Goal: Task Accomplishment & Management: Manage account settings

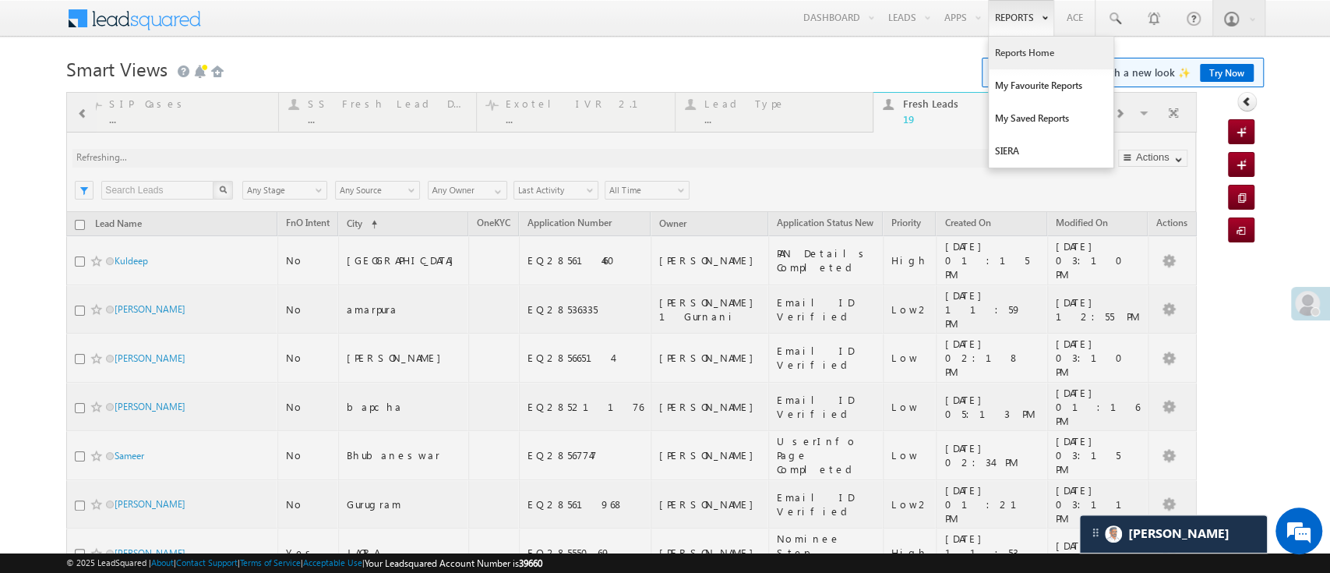
click at [1012, 46] on link "Reports Home" at bounding box center [1051, 53] width 125 height 33
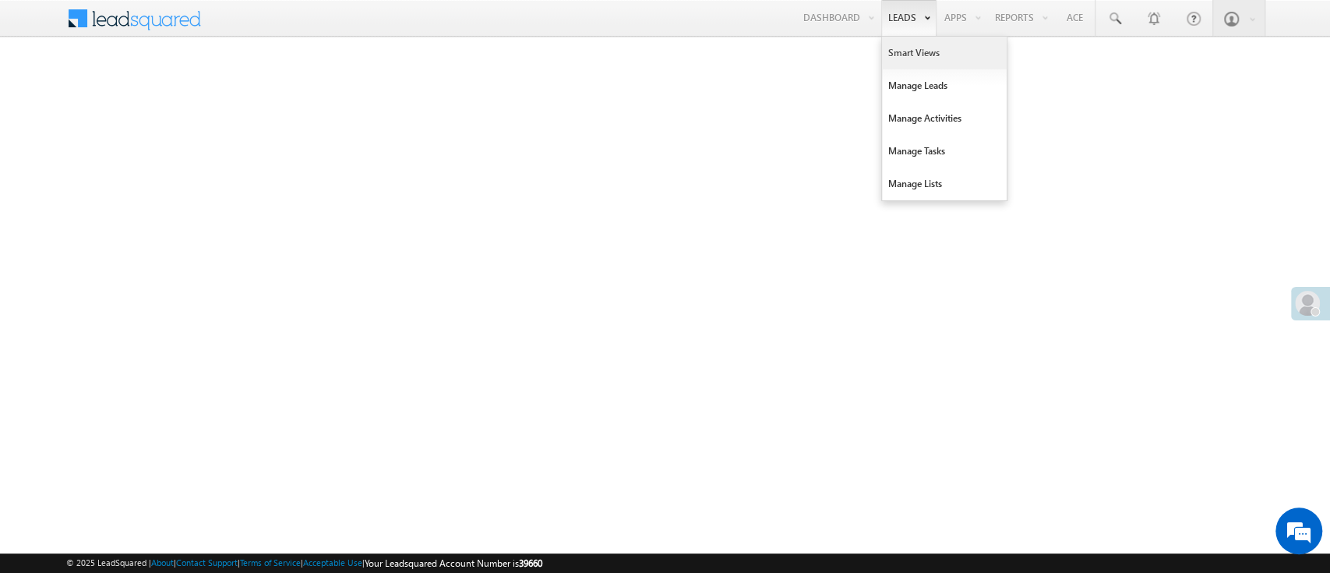
click at [918, 48] on link "Smart Views" at bounding box center [944, 53] width 125 height 33
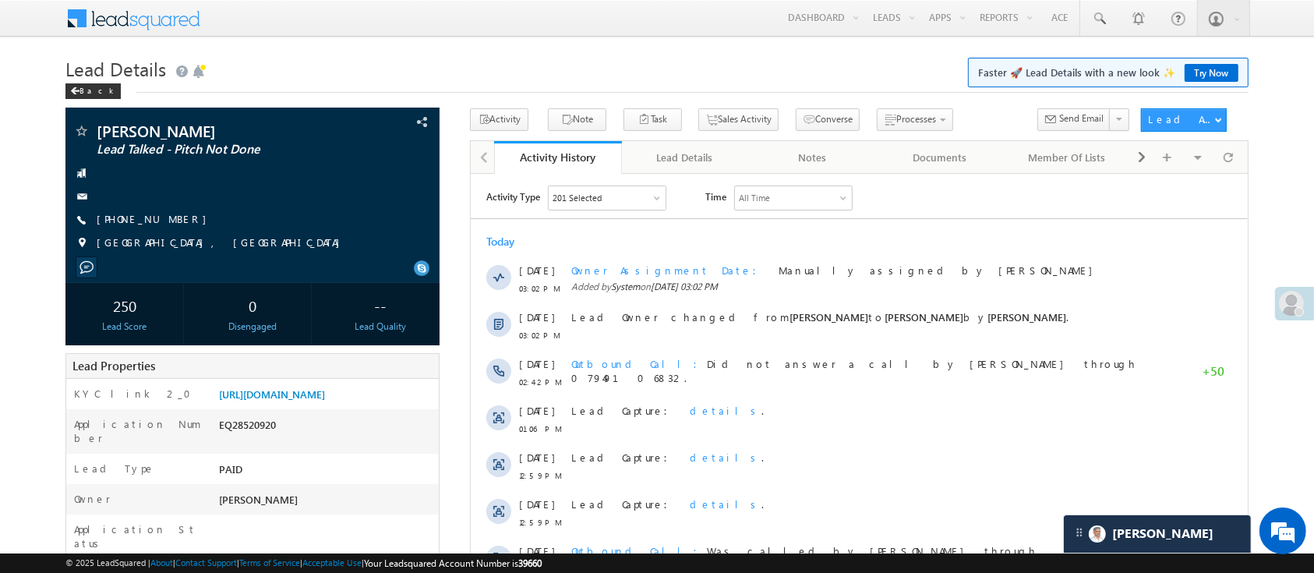
scroll to position [7968, 0]
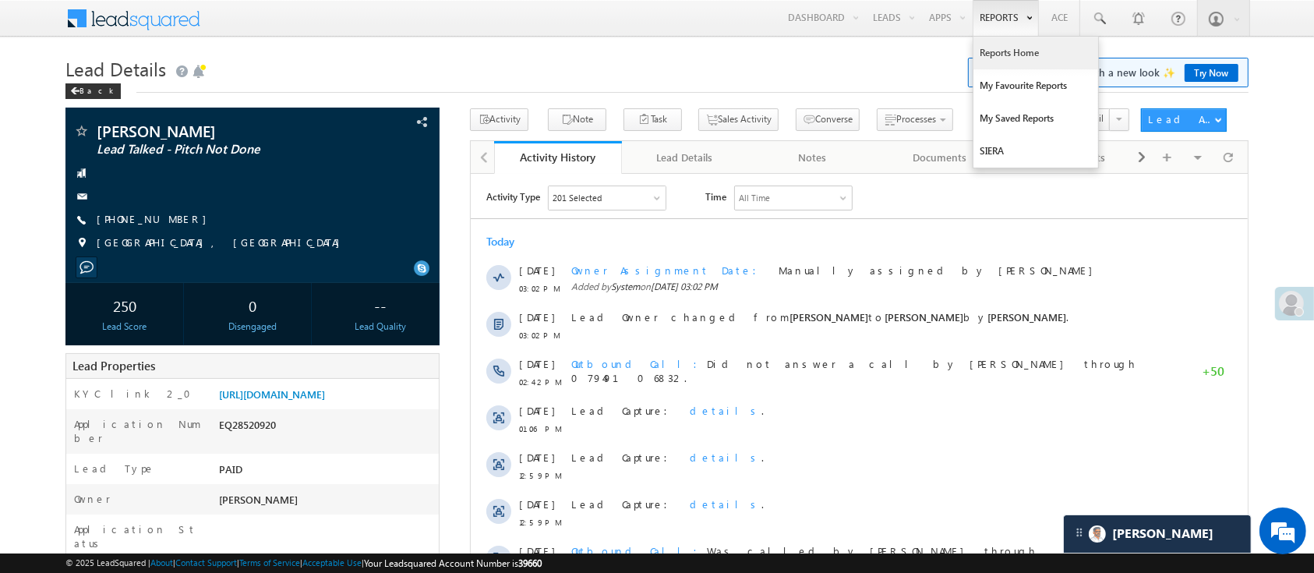
click at [999, 53] on link "Reports Home" at bounding box center [1035, 53] width 125 height 33
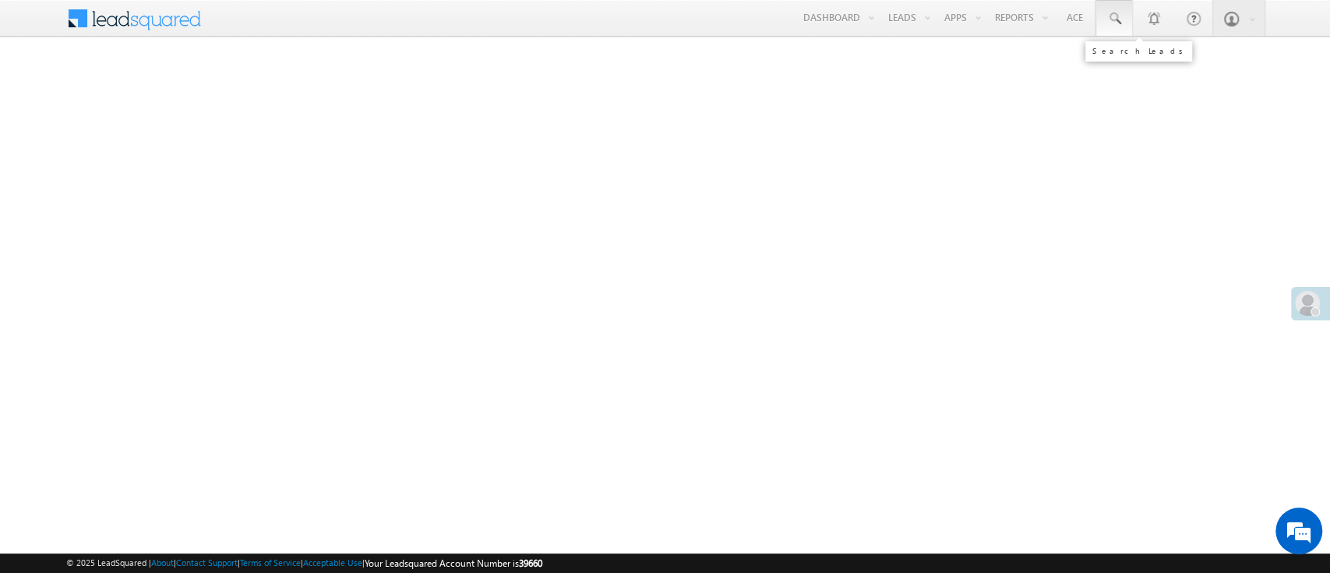
click at [1102, 20] on link at bounding box center [1114, 18] width 37 height 36
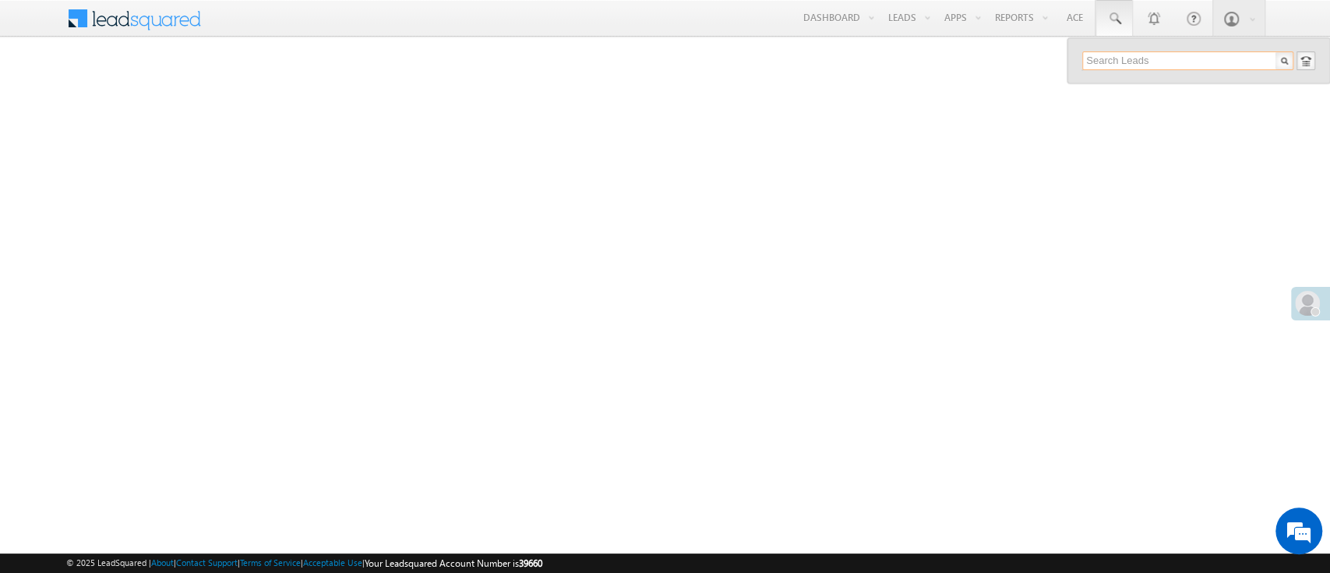
paste input "EQ28355658"
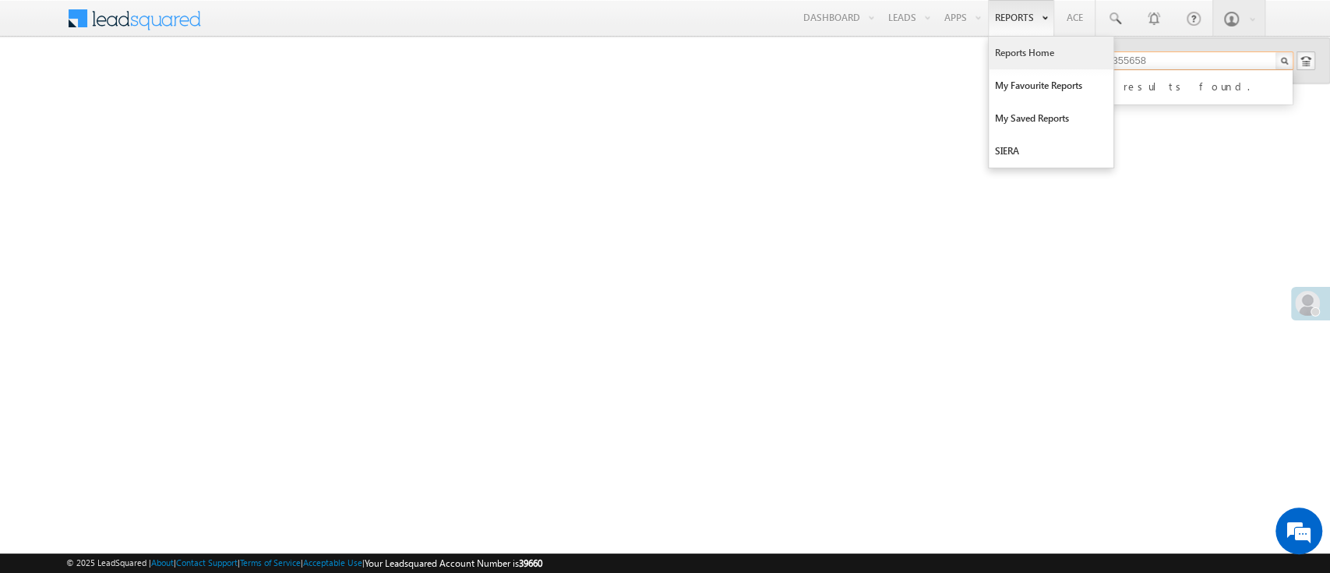
type input "EQ28355658"
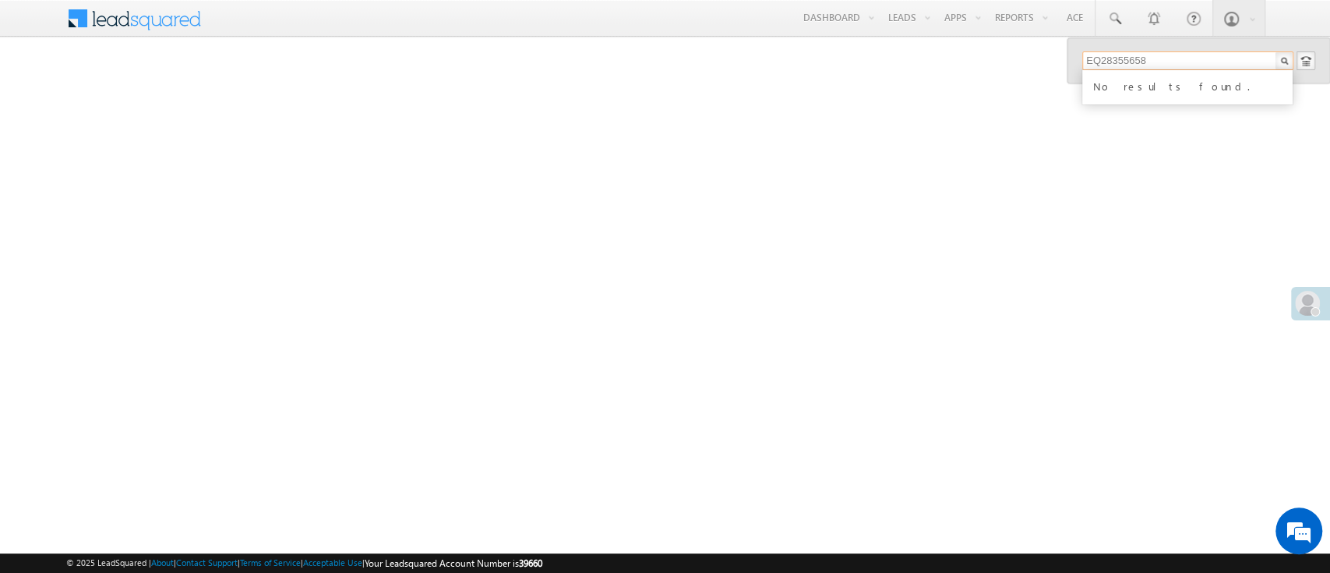
click at [1110, 59] on input "EQ28355658" at bounding box center [1187, 60] width 211 height 19
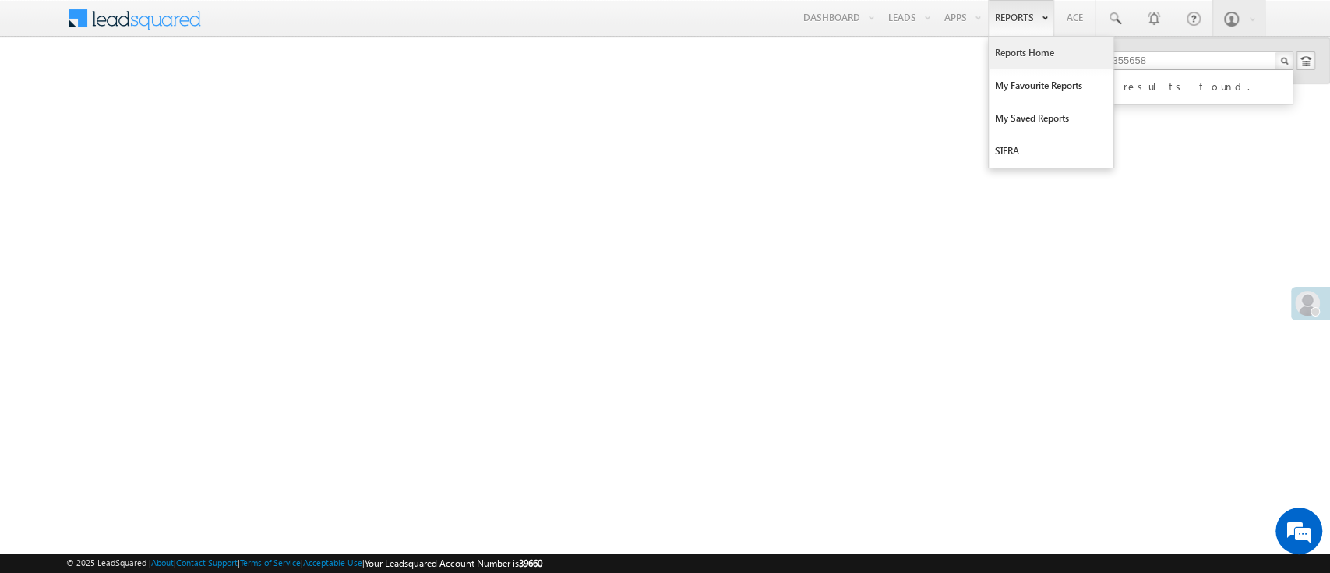
click at [1027, 49] on link "Reports Home" at bounding box center [1051, 53] width 125 height 33
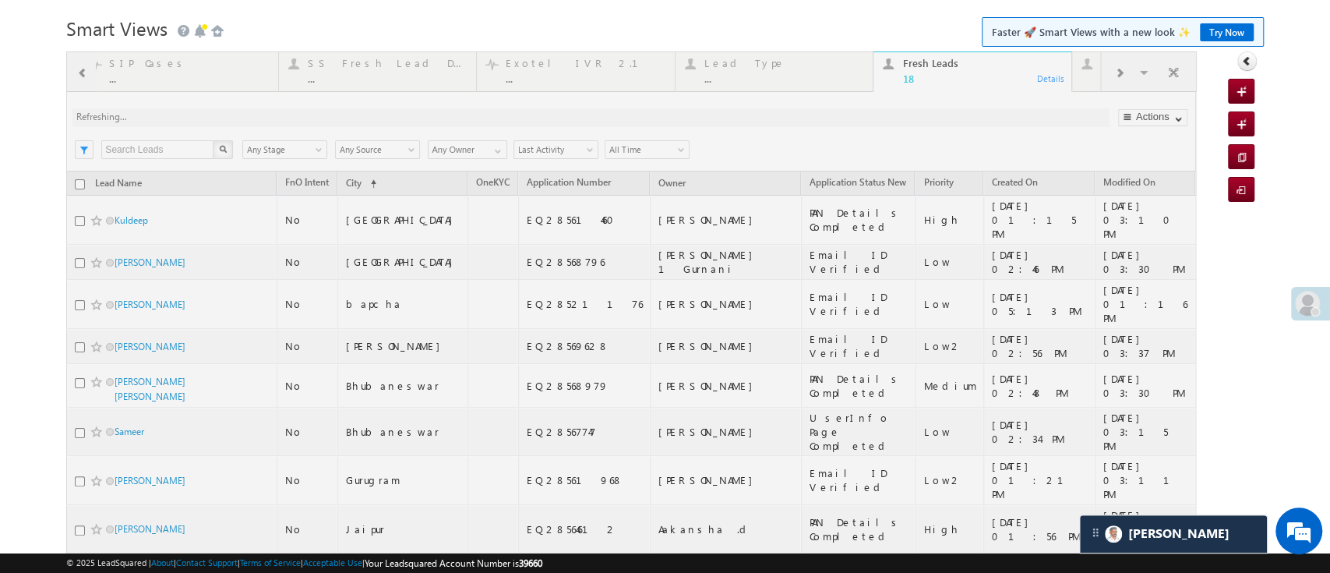
scroll to position [5, 0]
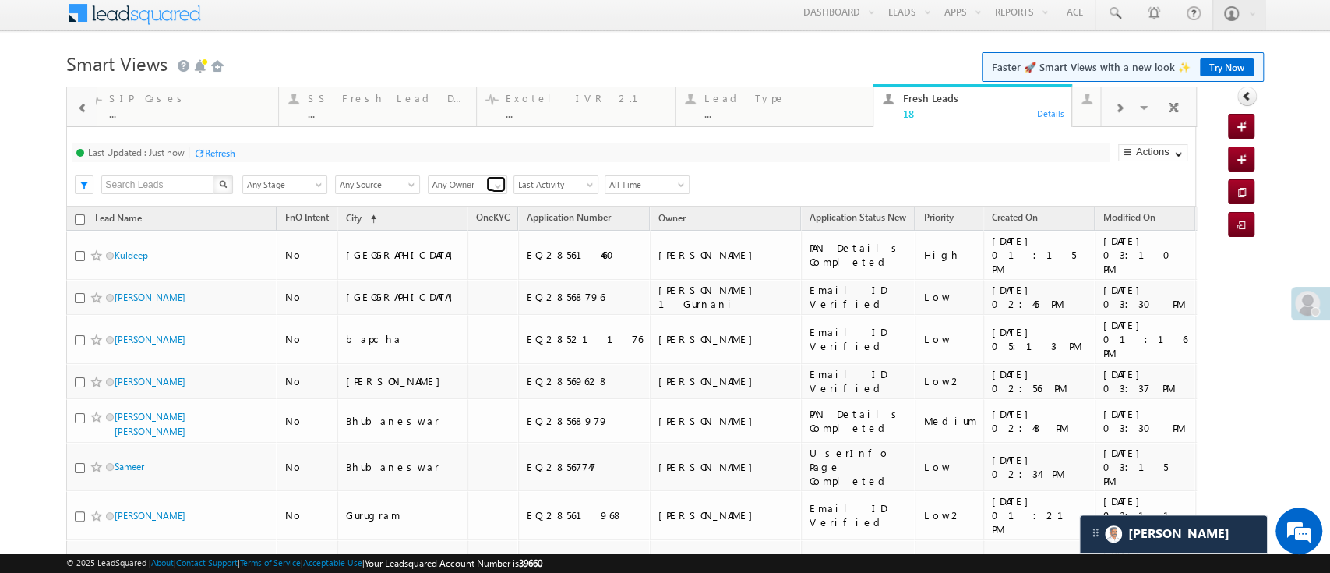
click at [487, 190] on link at bounding box center [495, 184] width 19 height 16
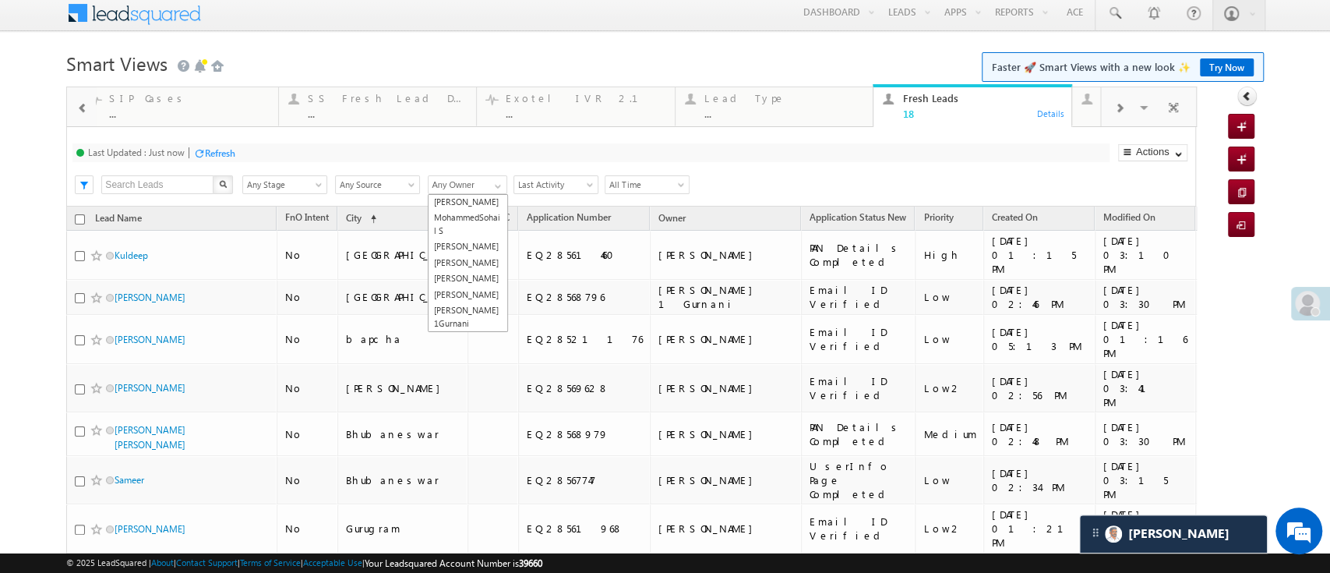
scroll to position [0, 0]
click at [479, 249] on link "Anuj Rajak" at bounding box center [468, 251] width 80 height 18
type input "Anuj Rajak"
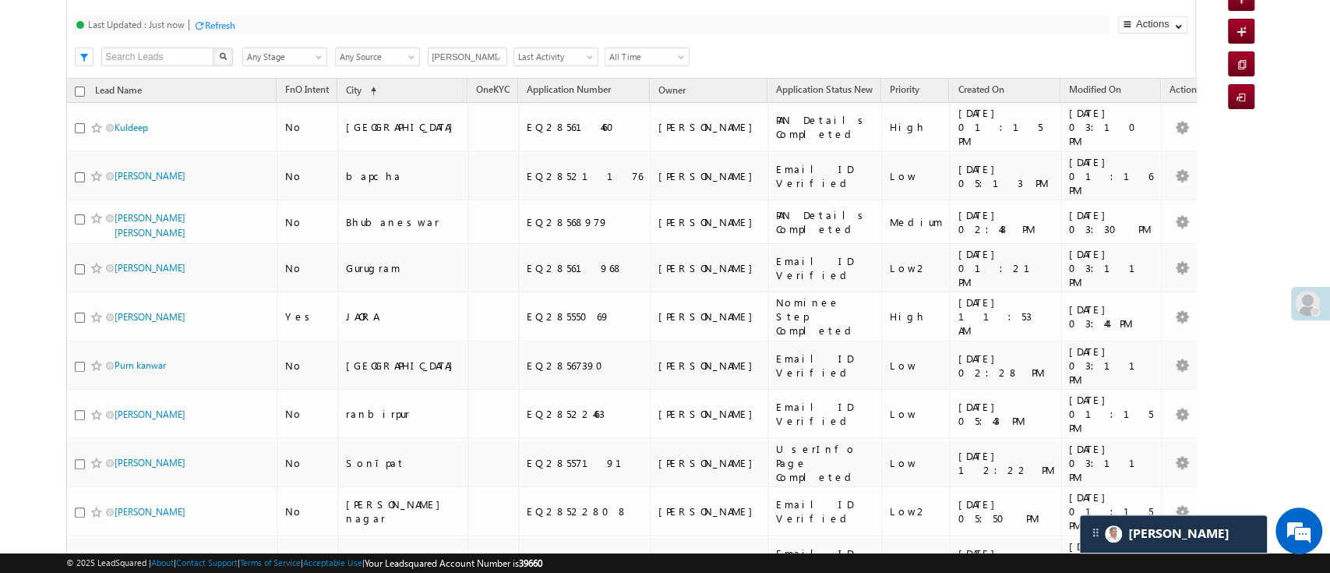
scroll to position [136, 0]
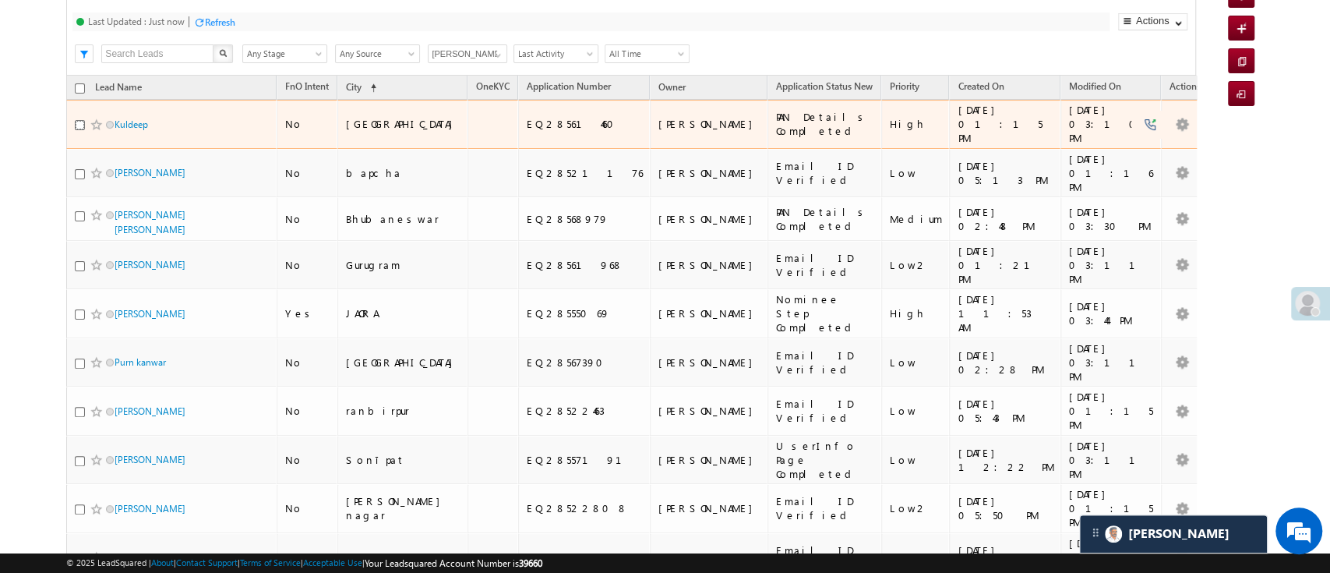
click at [79, 120] on input "checkbox" at bounding box center [80, 125] width 10 height 10
checkbox input "true"
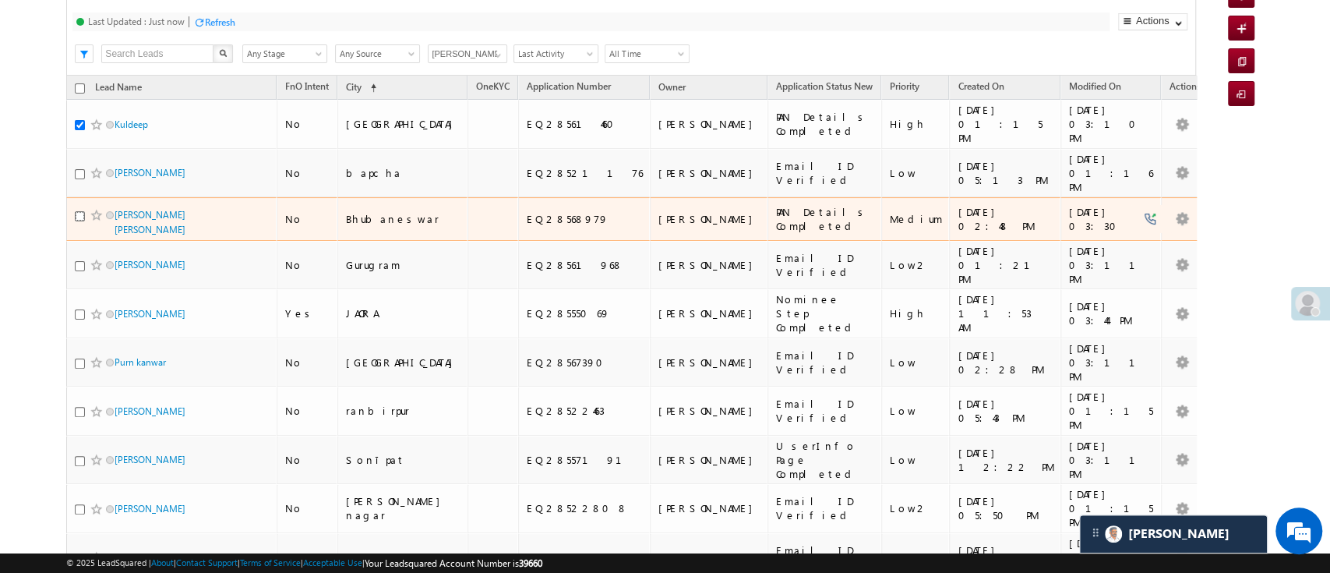
click at [76, 211] on input "checkbox" at bounding box center [80, 216] width 10 height 10
checkbox input "true"
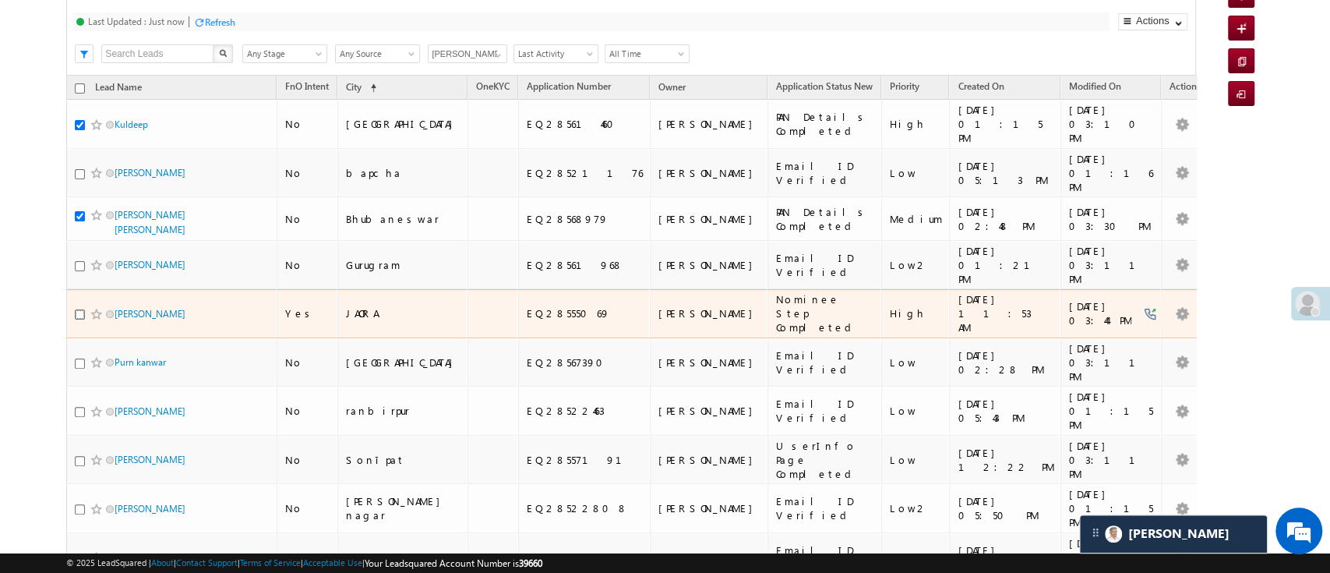
click at [75, 309] on input "checkbox" at bounding box center [80, 314] width 10 height 10
checkbox input "true"
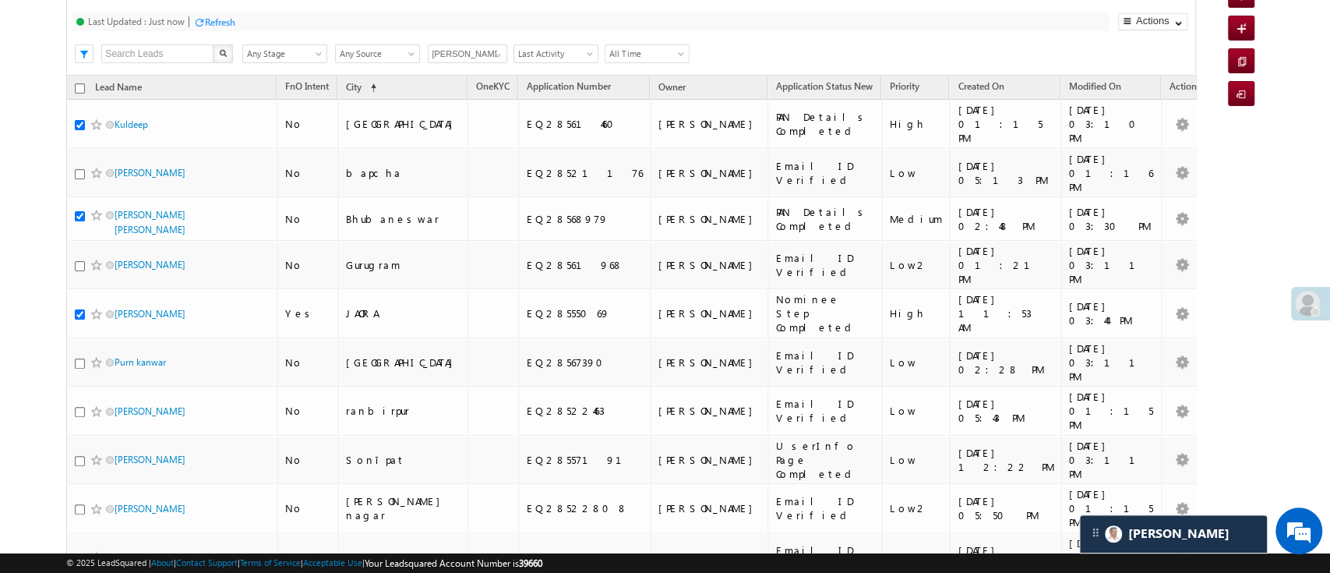
checkbox input "true"
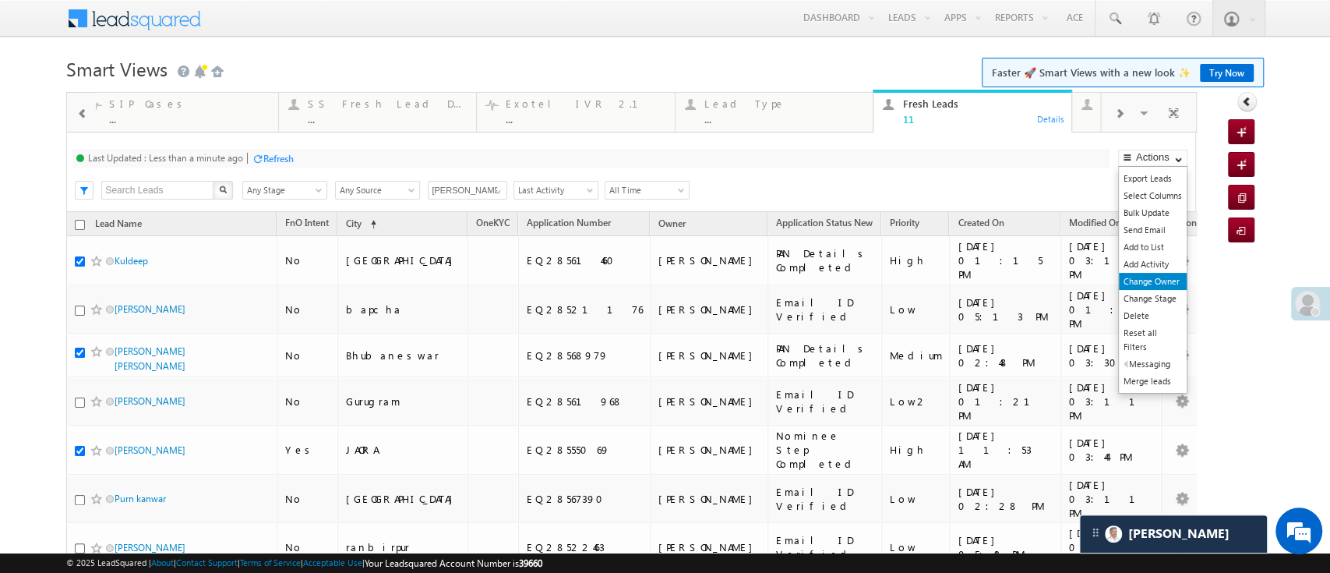
click at [1140, 277] on link "Change Owner" at bounding box center [1153, 281] width 68 height 17
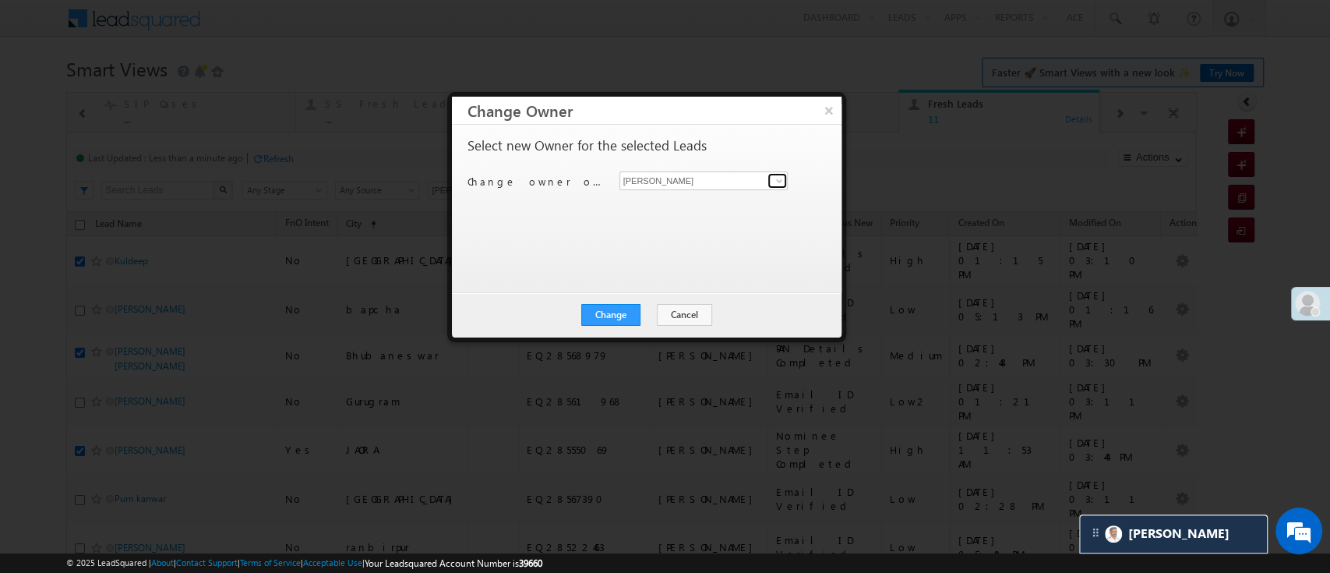
click at [779, 181] on span at bounding box center [779, 181] width 12 height 12
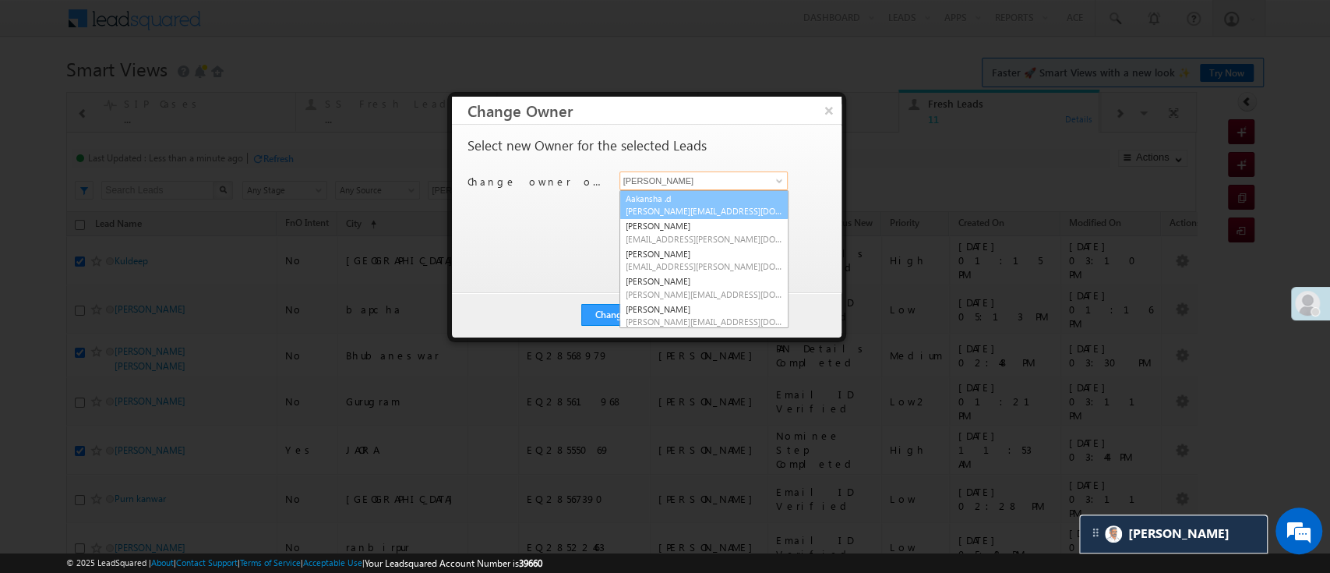
click at [742, 211] on span "Aakansha.D@angelbroking.com" at bounding box center [704, 211] width 157 height 12
type input "Aakansha .d"
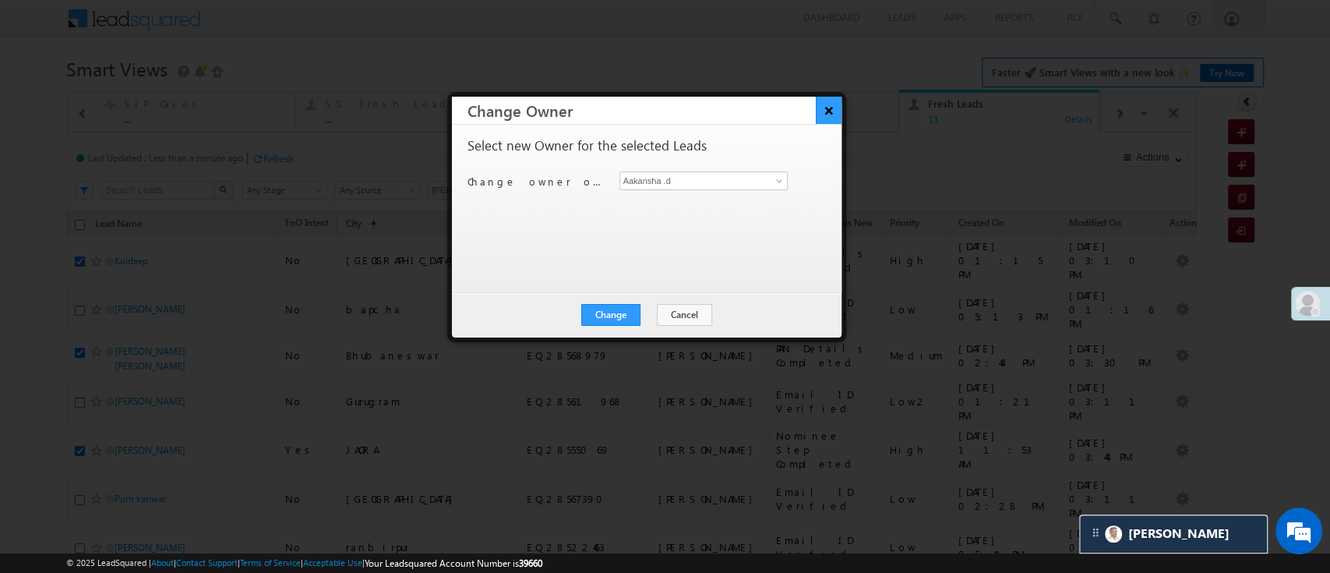
click at [828, 108] on button "×" at bounding box center [829, 110] width 26 height 27
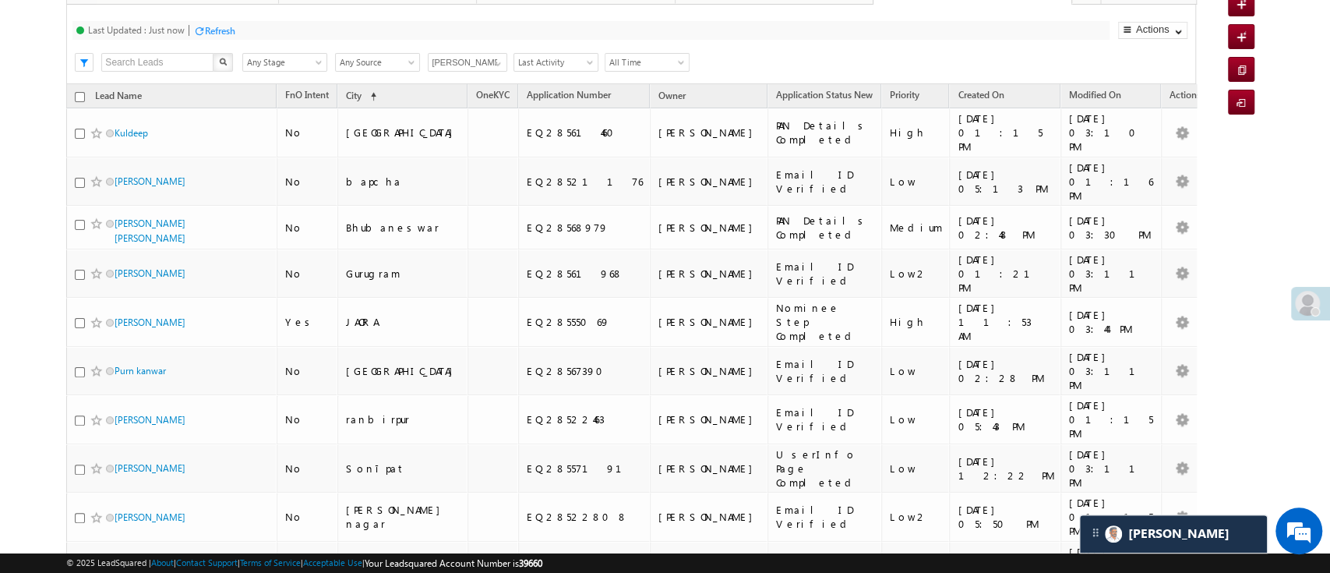
scroll to position [130, 0]
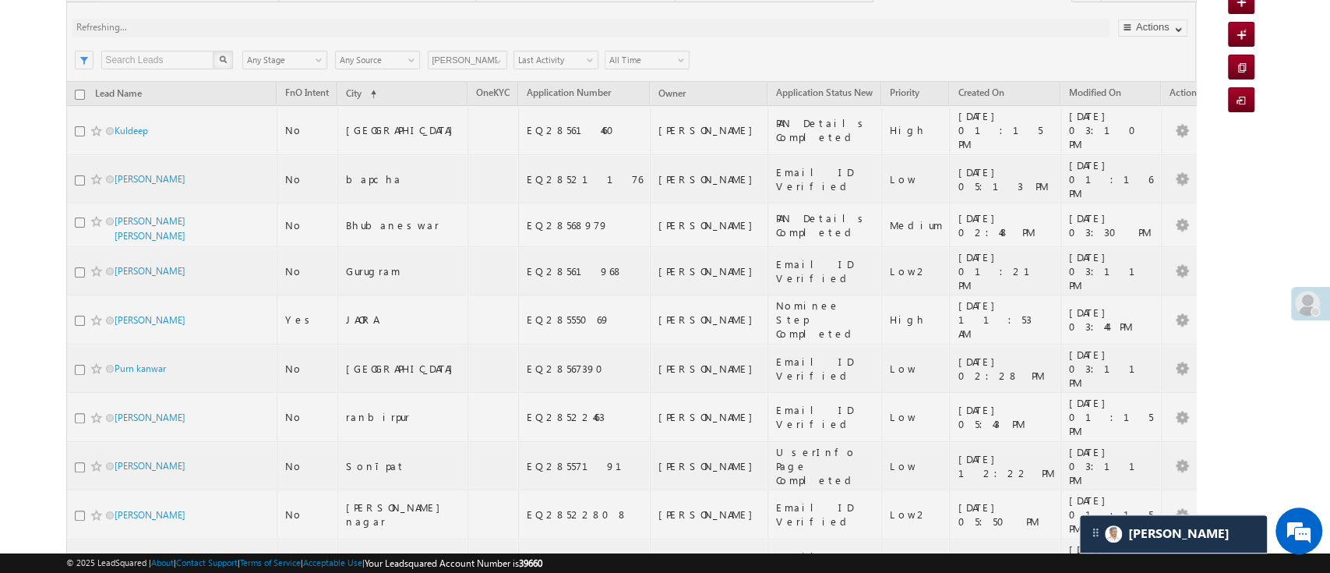
click at [83, 125] on div at bounding box center [631, 342] width 1130 height 760
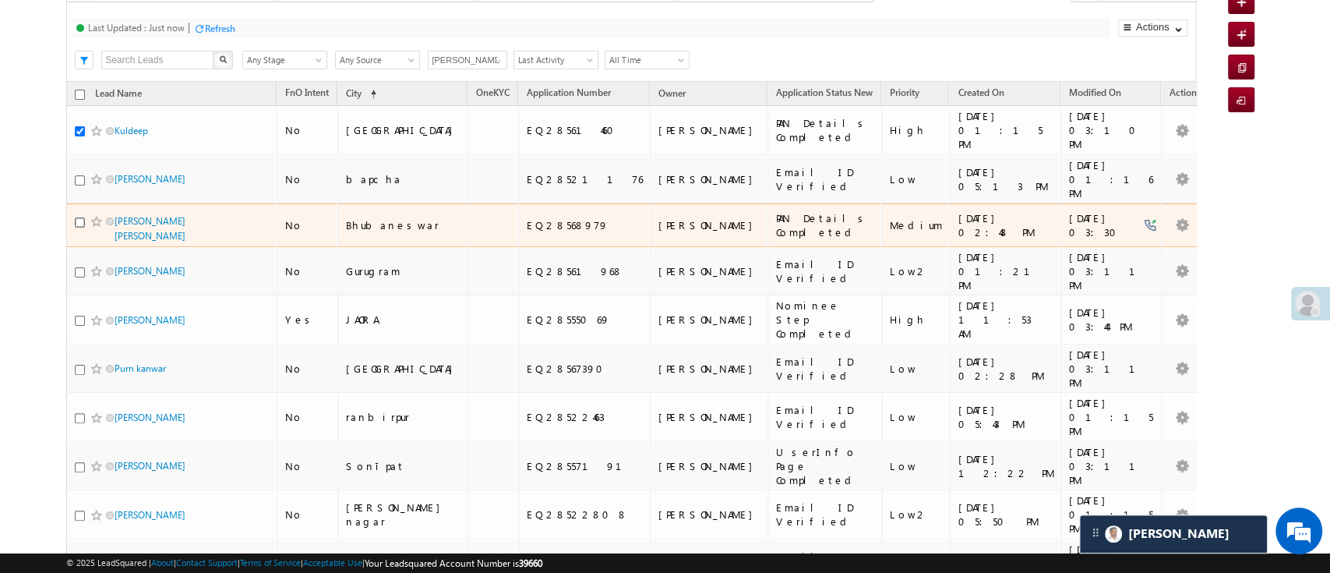
click at [76, 217] on input "checkbox" at bounding box center [80, 222] width 10 height 10
checkbox input "true"
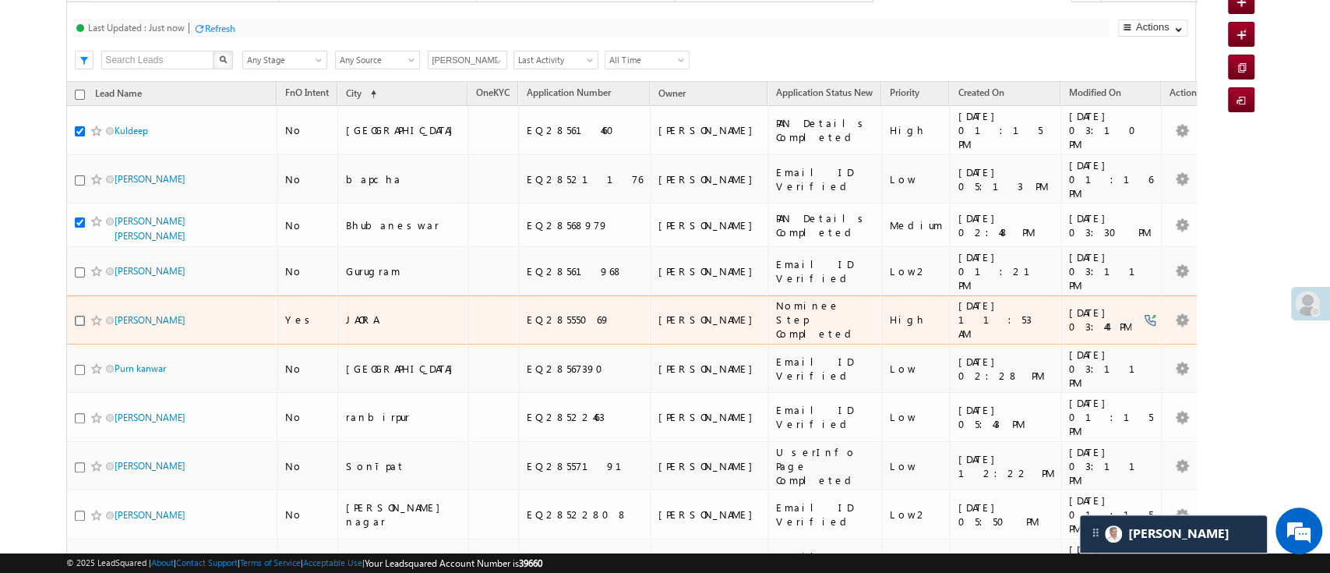
click at [75, 316] on input "checkbox" at bounding box center [80, 321] width 10 height 10
checkbox input "true"
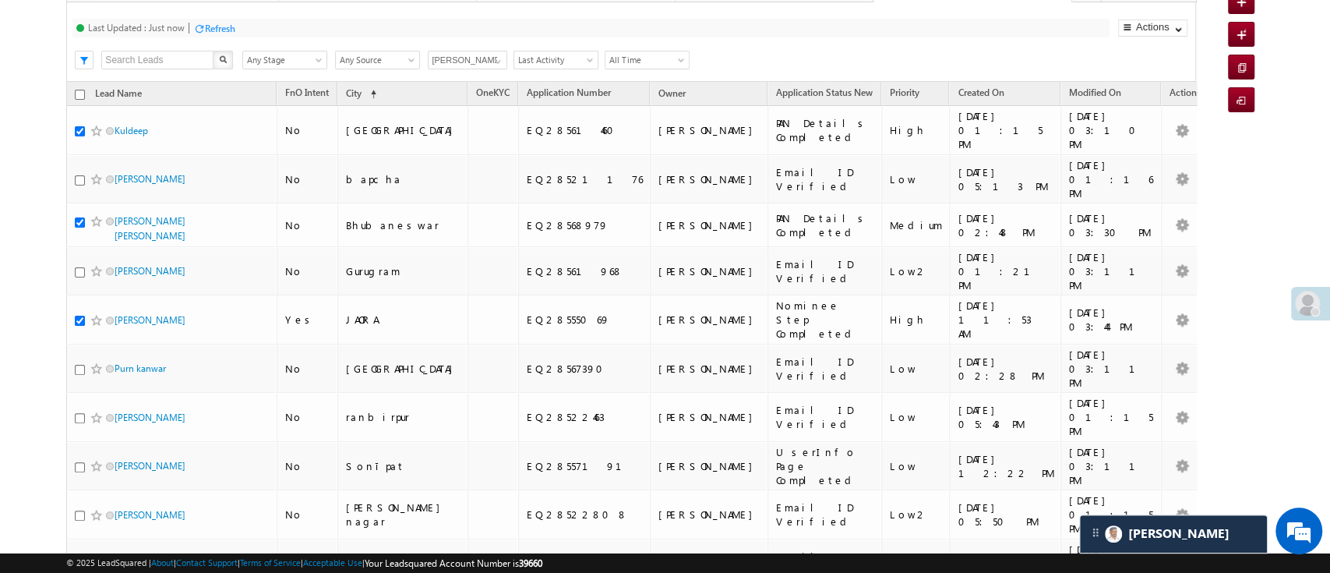
checkbox input "true"
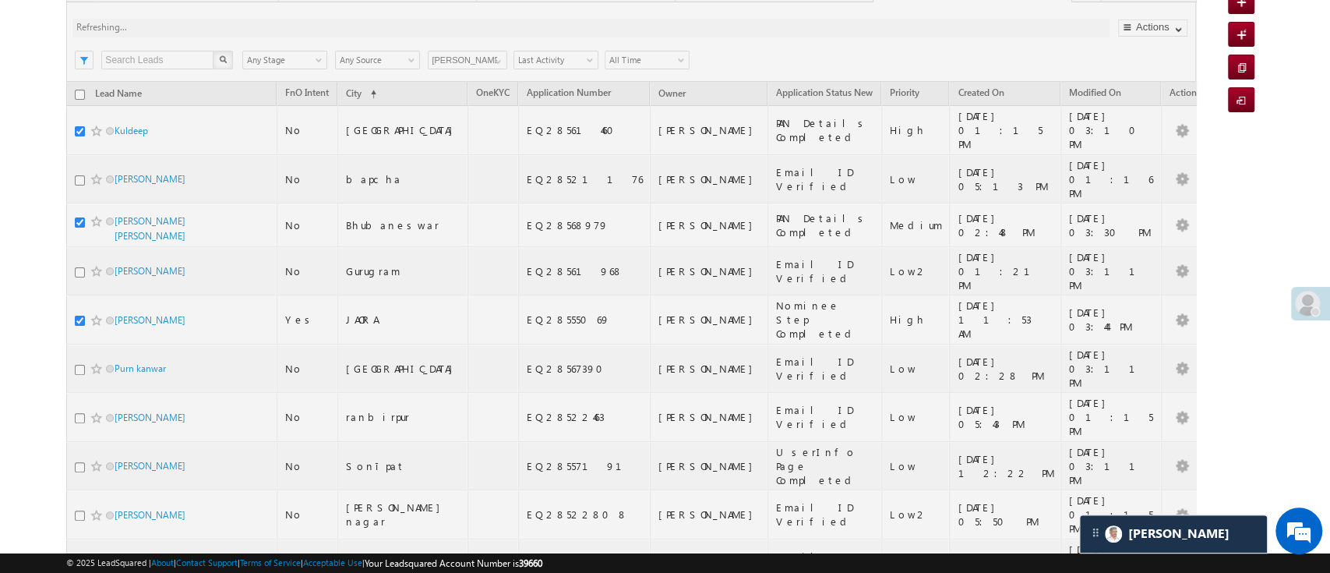
click at [1158, 28] on div at bounding box center [631, 342] width 1130 height 760
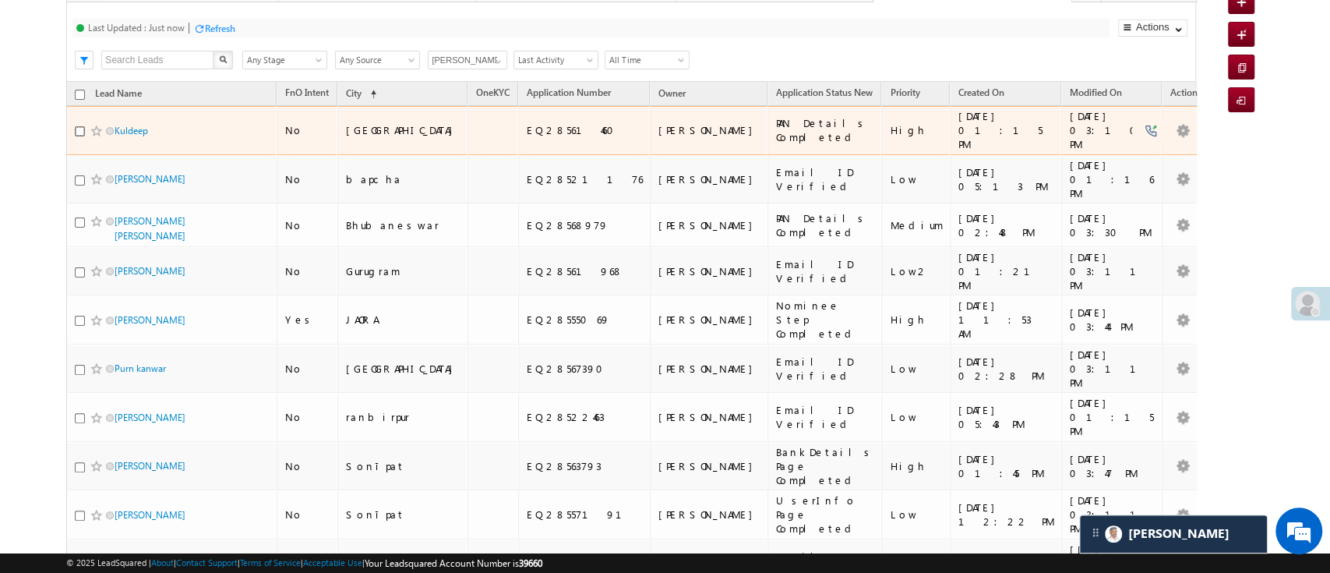
click at [78, 127] on input "checkbox" at bounding box center [80, 131] width 10 height 10
checkbox input "true"
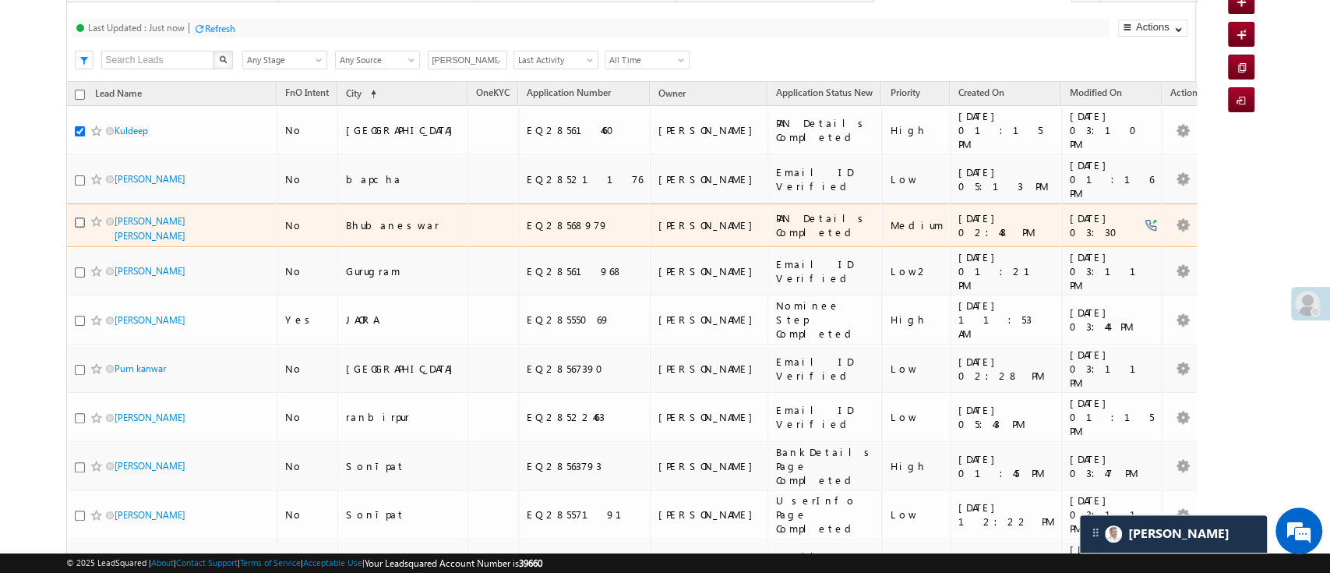
click at [77, 217] on input "checkbox" at bounding box center [80, 222] width 10 height 10
checkbox input "true"
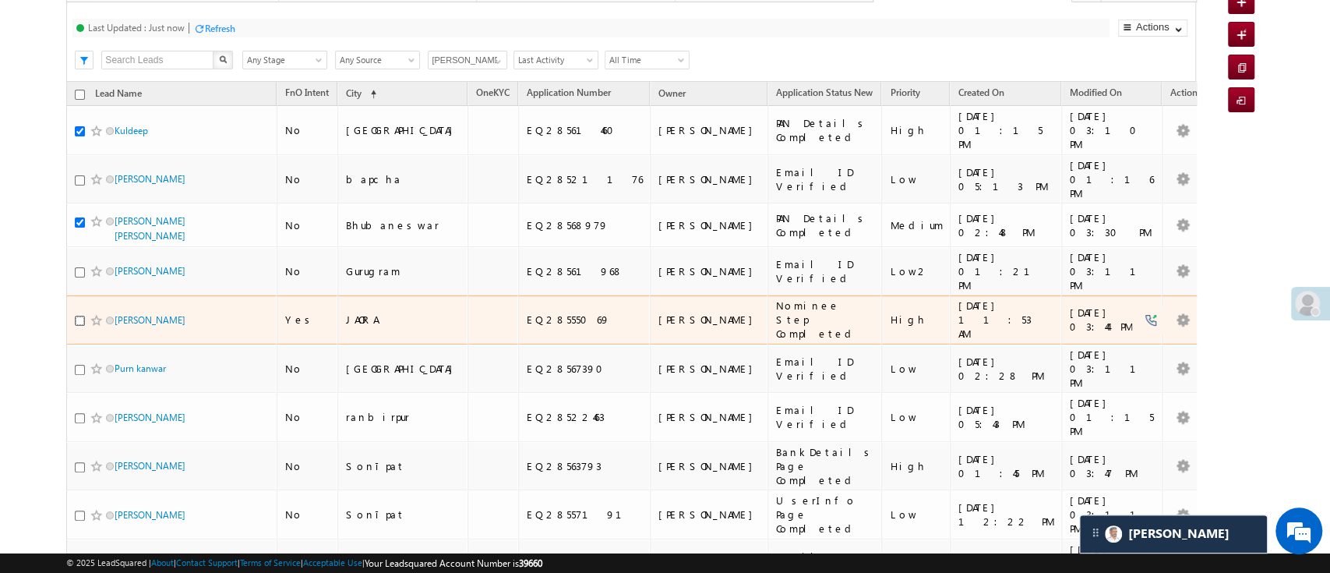
click at [75, 316] on input "checkbox" at bounding box center [80, 321] width 10 height 10
checkbox input "true"
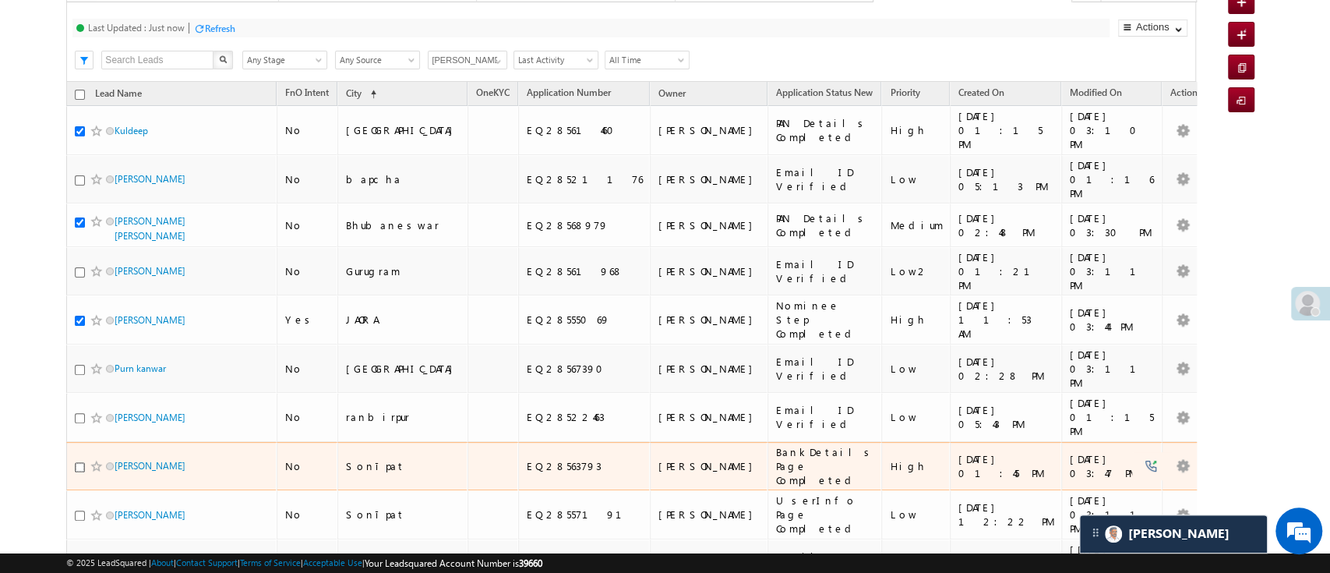
click at [75, 462] on input "checkbox" at bounding box center [80, 467] width 10 height 10
checkbox input "true"
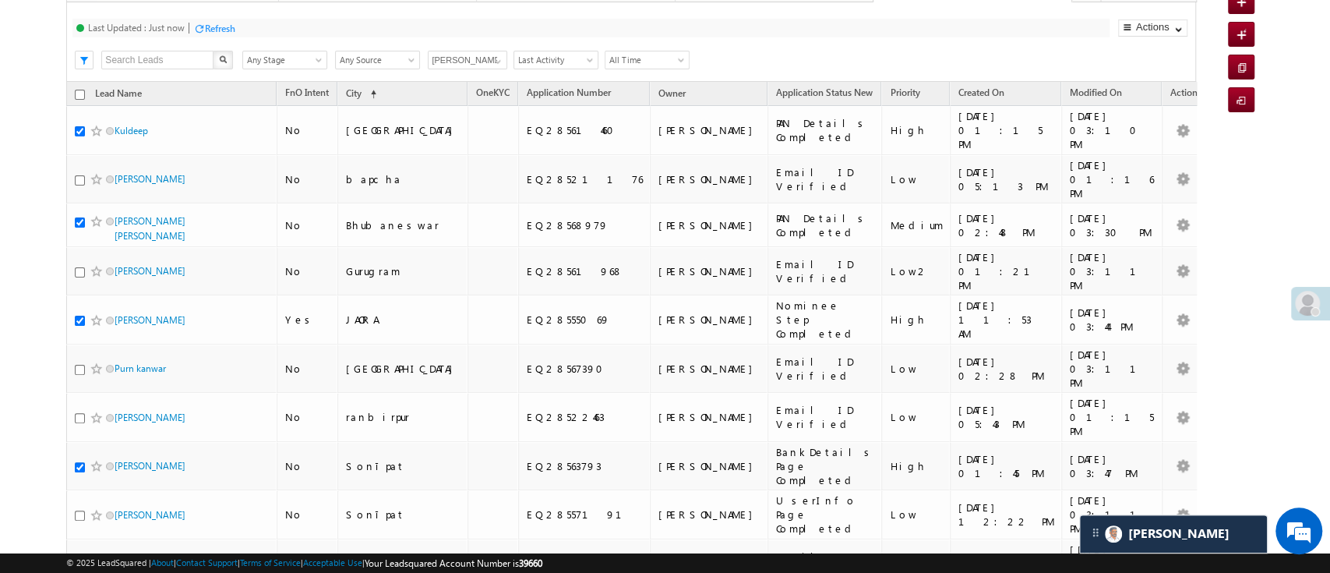
checkbox input "true"
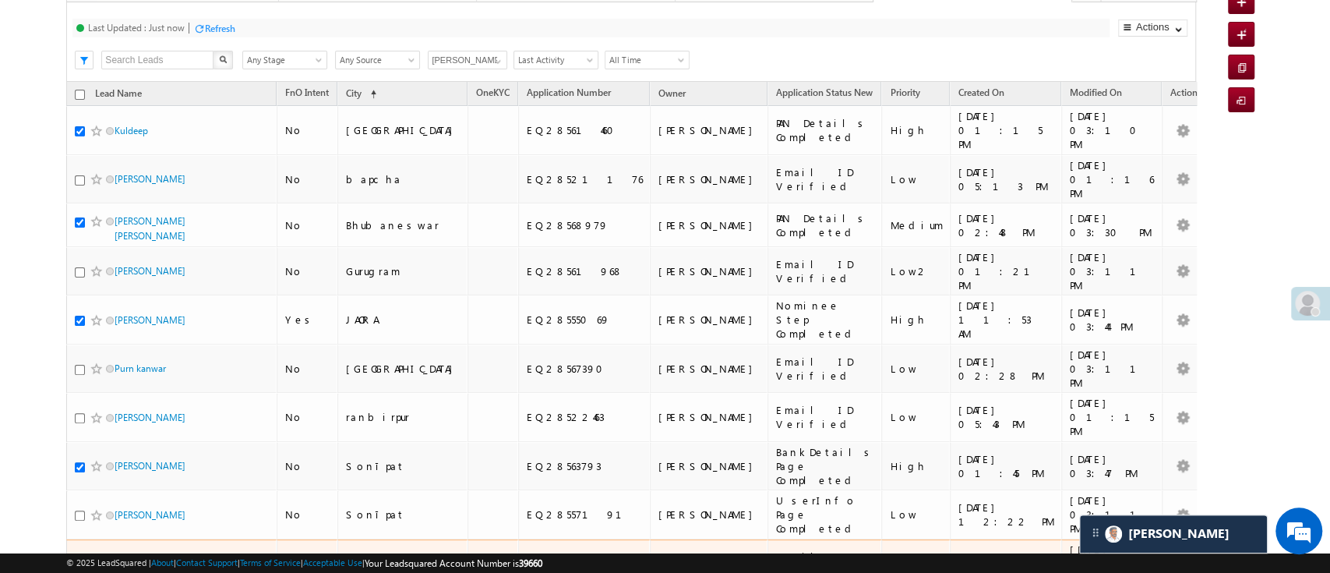
click at [77, 559] on input "checkbox" at bounding box center [80, 564] width 10 height 10
checkbox input "true"
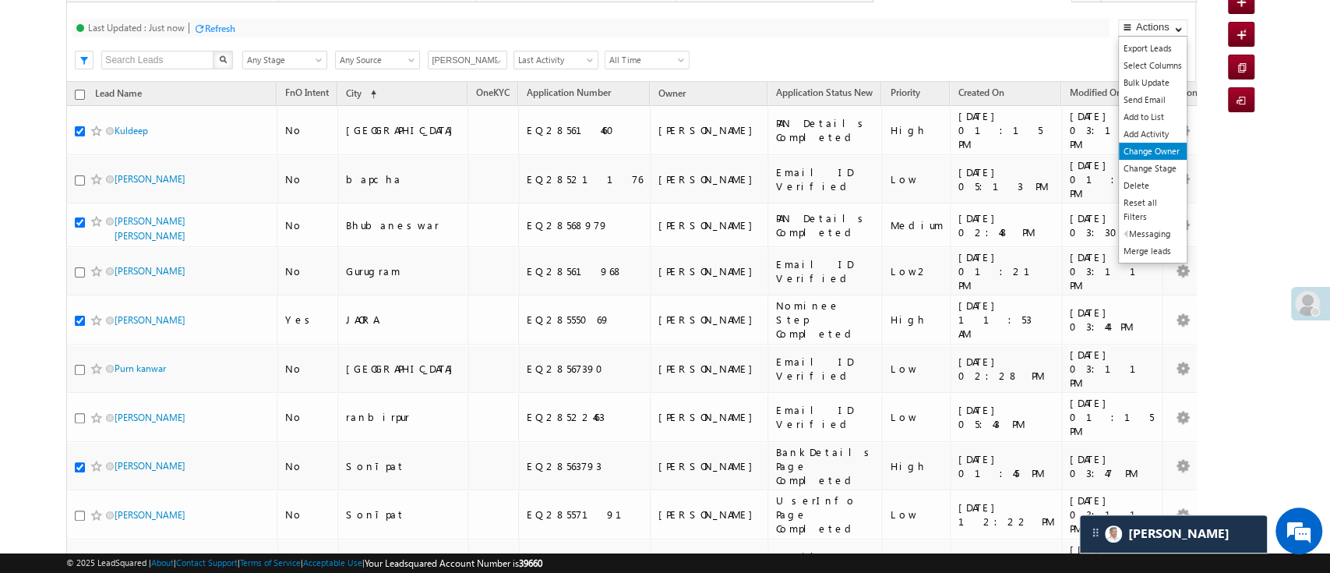
click at [1150, 146] on link "Change Owner" at bounding box center [1153, 151] width 68 height 17
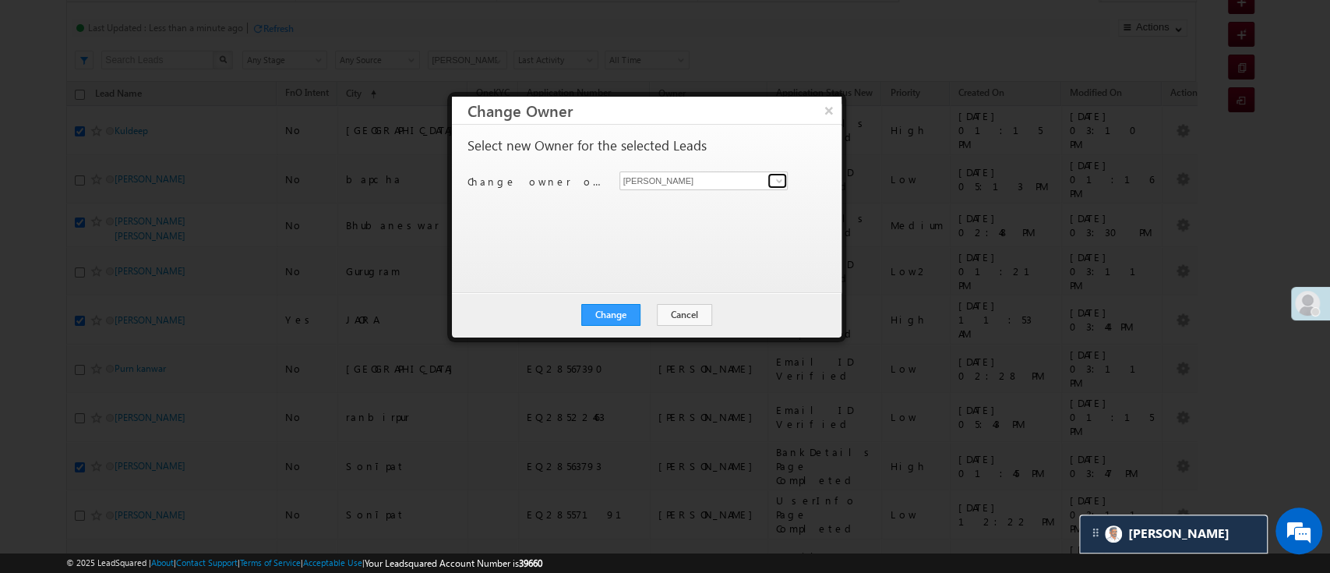
click at [775, 185] on span at bounding box center [779, 181] width 12 height 12
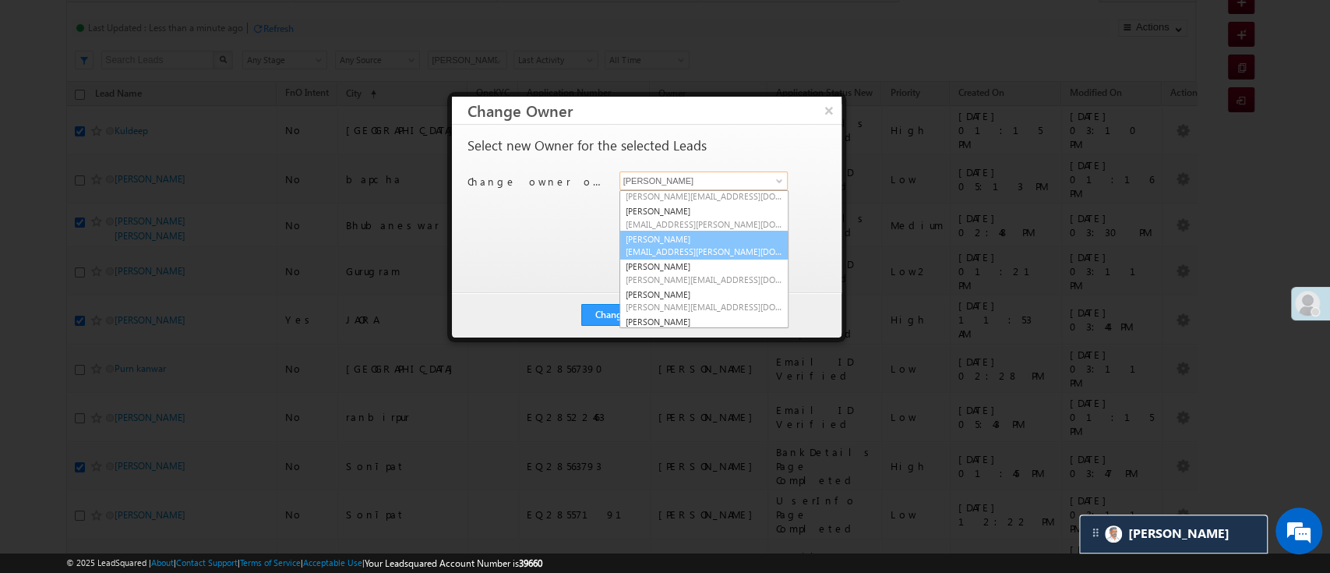
click at [737, 241] on link "Hemant Nandwana Hemant.Nandwana@angelbroking.com" at bounding box center [703, 246] width 169 height 30
type input "[PERSON_NAME]"
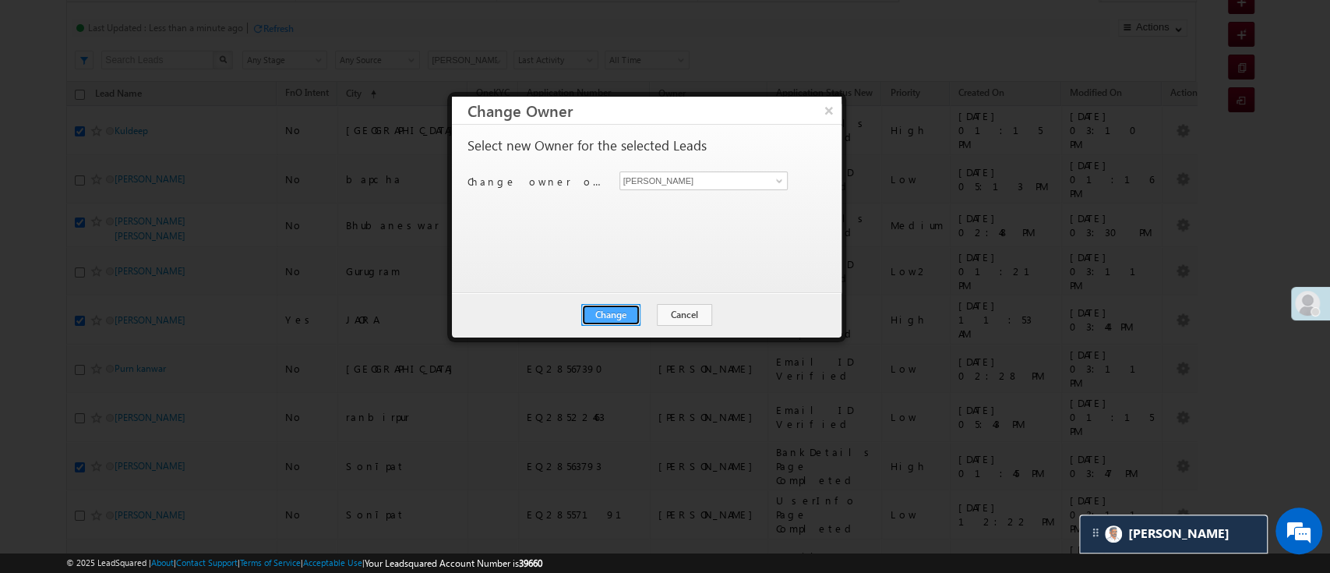
click at [629, 313] on button "Change" at bounding box center [610, 315] width 59 height 22
click at [636, 306] on button "Close" at bounding box center [648, 315] width 50 height 22
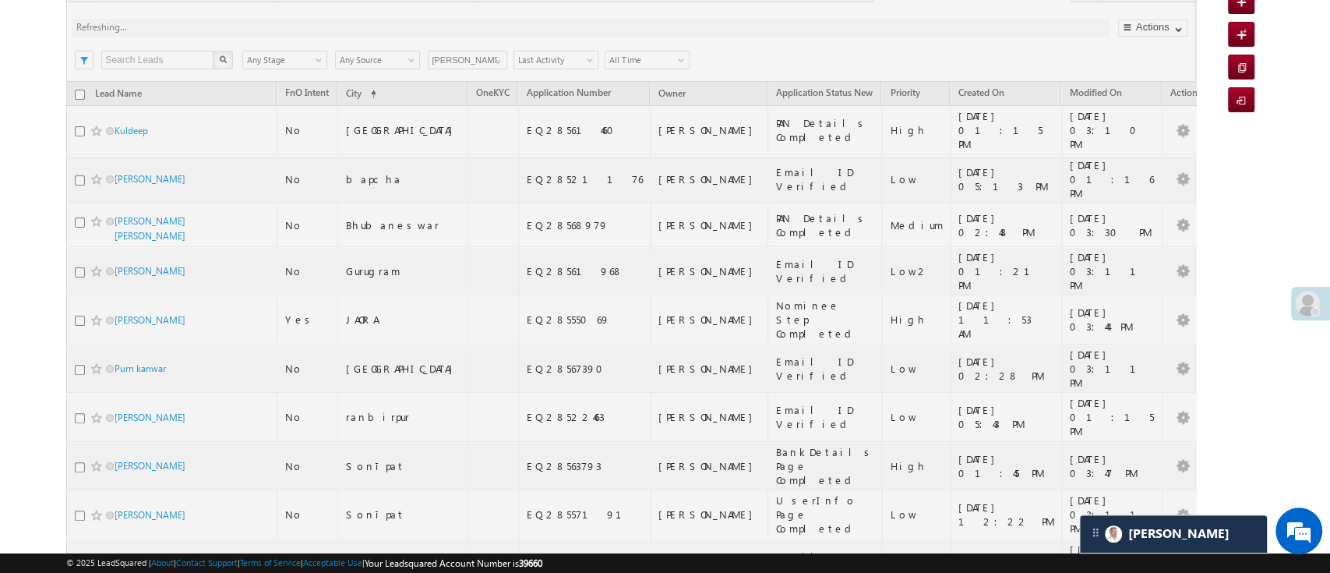
scroll to position [0, 0]
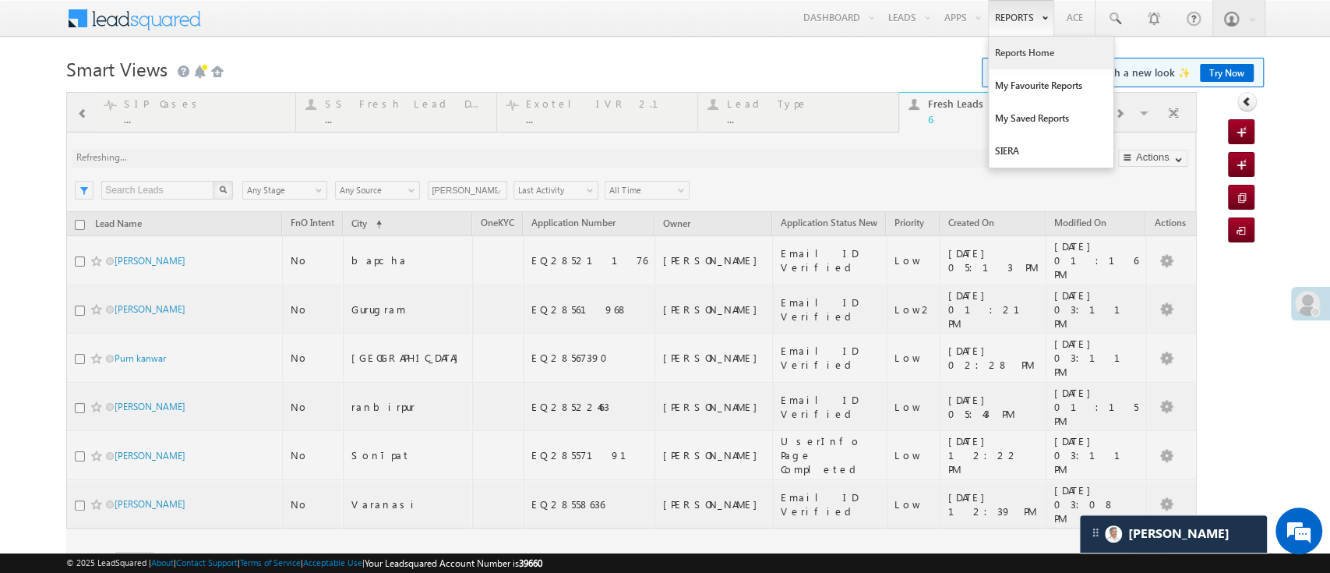
click at [1005, 47] on link "Reports Home" at bounding box center [1051, 53] width 125 height 33
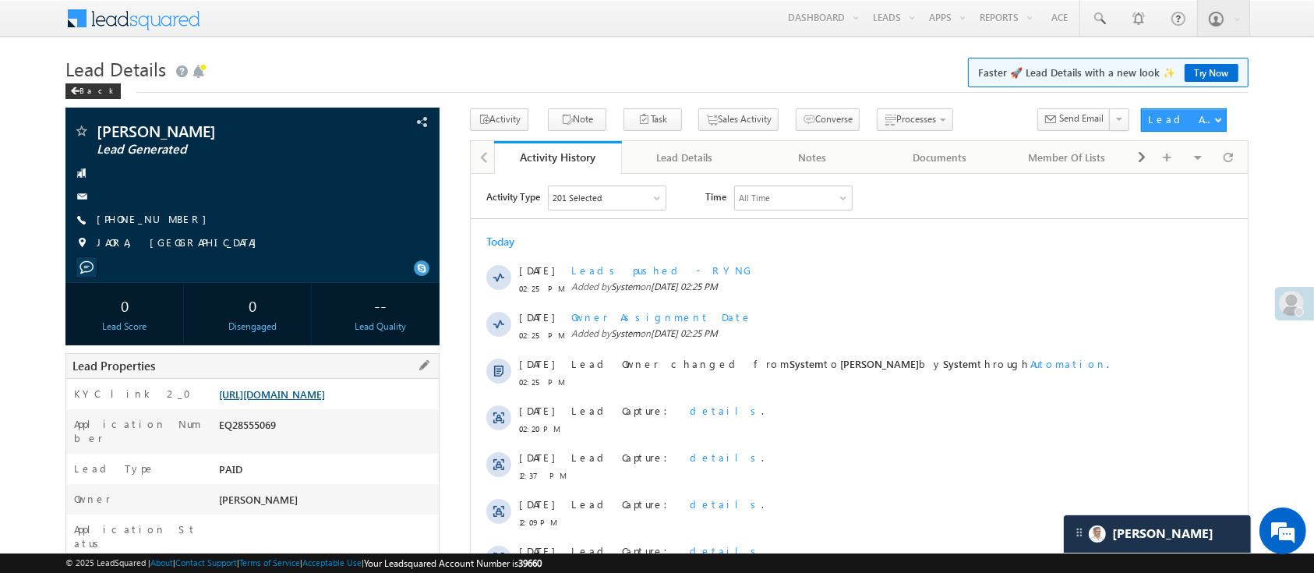
click at [313, 398] on link "[URL][DOMAIN_NAME]" at bounding box center [272, 393] width 106 height 13
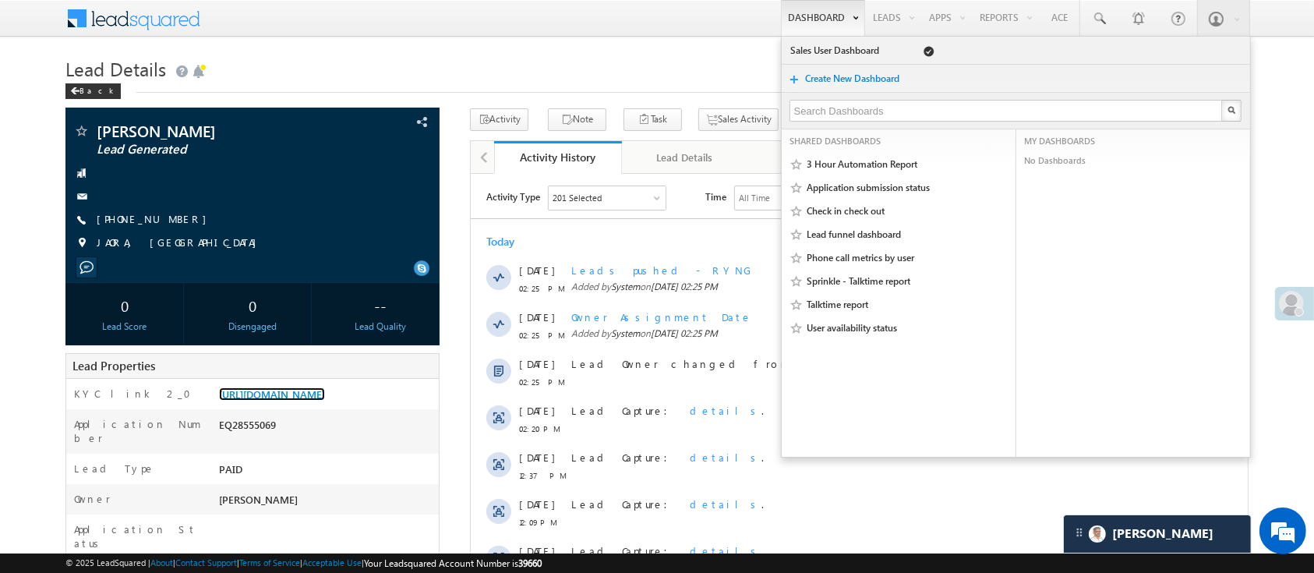
scroll to position [8005, 0]
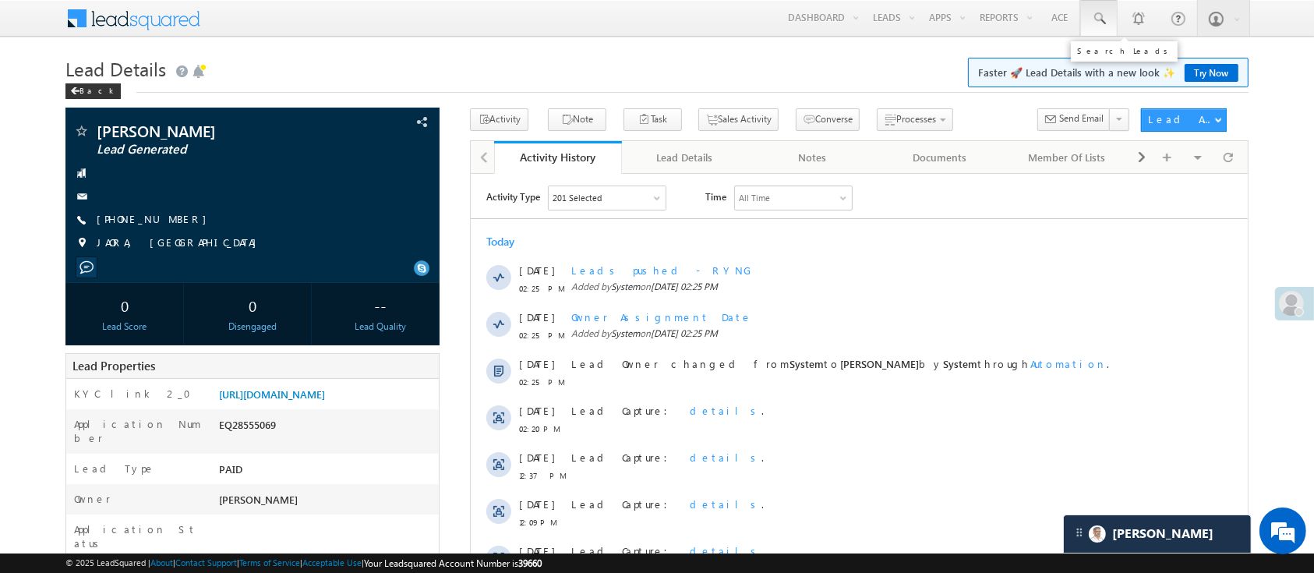
click at [1110, 19] on link at bounding box center [1098, 18] width 37 height 36
paste input "EQ28568487"
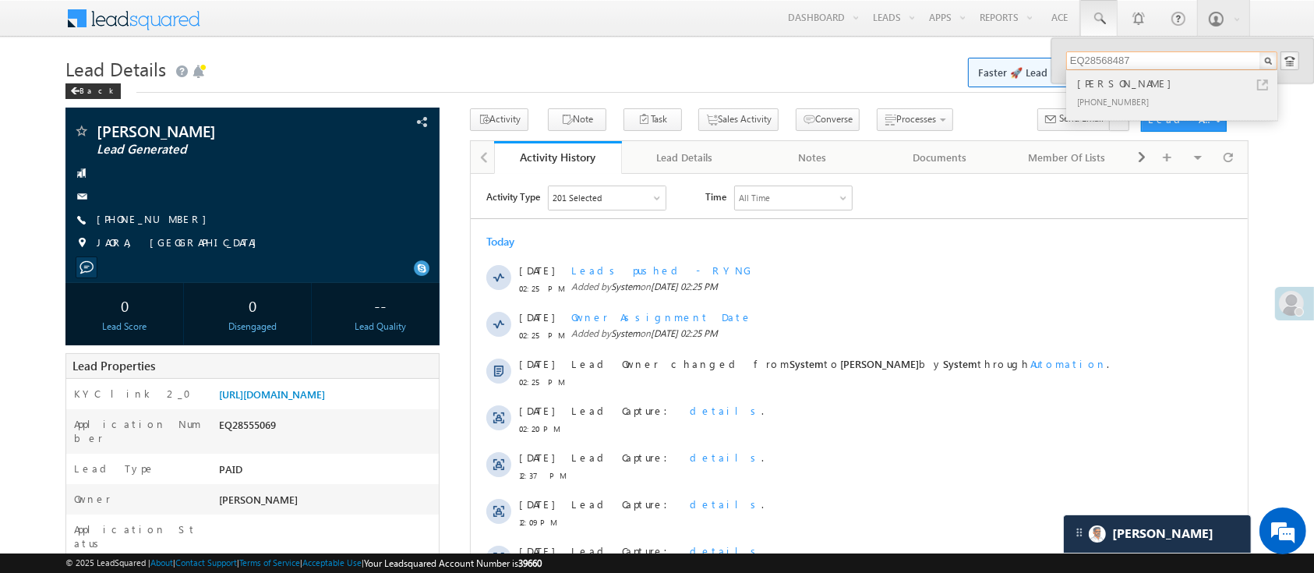
type input "EQ28568487"
click at [1126, 89] on div "Ranjit Kumar" at bounding box center [1178, 83] width 209 height 17
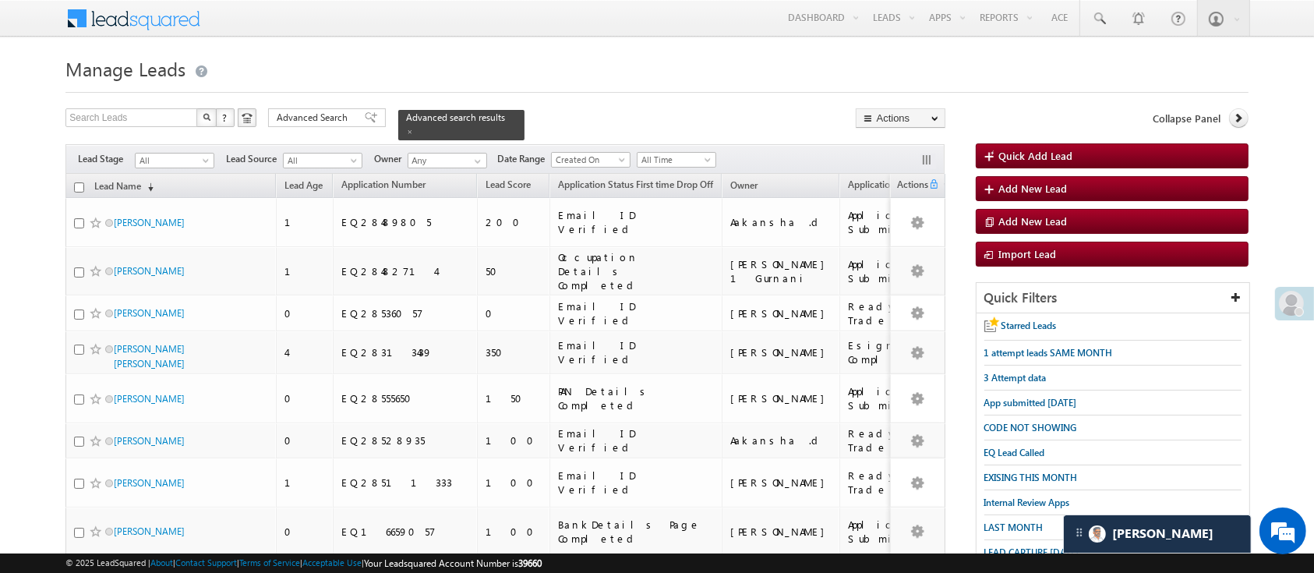
scroll to position [7968, 0]
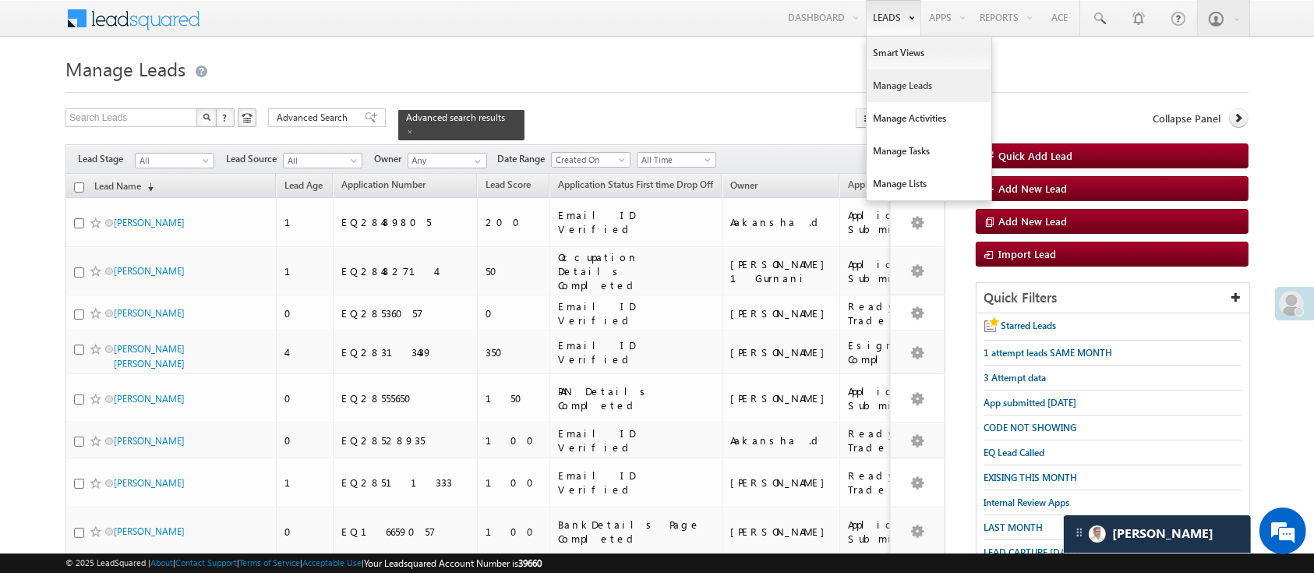
click at [909, 80] on link "Manage Leads" at bounding box center [928, 85] width 125 height 33
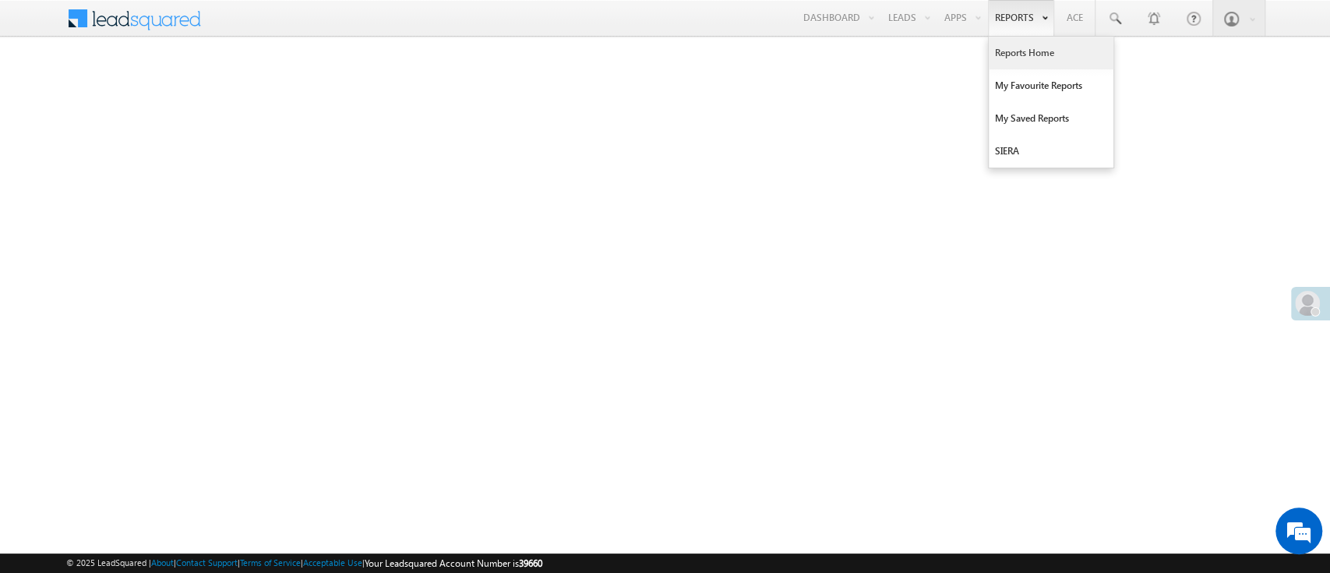
click at [1029, 65] on link "Reports Home" at bounding box center [1051, 53] width 125 height 33
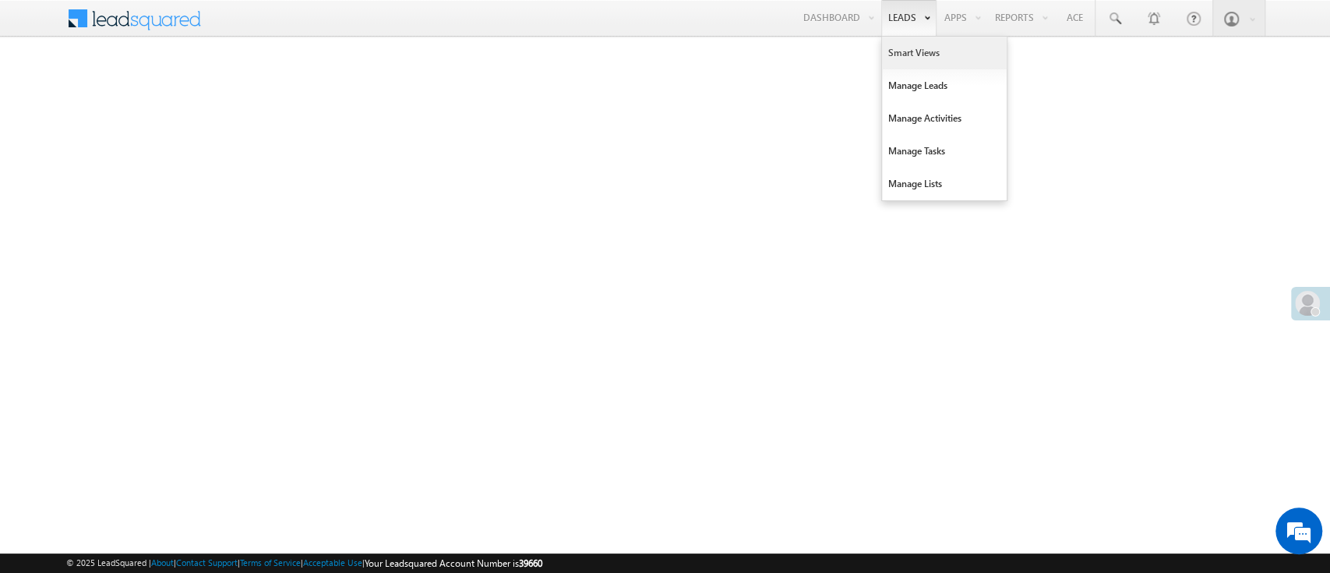
click at [909, 42] on link "Smart Views" at bounding box center [944, 53] width 125 height 33
click at [909, 60] on link "Smart Views" at bounding box center [944, 53] width 125 height 33
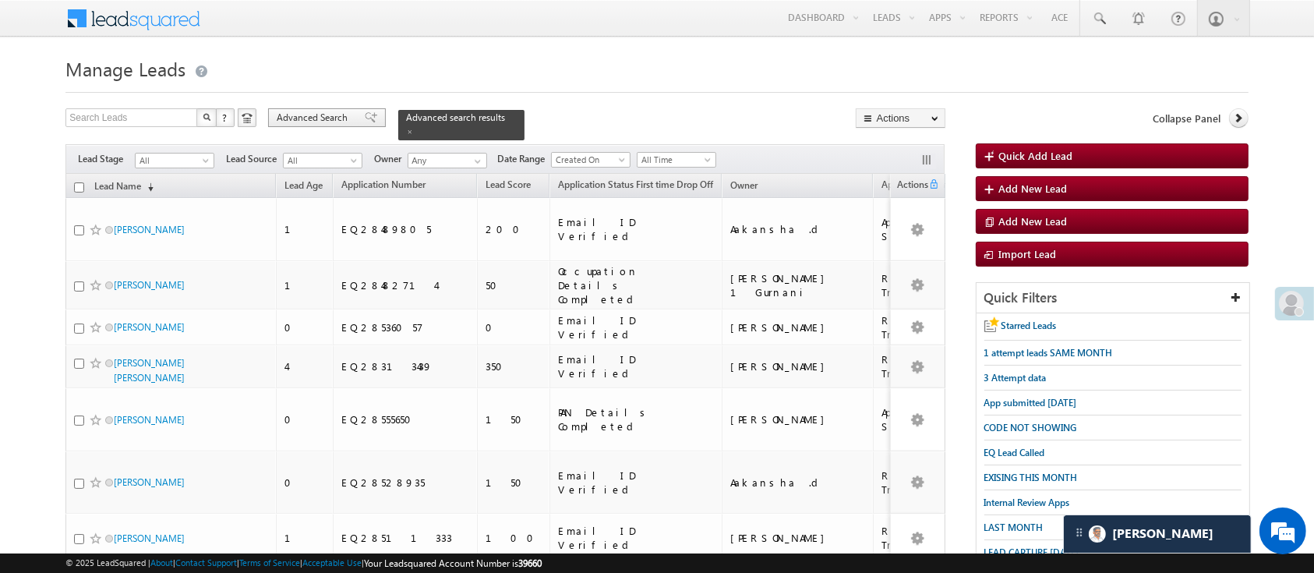
click at [323, 124] on span "Advanced Search" at bounding box center [315, 118] width 76 height 14
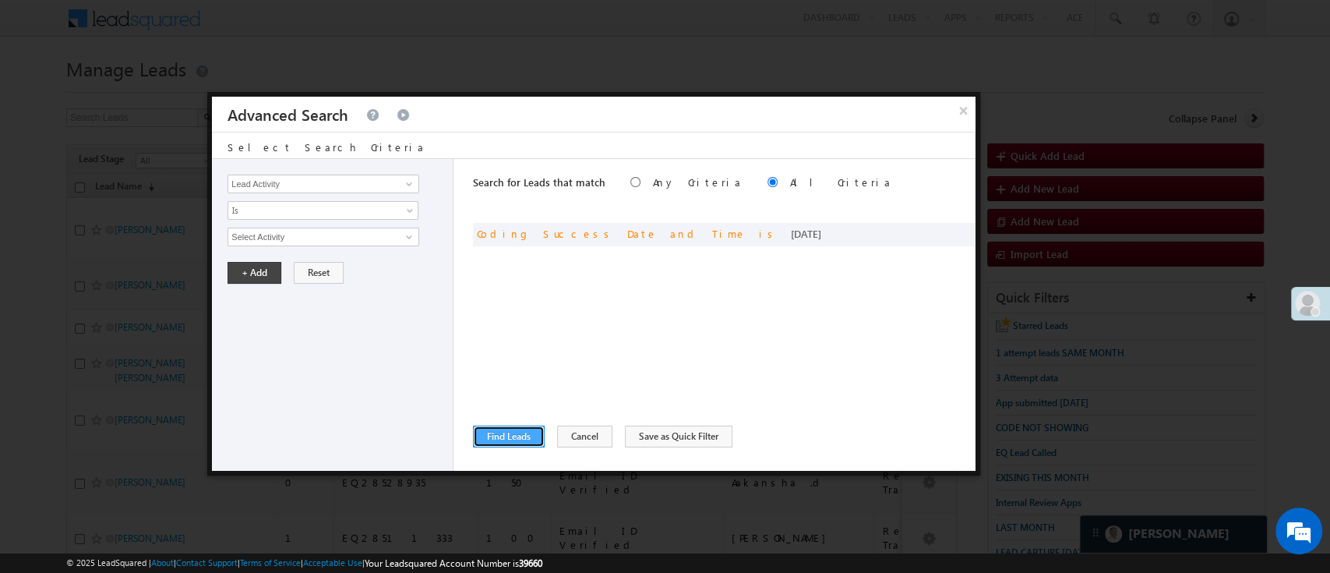
click at [474, 442] on button "Find Leads" at bounding box center [509, 436] width 72 height 22
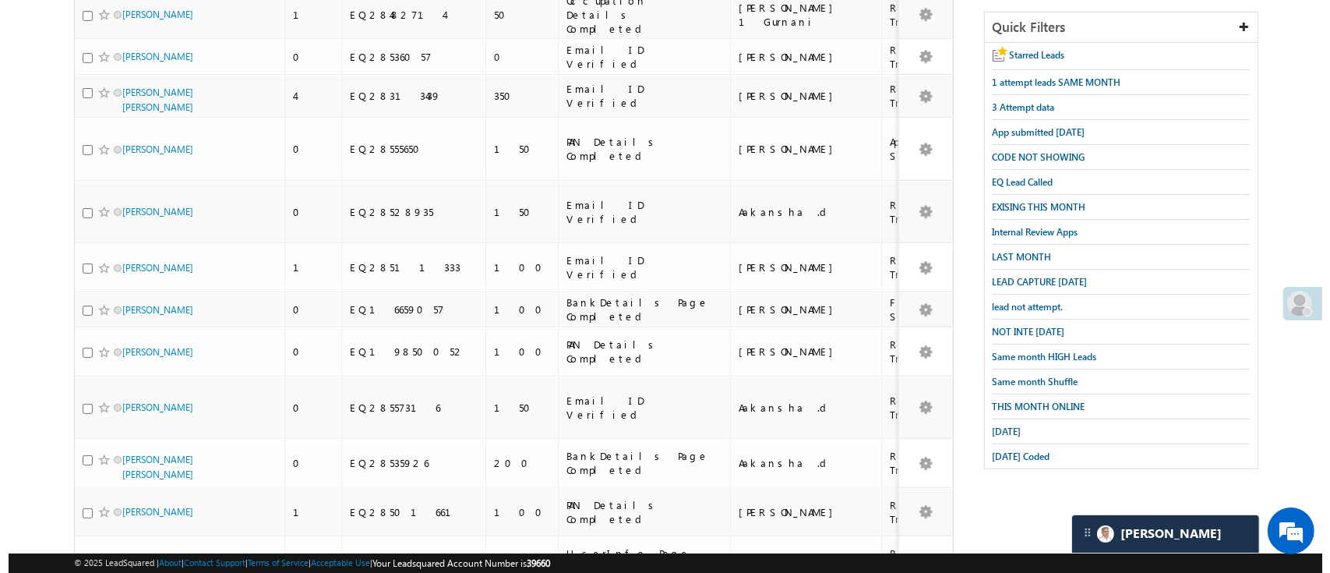
scroll to position [252, 0]
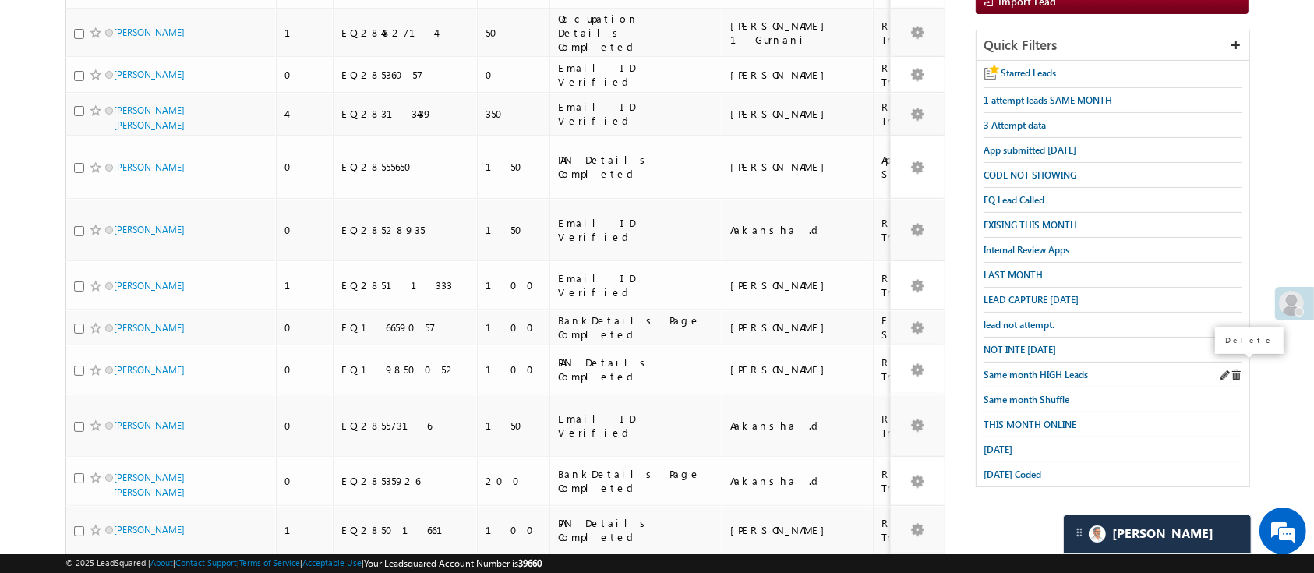
click at [1234, 369] on span at bounding box center [1235, 374] width 11 height 11
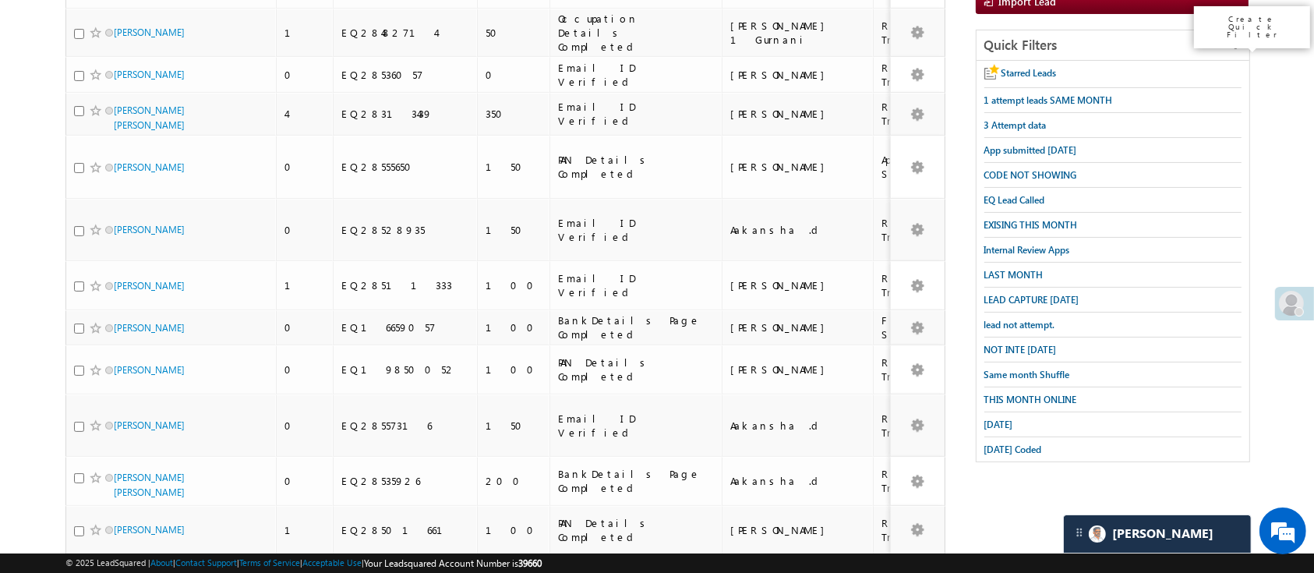
click at [1234, 44] on icon at bounding box center [1235, 44] width 11 height 11
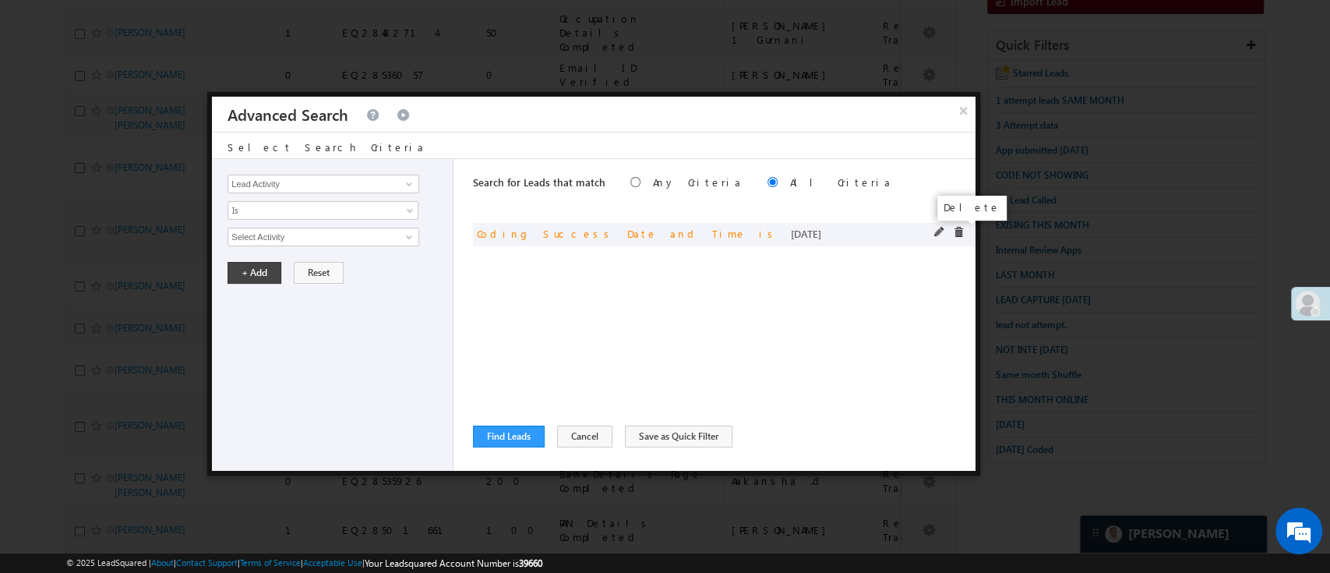
click at [962, 235] on span at bounding box center [958, 232] width 11 height 11
click at [405, 184] on span at bounding box center [409, 184] width 12 height 12
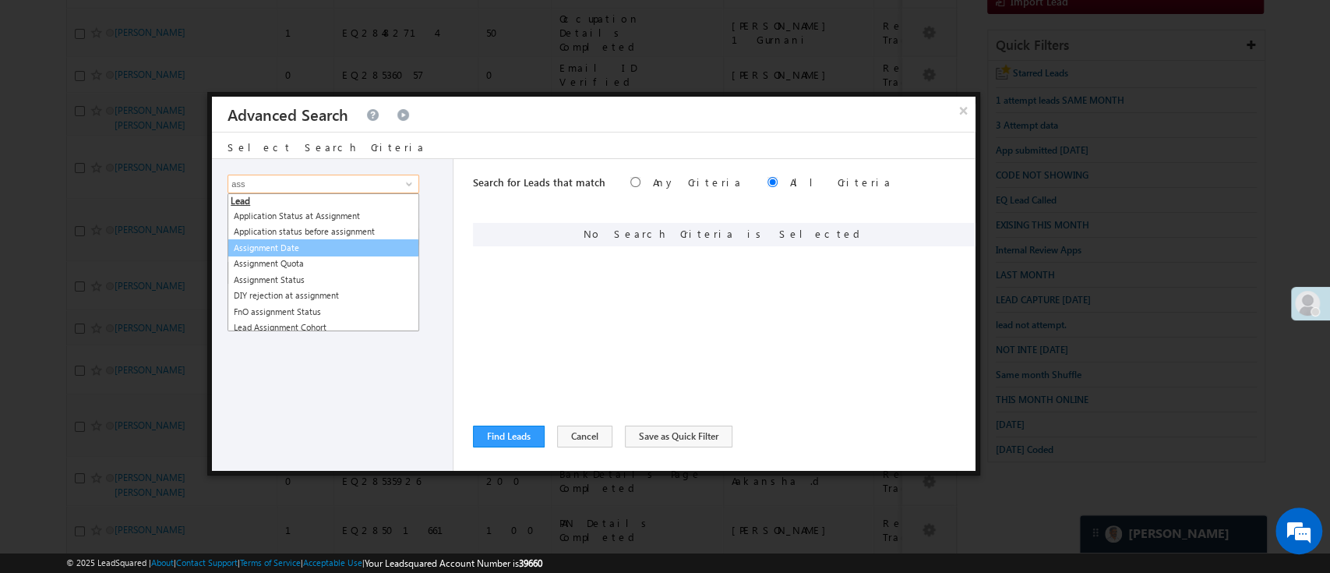
click at [341, 239] on link "Assignment Date" at bounding box center [324, 248] width 192 height 18
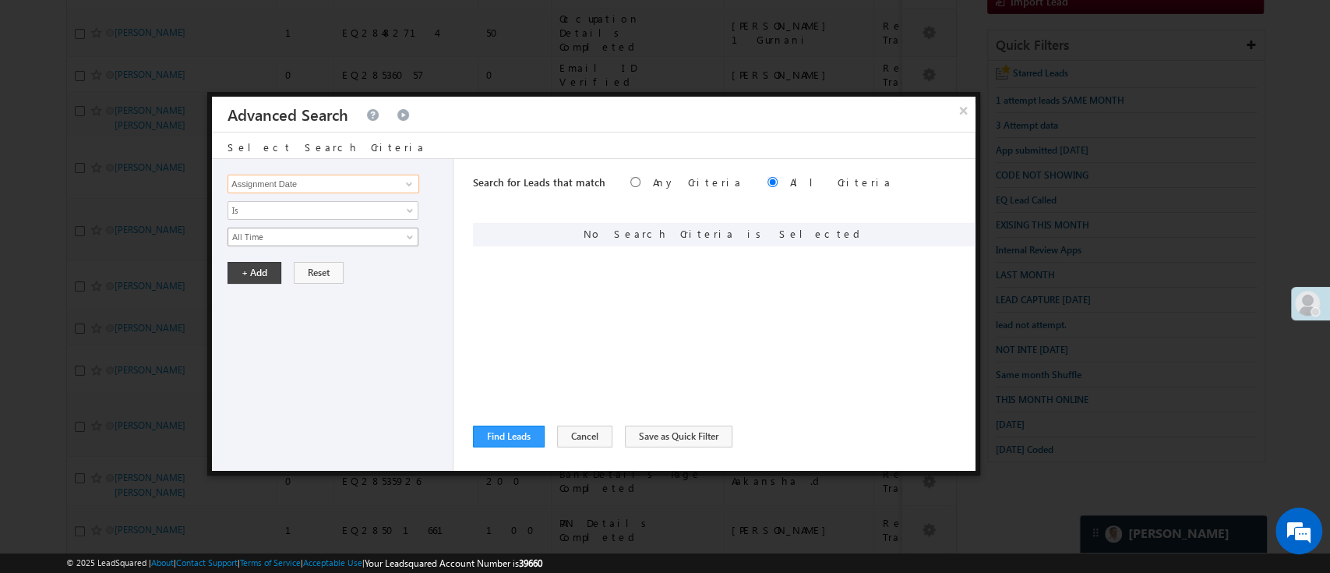
type input "Assignment Date"
click at [341, 237] on span "All Time" at bounding box center [312, 237] width 169 height 14
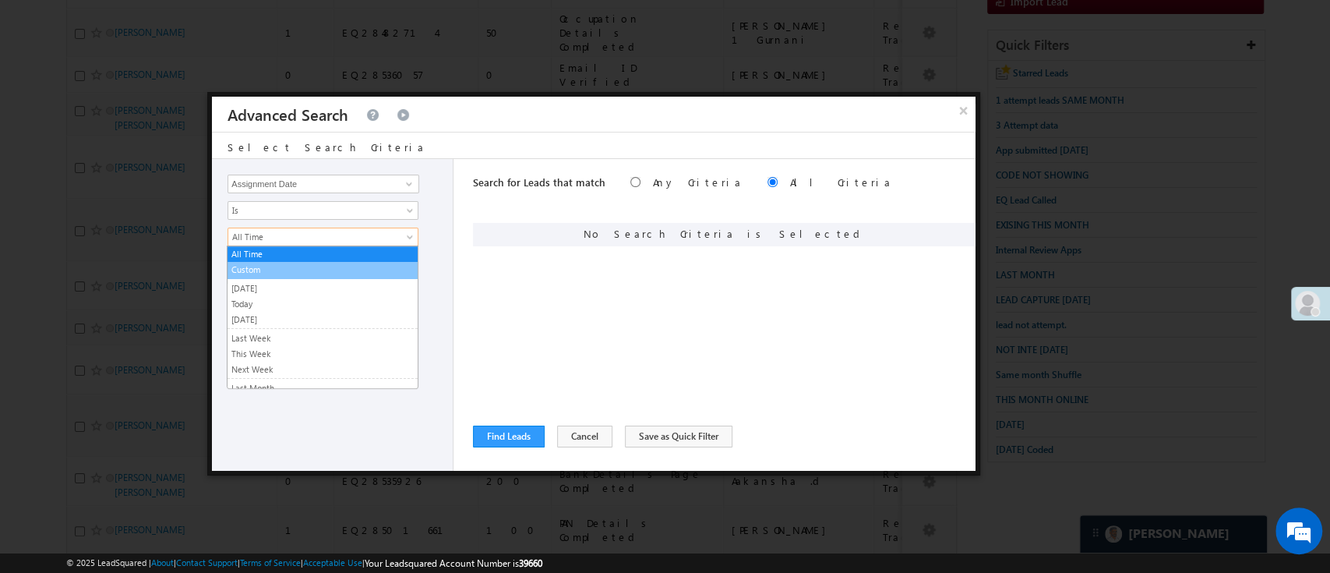
click at [322, 277] on li "Custom" at bounding box center [323, 270] width 190 height 17
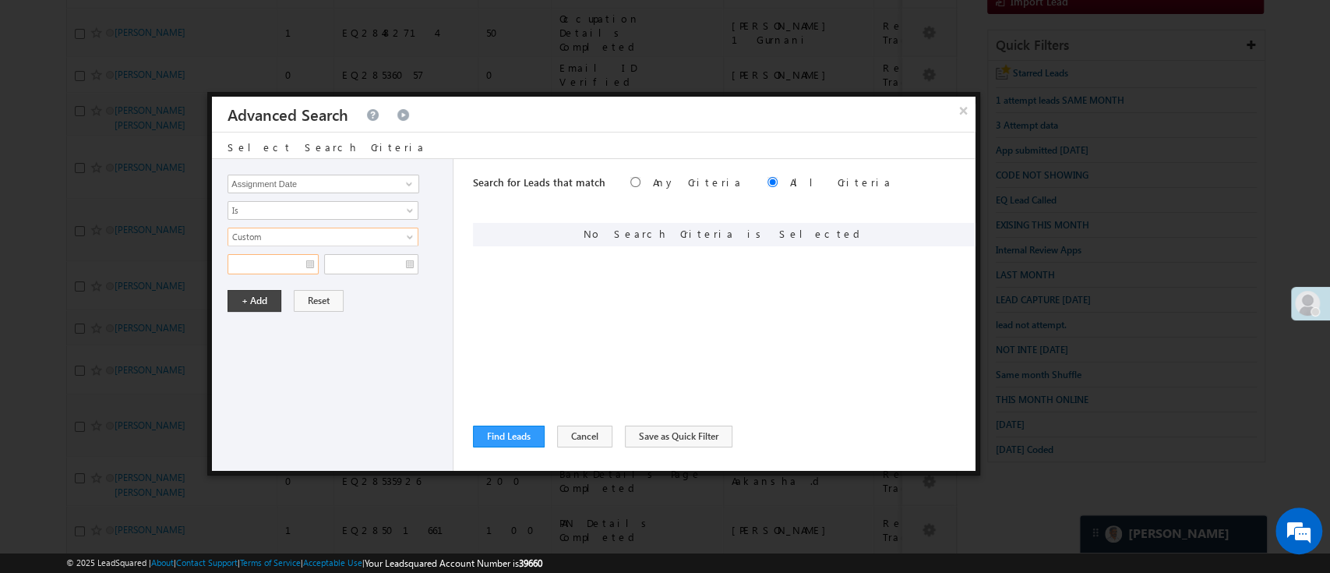
click at [281, 269] on input "text" at bounding box center [273, 264] width 91 height 20
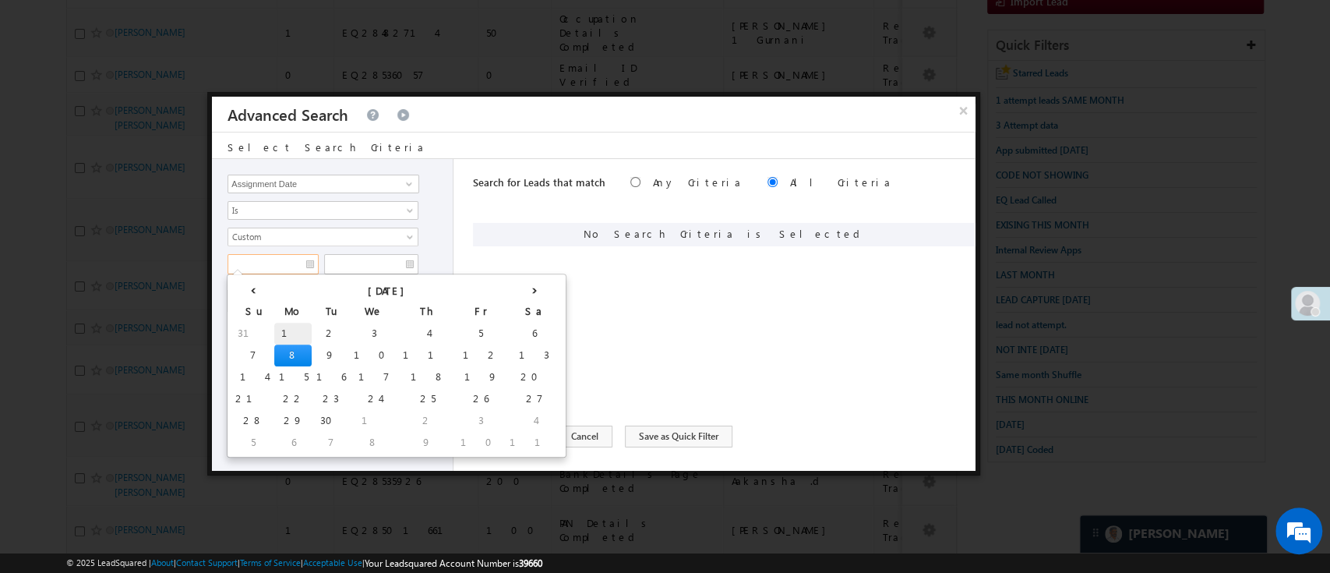
click at [274, 335] on td "1" at bounding box center [292, 334] width 37 height 22
type input "09/01/25"
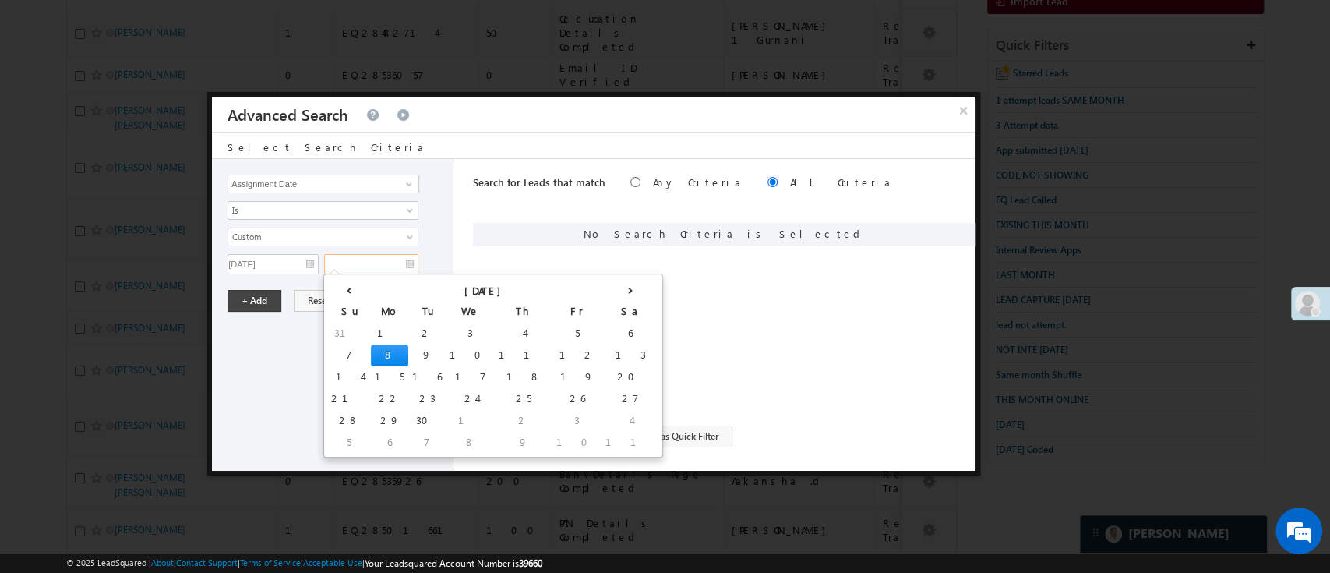
click at [355, 260] on input "text" at bounding box center [371, 264] width 94 height 20
click at [446, 333] on td "3" at bounding box center [470, 334] width 49 height 22
type input "09/03/25"
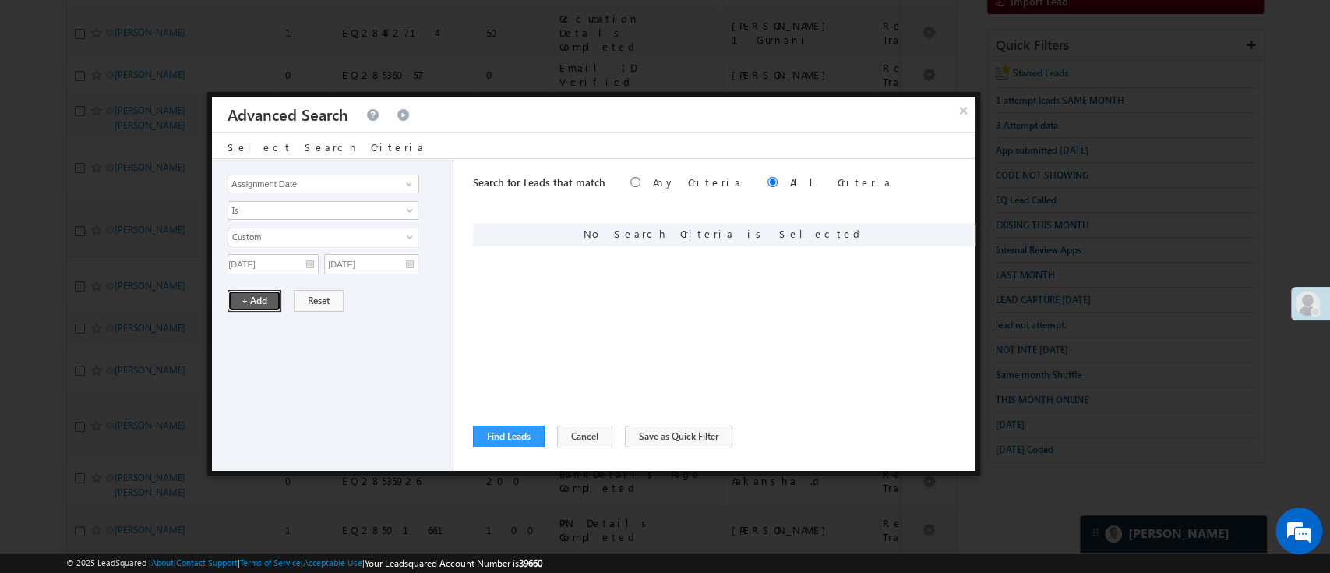
click at [256, 298] on button "+ Add" at bounding box center [255, 301] width 54 height 22
click at [403, 183] on span at bounding box center [409, 184] width 12 height 12
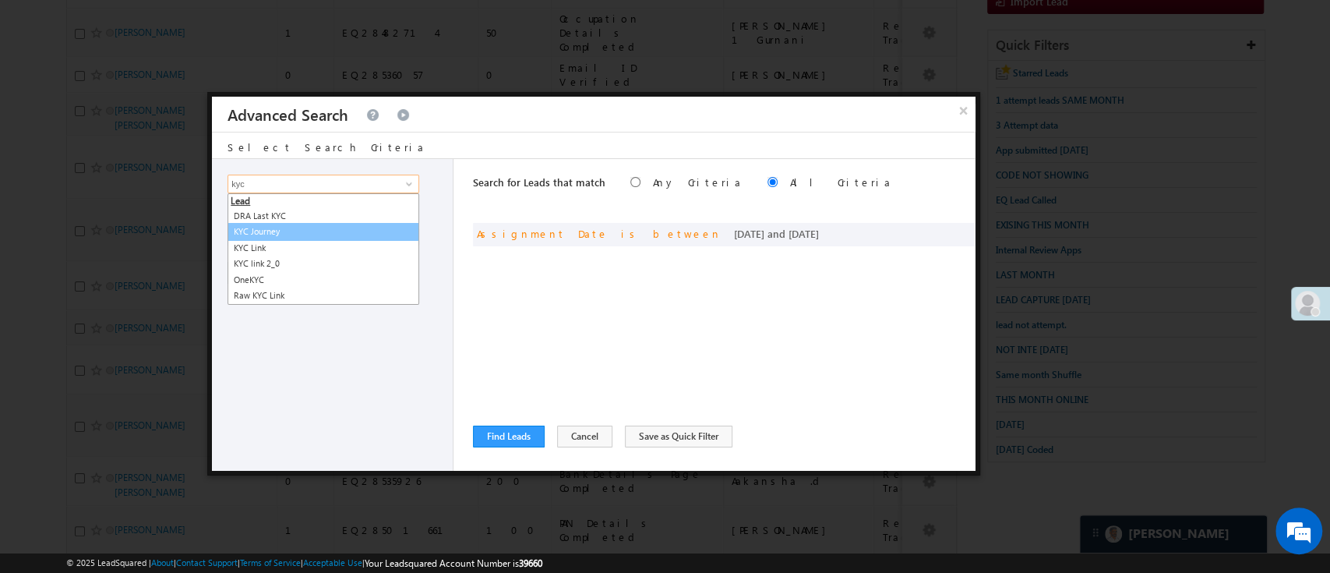
click at [333, 230] on link "KYC Journey" at bounding box center [324, 232] width 192 height 18
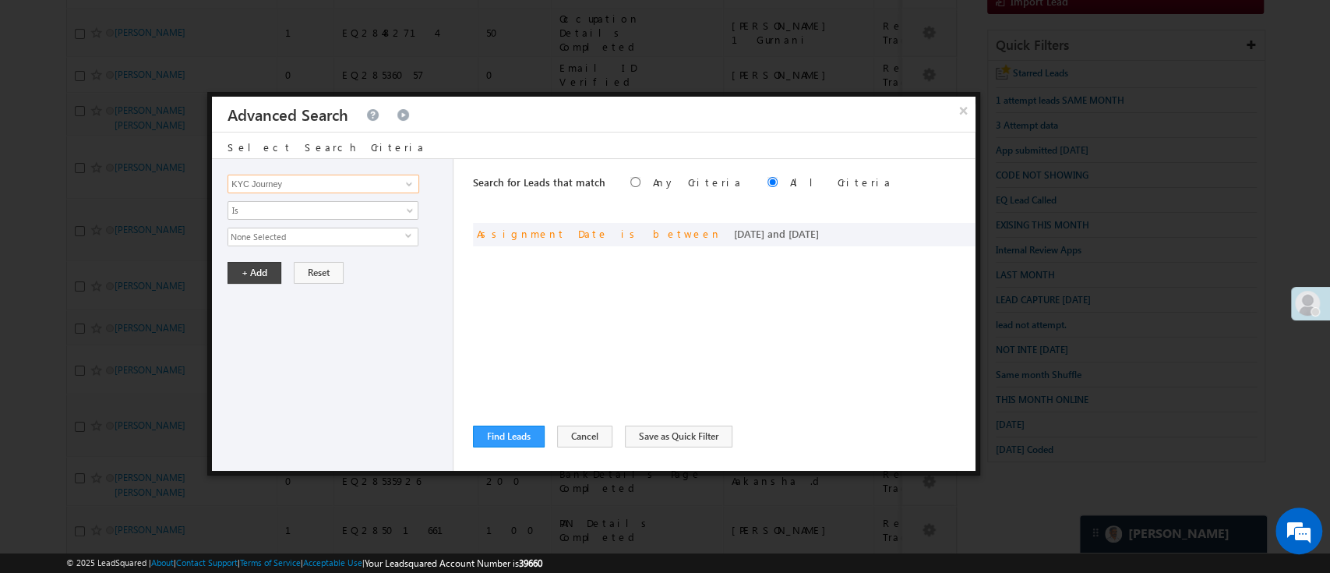
type input "KYC Journey"
click at [333, 230] on span "None Selected" at bounding box center [316, 236] width 177 height 17
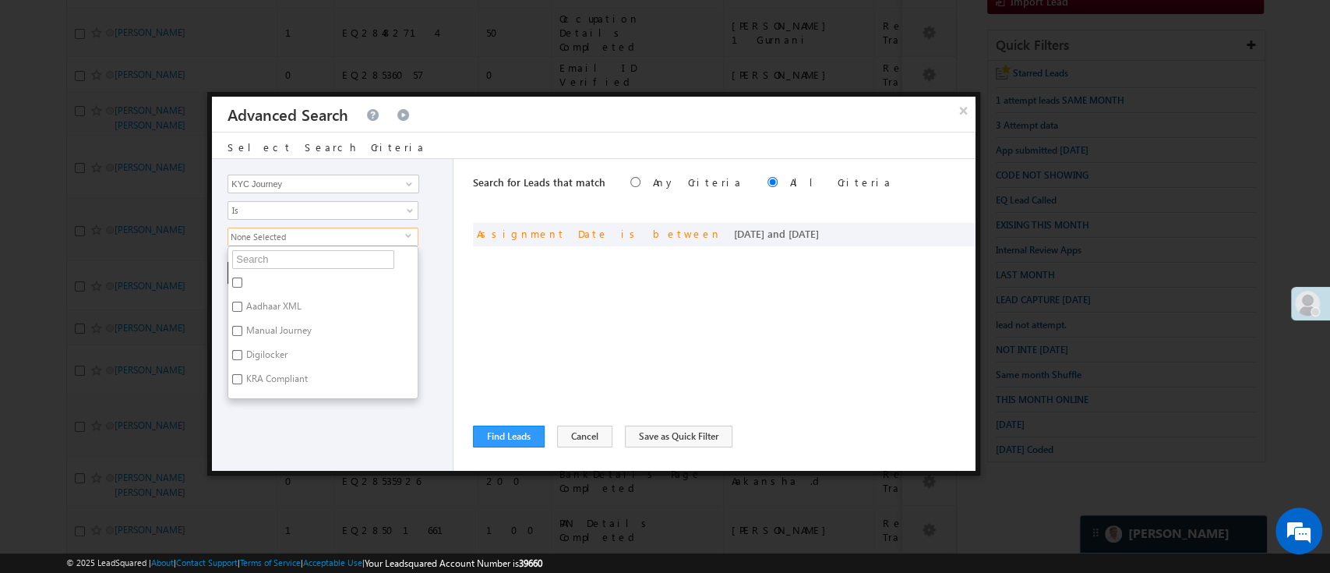
click at [344, 237] on span "None Selected" at bounding box center [316, 236] width 177 height 17
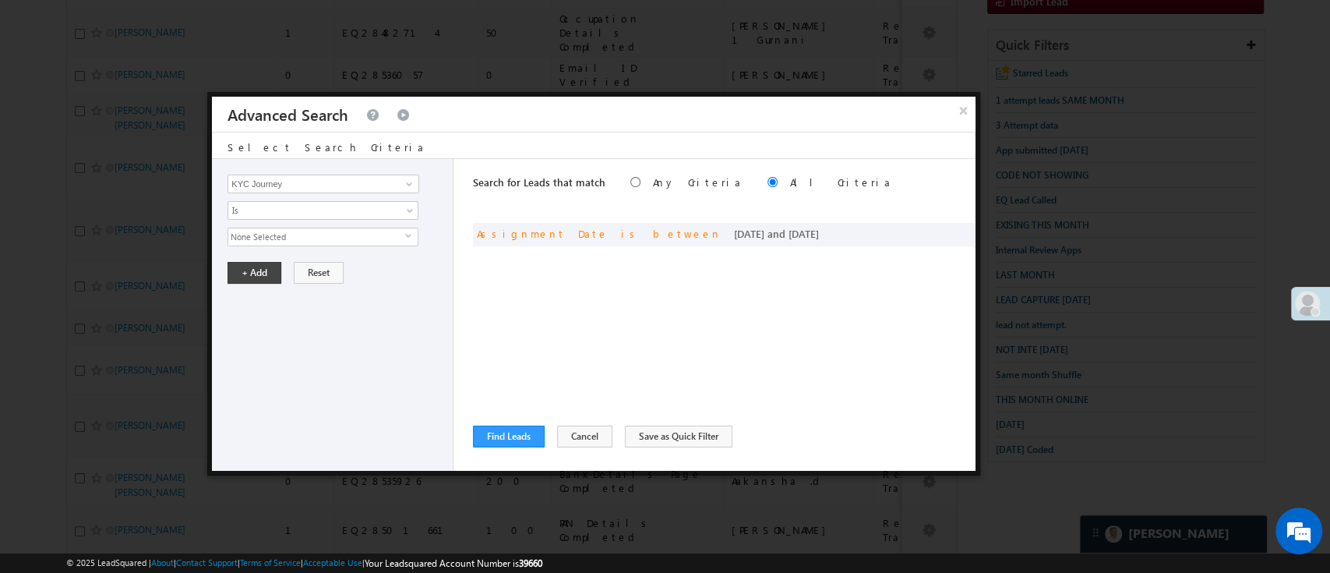
click at [344, 237] on span "None Selected" at bounding box center [316, 236] width 177 height 17
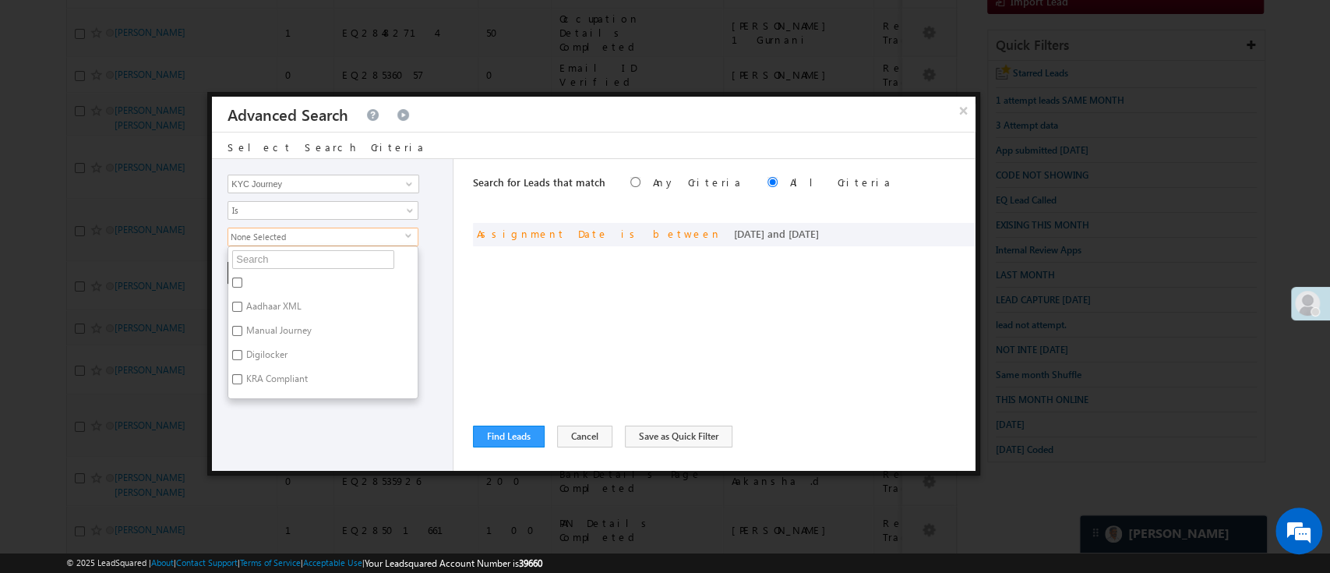
click at [267, 353] on label "Digilocker" at bounding box center [265, 357] width 75 height 24
click at [242, 353] on input "Digilocker" at bounding box center [237, 355] width 10 height 10
checkbox input "true"
click at [302, 427] on div "Lead Activity Task Sales Group Prospect Id WA Last Message Timestamp 4th Day Di…" at bounding box center [333, 315] width 242 height 312
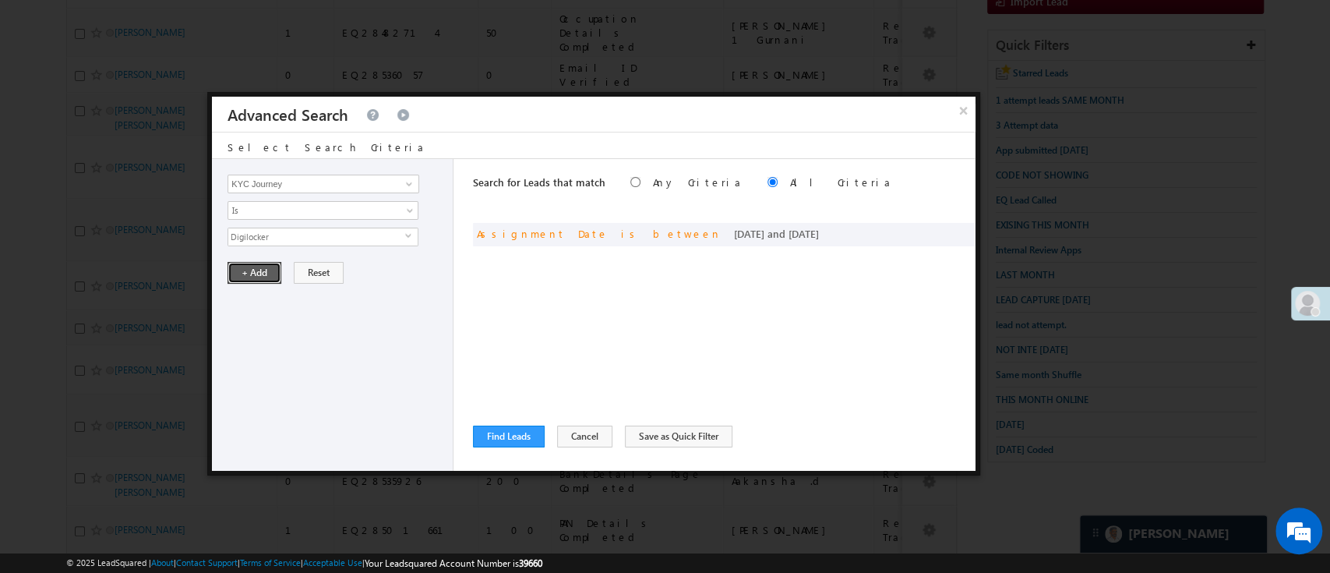
click at [258, 270] on button "+ Add" at bounding box center [255, 273] width 54 height 22
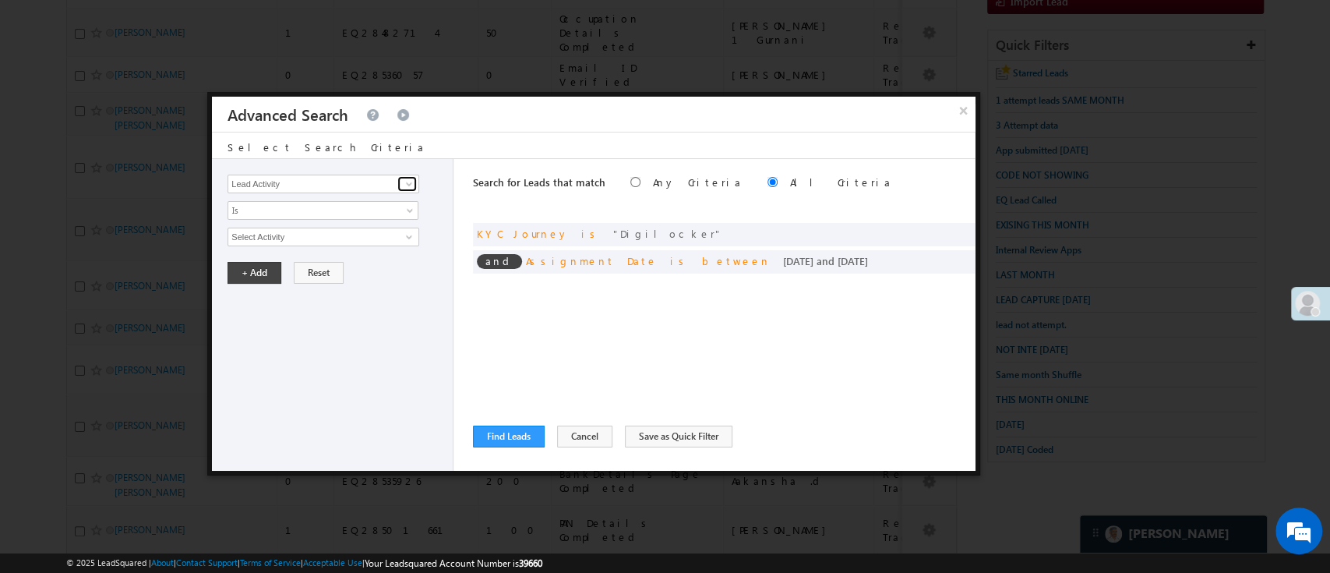
click at [401, 183] on link at bounding box center [406, 184] width 19 height 16
click at [307, 240] on link "Modified On" at bounding box center [324, 248] width 192 height 18
type input "Modified On"
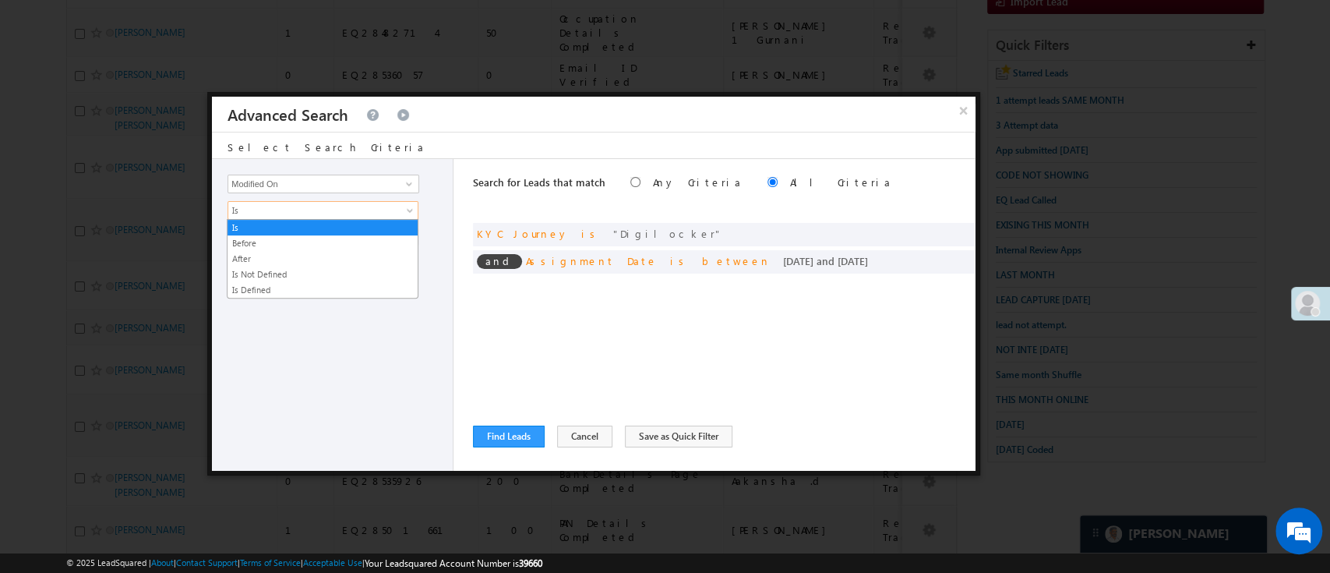
click at [309, 212] on span "Is" at bounding box center [312, 210] width 169 height 14
click at [305, 236] on link "Before" at bounding box center [323, 243] width 190 height 14
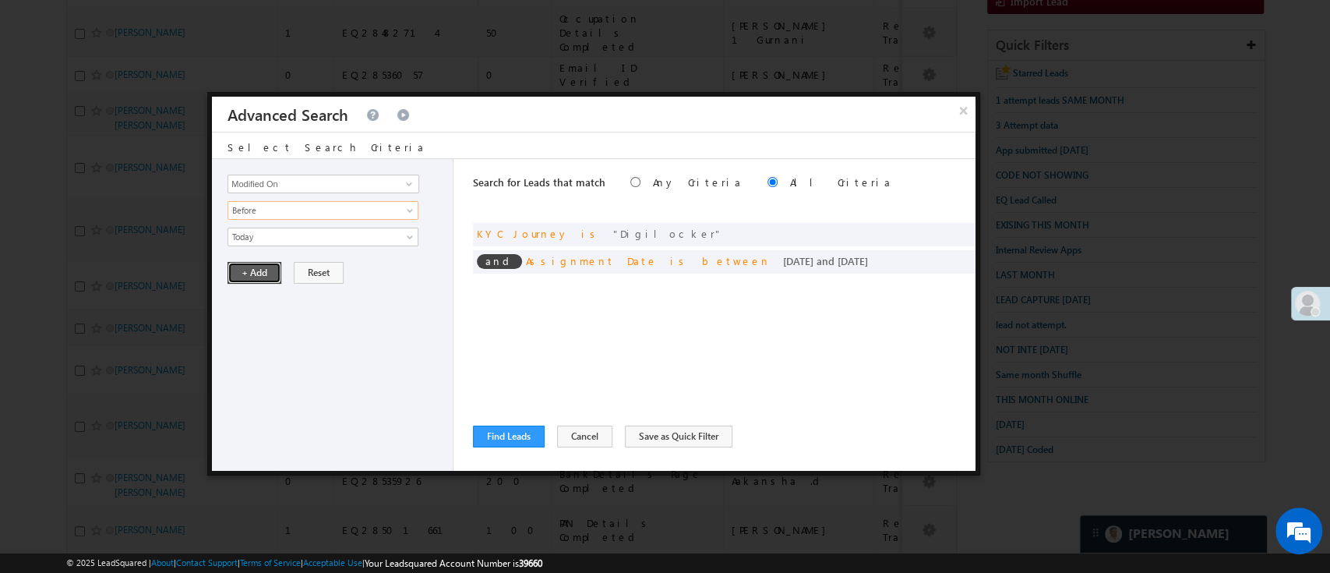
click at [262, 270] on button "+ Add" at bounding box center [255, 273] width 54 height 22
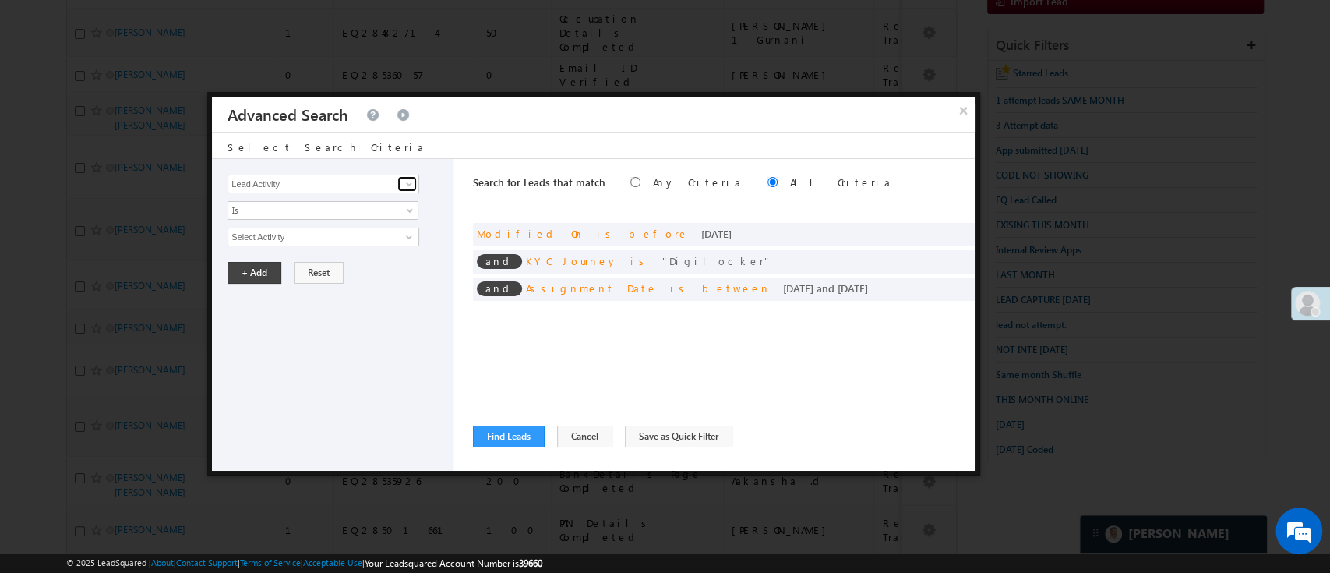
click at [406, 183] on span at bounding box center [409, 184] width 12 height 12
type input "Lead Stage"
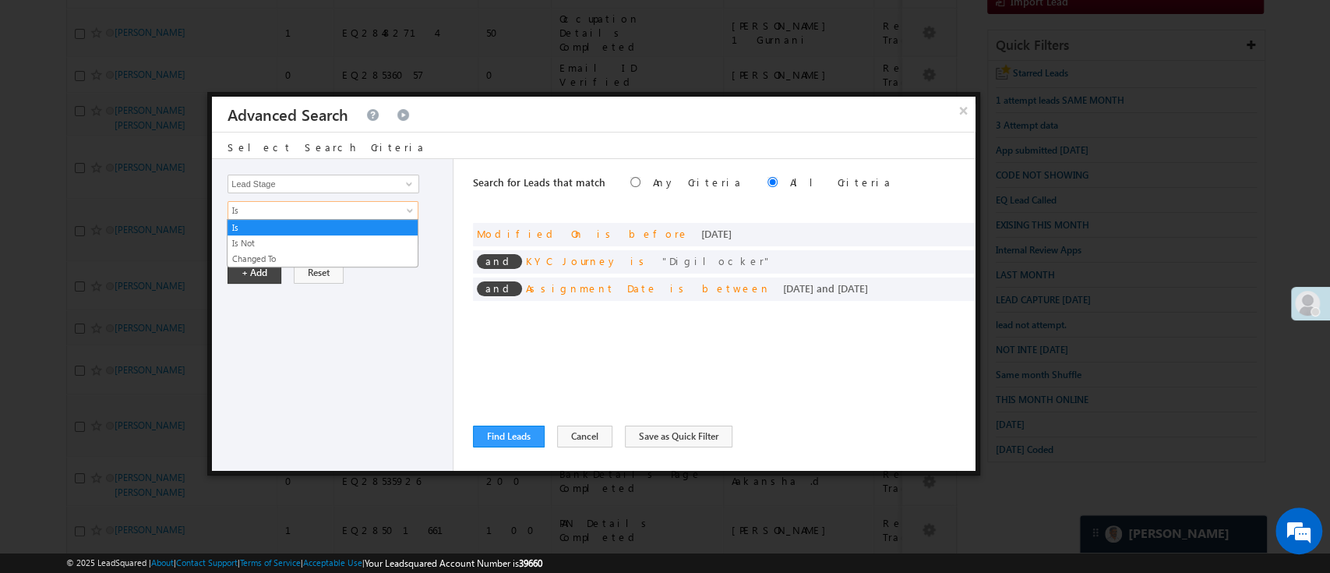
click at [363, 206] on span "Is" at bounding box center [312, 210] width 169 height 14
click at [305, 242] on link "Is Not" at bounding box center [323, 243] width 190 height 14
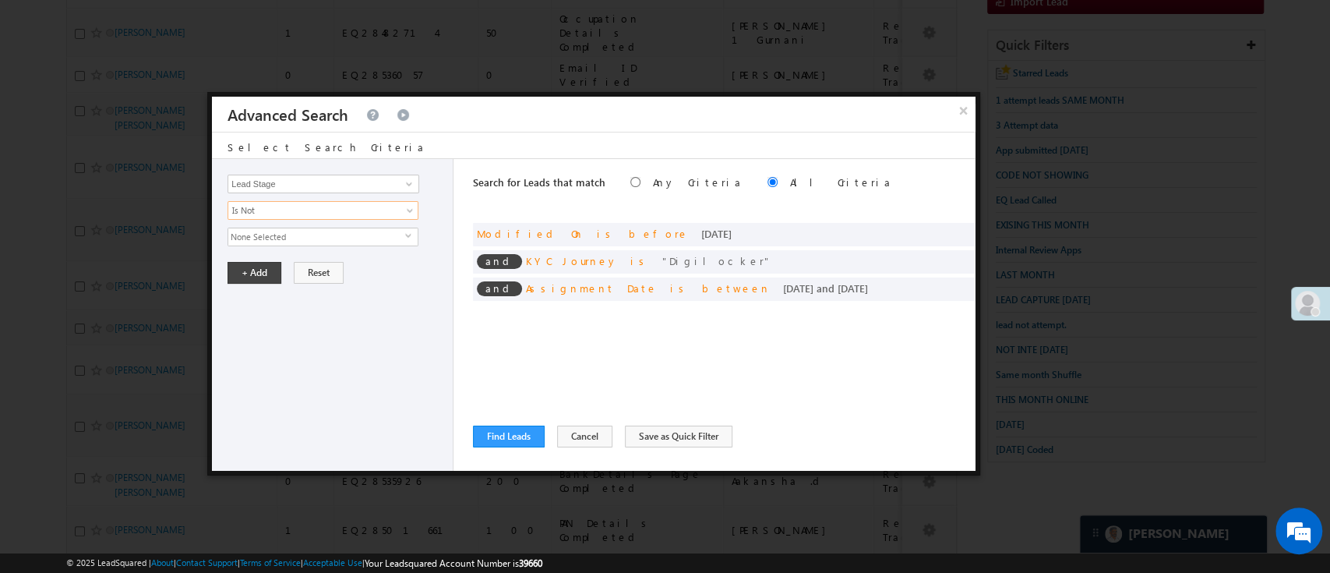
click at [305, 240] on span "None Selected" at bounding box center [316, 236] width 177 height 17
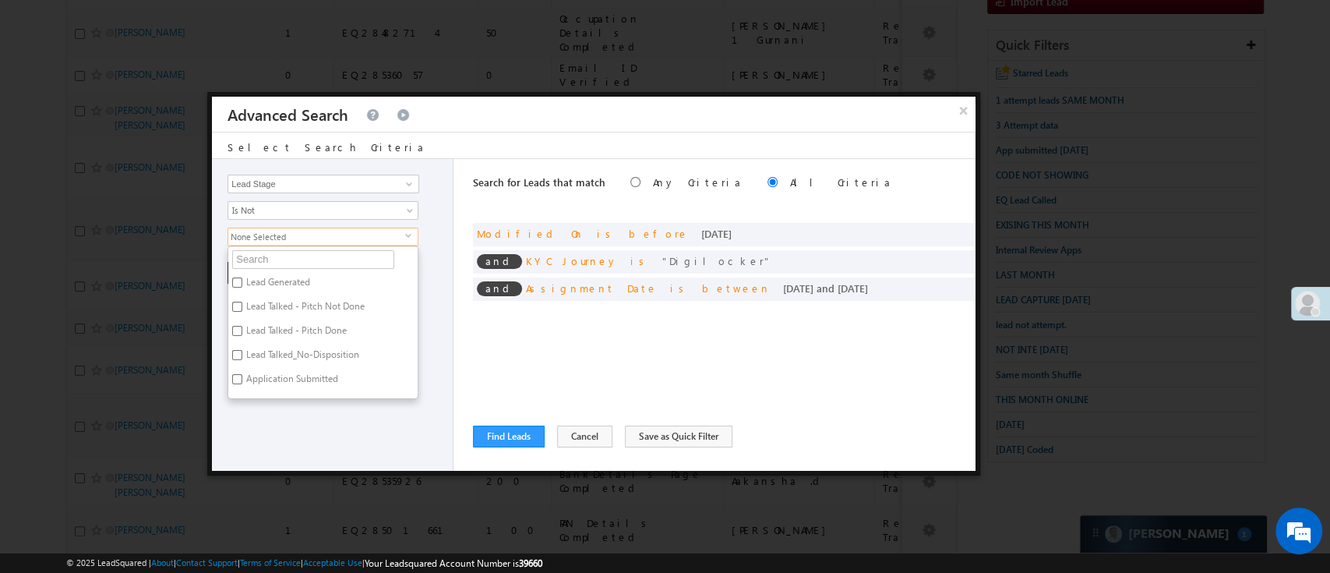
scroll to position [132, 0]
click at [298, 382] on label "Not Interested" at bounding box center [274, 394] width 92 height 24
click at [242, 386] on input "Not Interested" at bounding box center [237, 391] width 10 height 10
checkbox input "true"
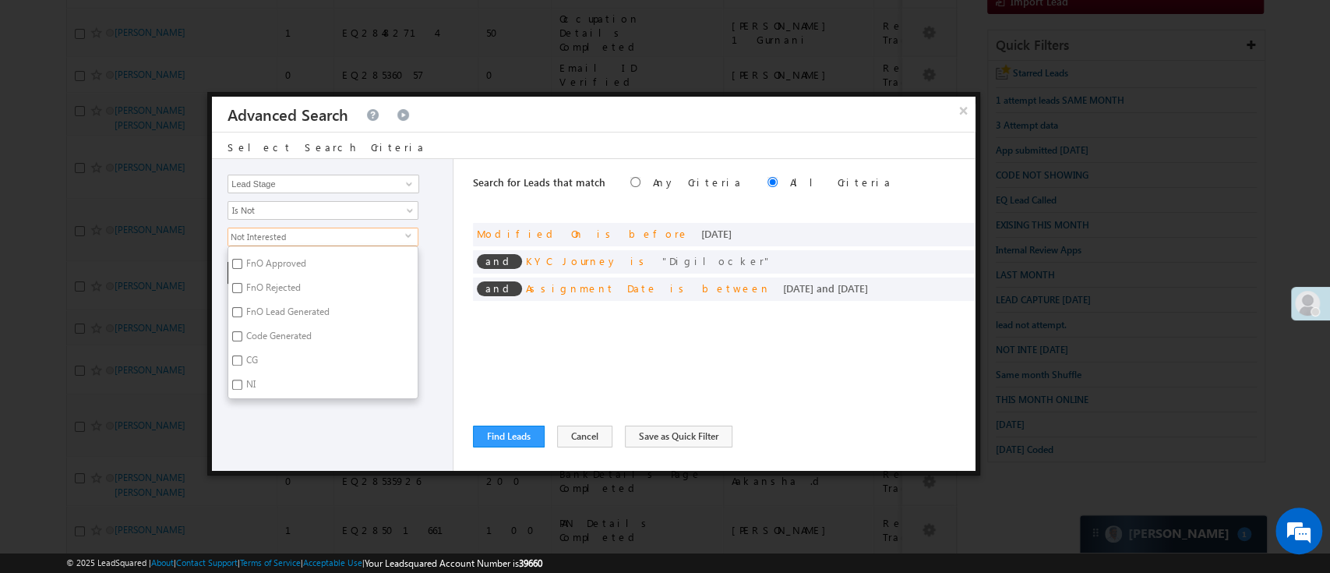
click at [305, 340] on label "Code Generated" at bounding box center [277, 338] width 99 height 24
click at [242, 340] on input "Code Generated" at bounding box center [237, 336] width 10 height 10
checkbox input "true"
click at [330, 405] on div "Lead Activity Task Sales Group Prospect Id WA Last Message Timestamp 4th Day Di…" at bounding box center [333, 315] width 242 height 312
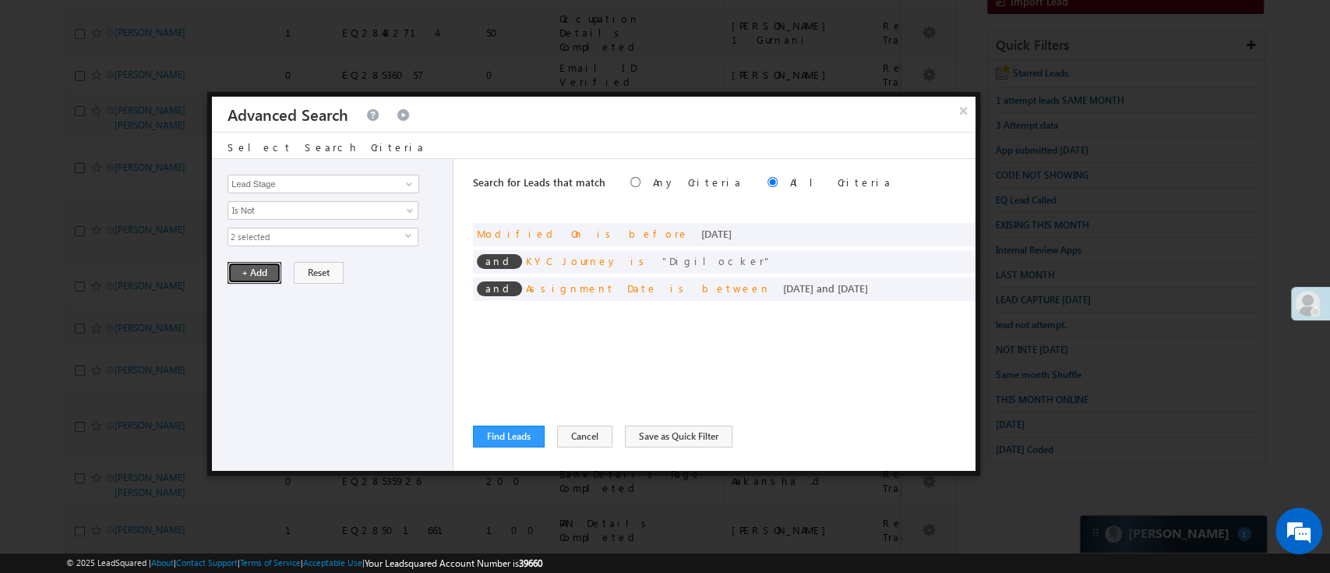
click at [253, 271] on button "+ Add" at bounding box center [255, 273] width 54 height 22
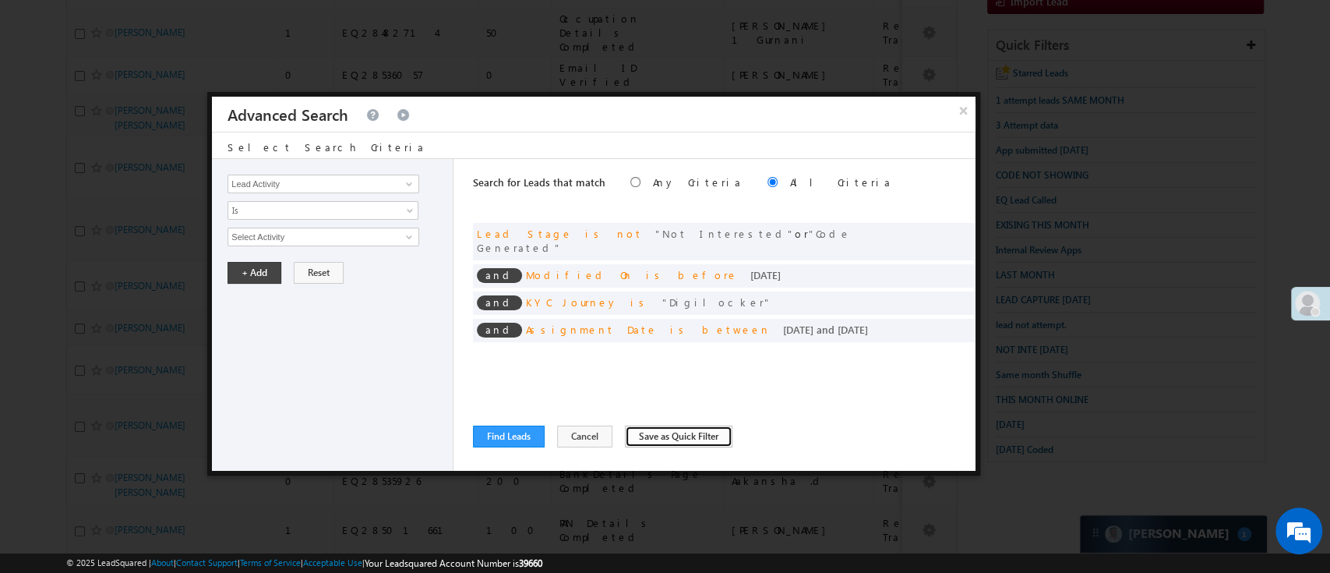
click at [638, 439] on button "Save as Quick Filter" at bounding box center [679, 436] width 108 height 22
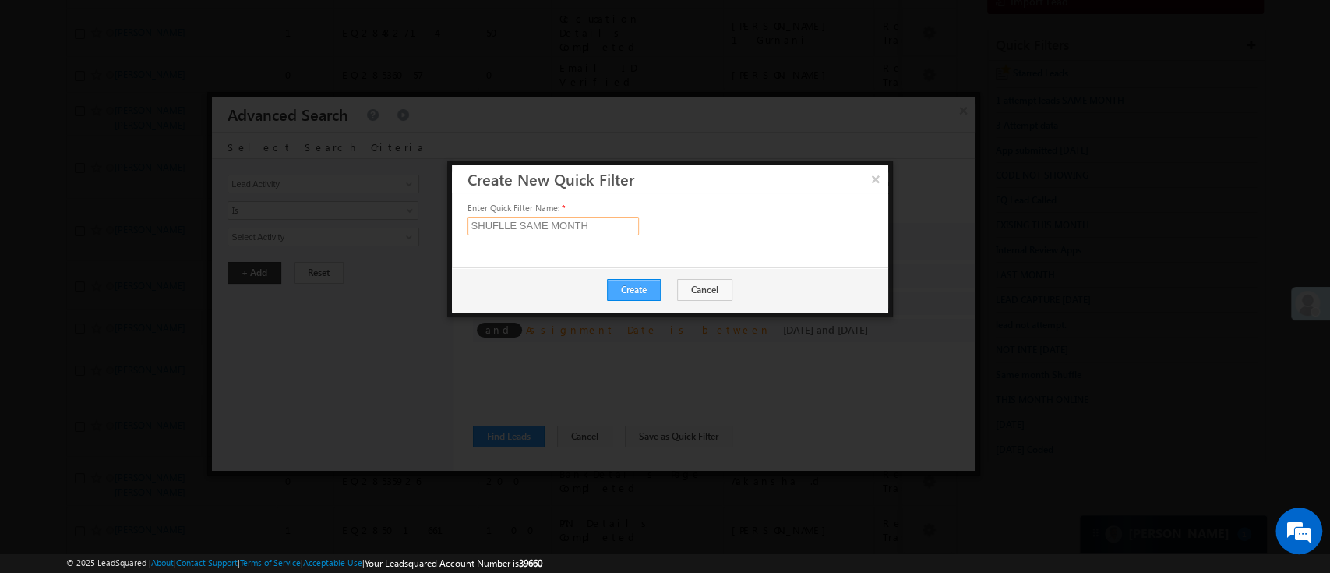
type input "SHUFLLE SAME MONTH"
click at [630, 295] on button "Create" at bounding box center [634, 290] width 54 height 22
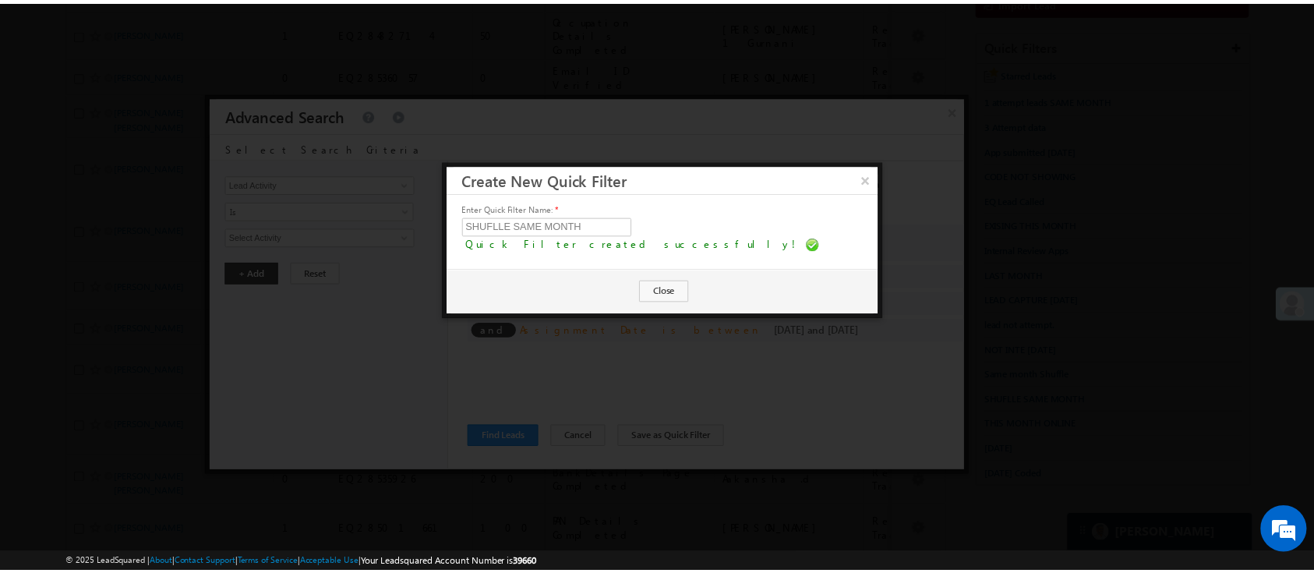
scroll to position [8005, 0]
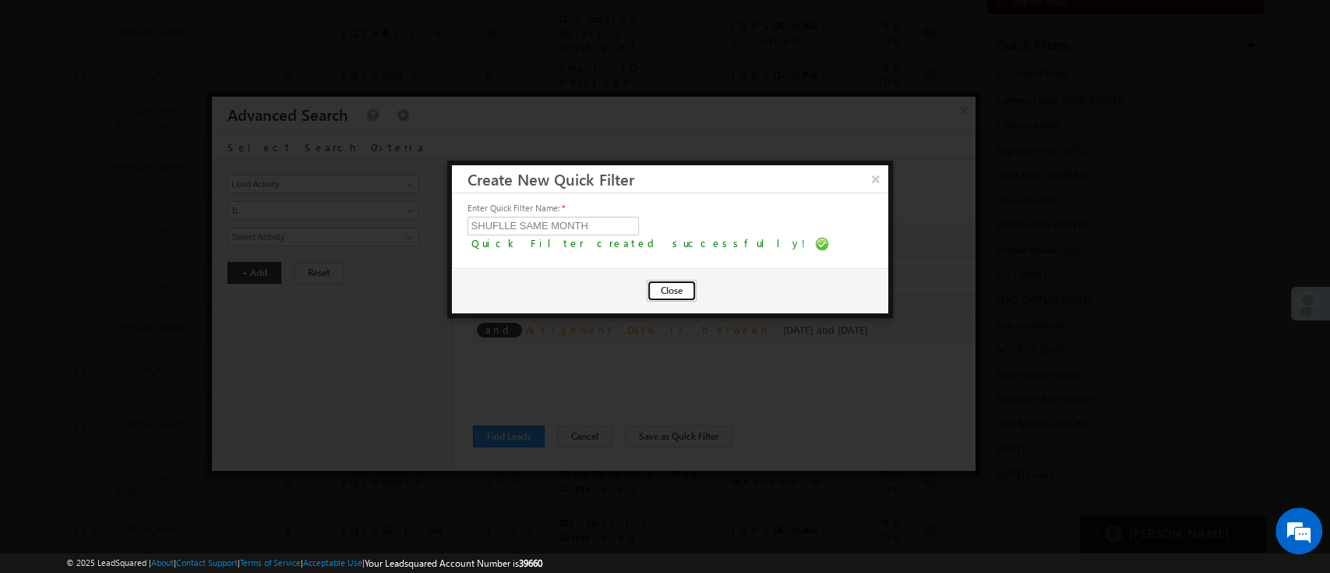
click at [675, 291] on button "Close" at bounding box center [672, 291] width 50 height 22
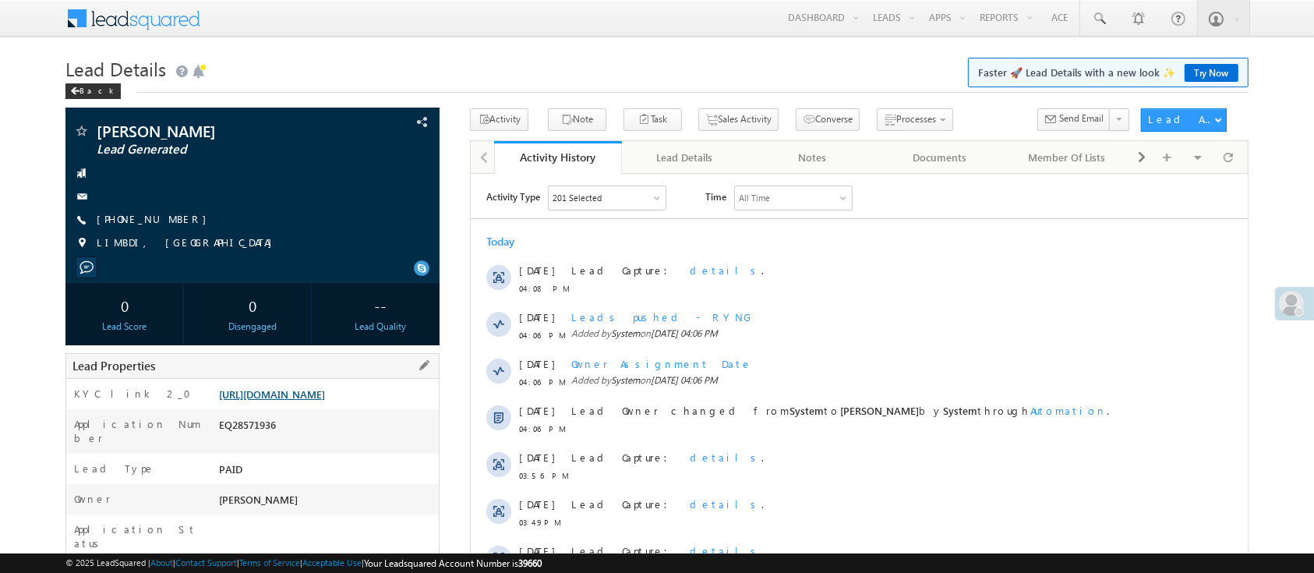
click at [318, 401] on link "https://angelbroking1-pk3em7sa.customui-test.leadsquared.com?leadId=fdb97c5d-51…" at bounding box center [272, 393] width 106 height 13
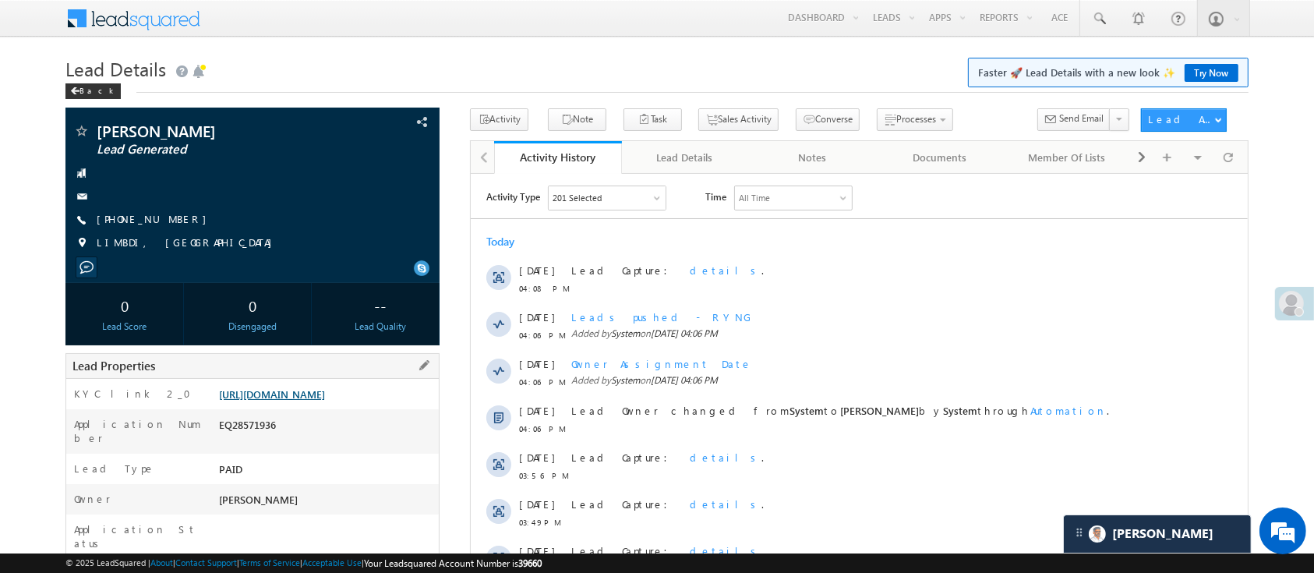
scroll to position [8005, 0]
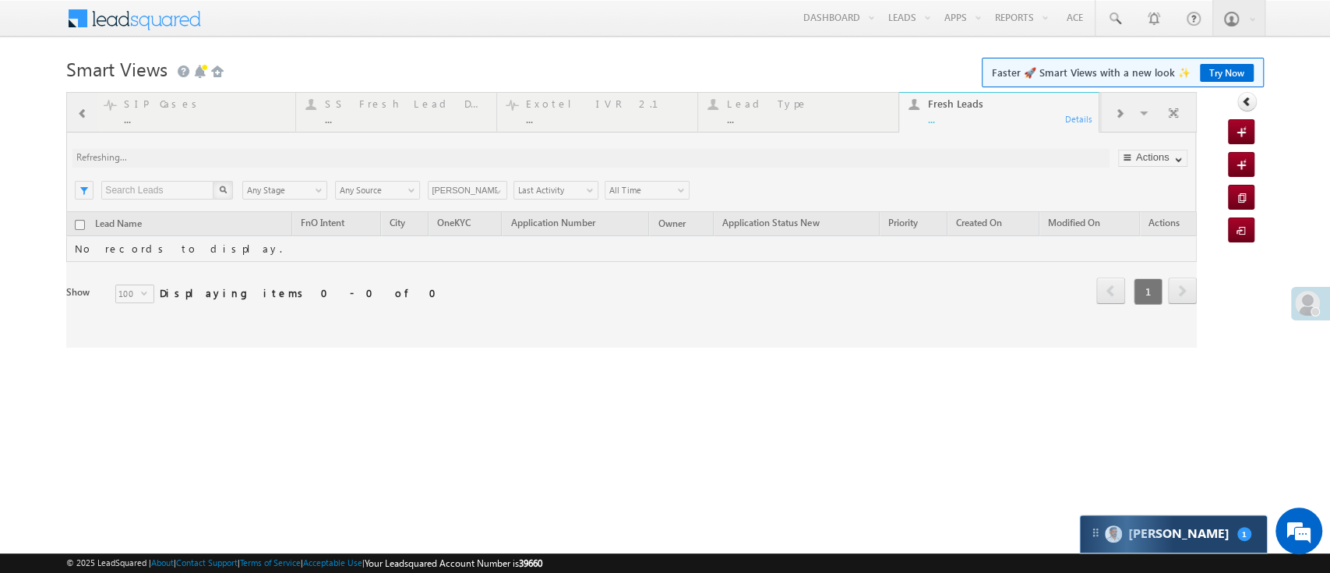
click at [1215, 538] on div "[PERSON_NAME] 1" at bounding box center [1173, 533] width 187 height 37
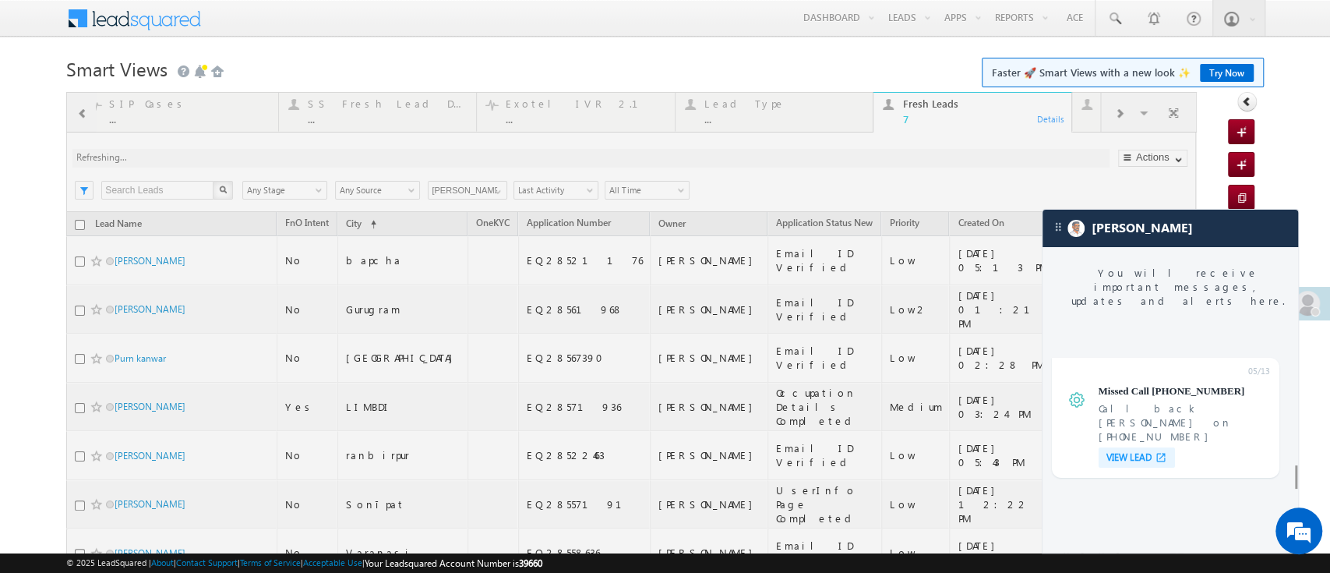
scroll to position [6459, 0]
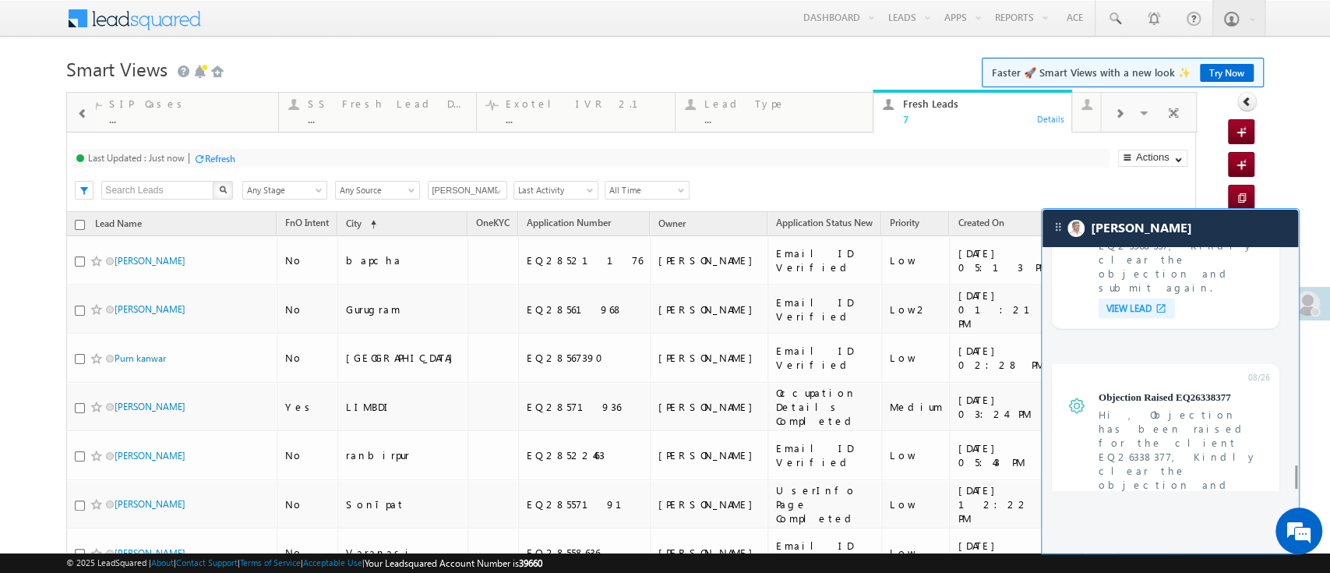
click at [0, 0] on span "VIEW LEAD" at bounding box center [0, 0] width 0 height 0
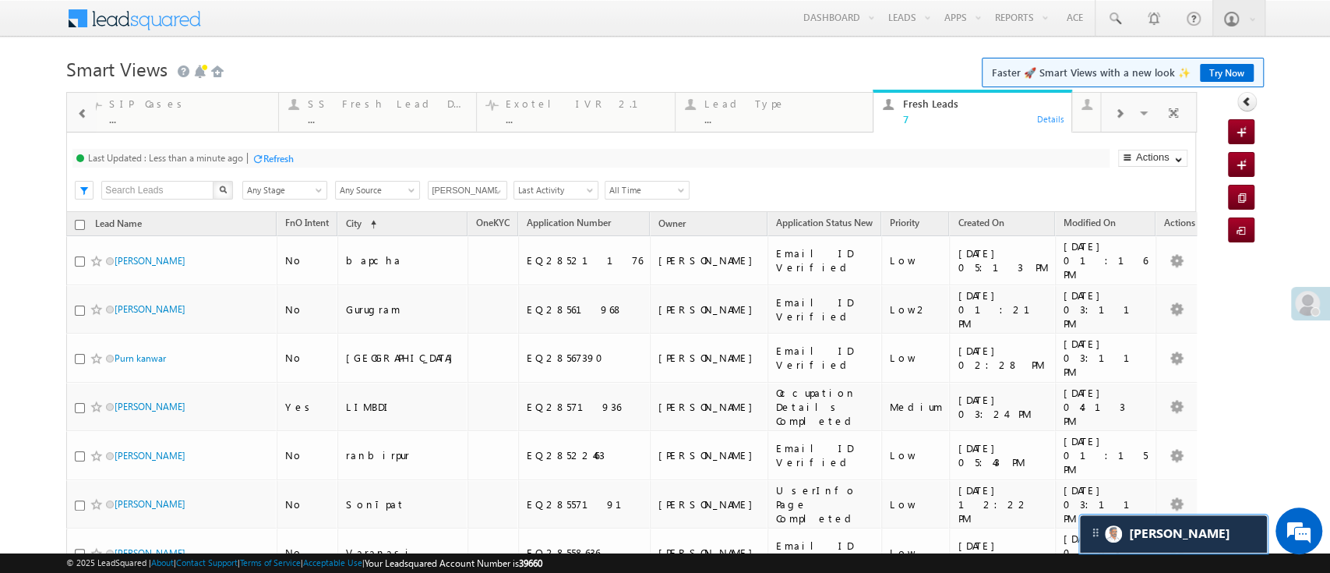
scroll to position [0, 0]
click at [499, 180] on span "[PERSON_NAME]" at bounding box center [467, 189] width 78 height 19
click at [498, 184] on link at bounding box center [495, 190] width 19 height 16
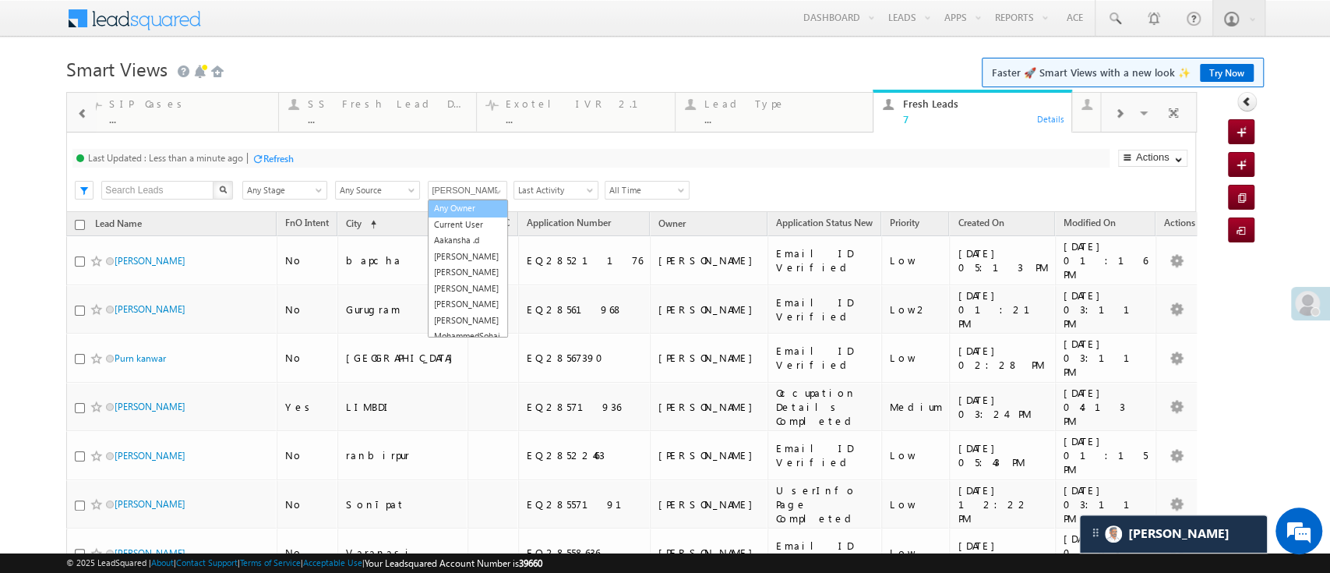
click at [478, 206] on link "Any Owner" at bounding box center [468, 208] width 80 height 18
type input "Any Owner"
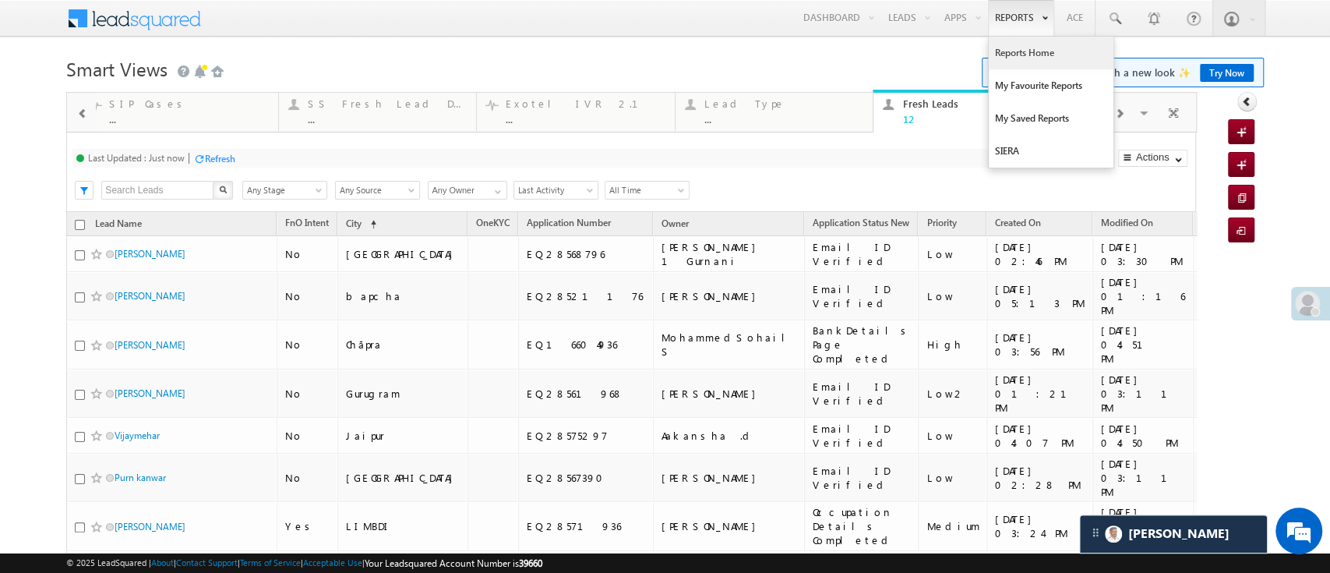
click at [1005, 59] on link "Reports Home" at bounding box center [1051, 53] width 125 height 33
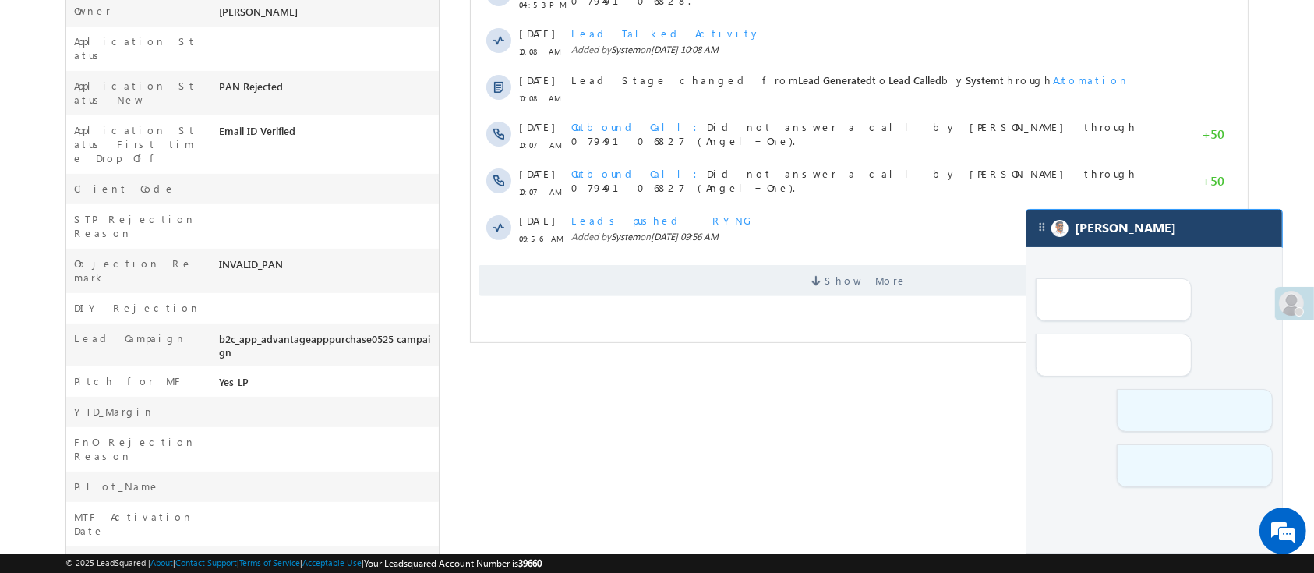
click at [1178, 238] on div "[PERSON_NAME]" at bounding box center [1154, 228] width 256 height 37
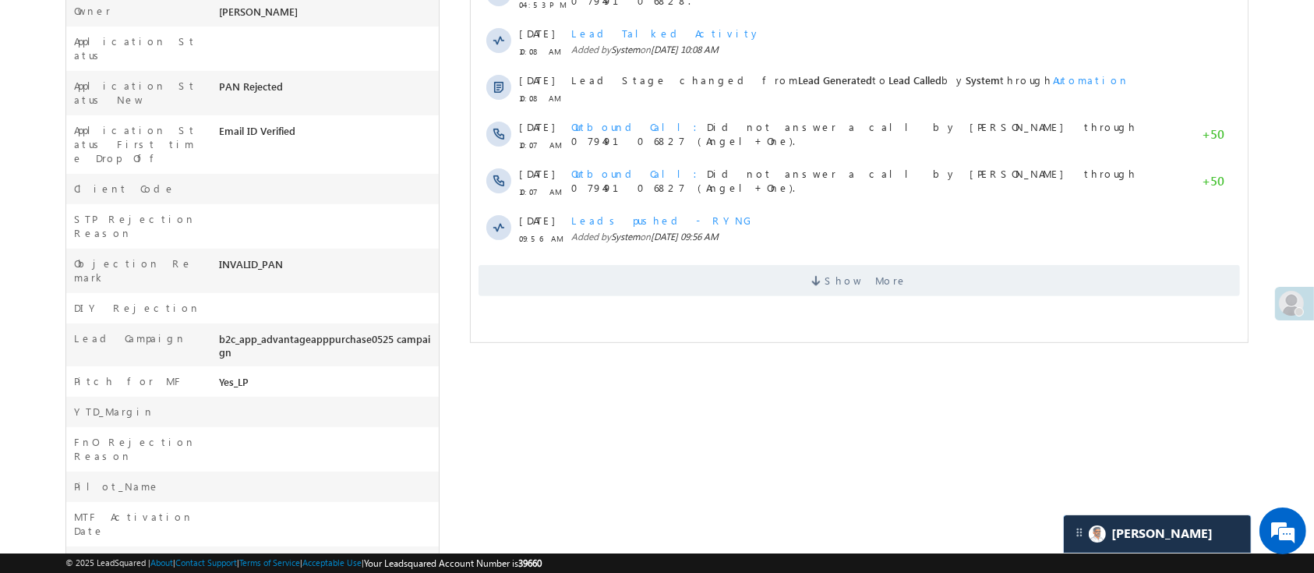
drag, startPoint x: 1329, startPoint y: 190, endPoint x: 736, endPoint y: 557, distance: 697.4
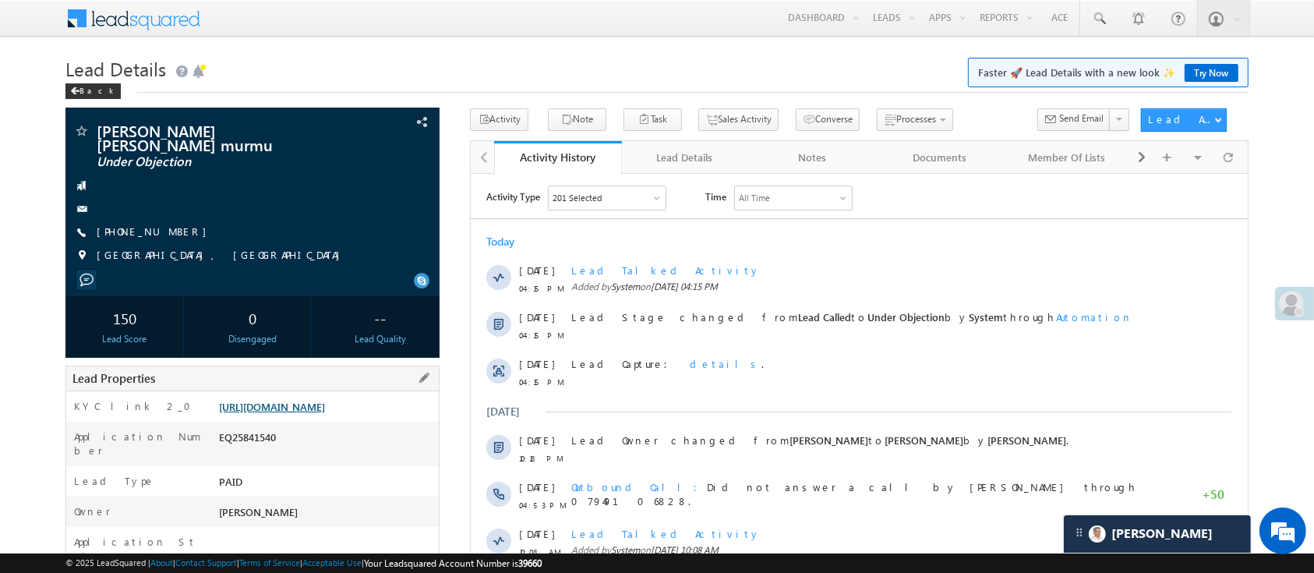
click at [279, 400] on link "https://angelbroking1-pk3em7sa.customui-test.leadsquared.com?leadId=a7993559-7d…" at bounding box center [272, 406] width 106 height 13
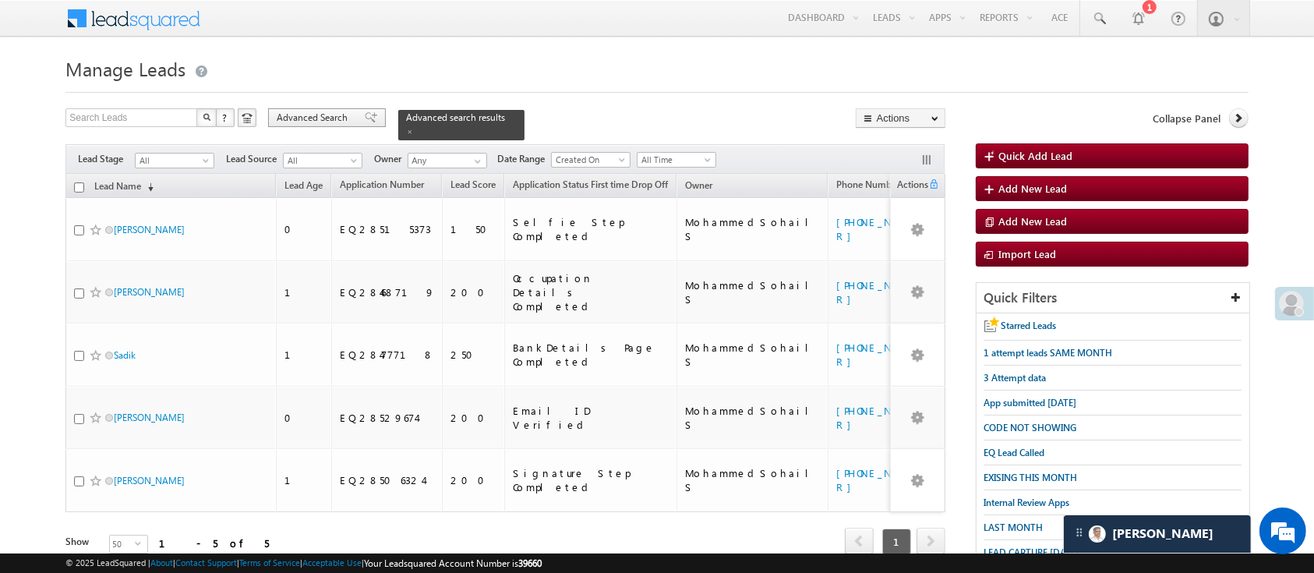
click at [310, 120] on span "Advanced Search" at bounding box center [315, 118] width 76 height 14
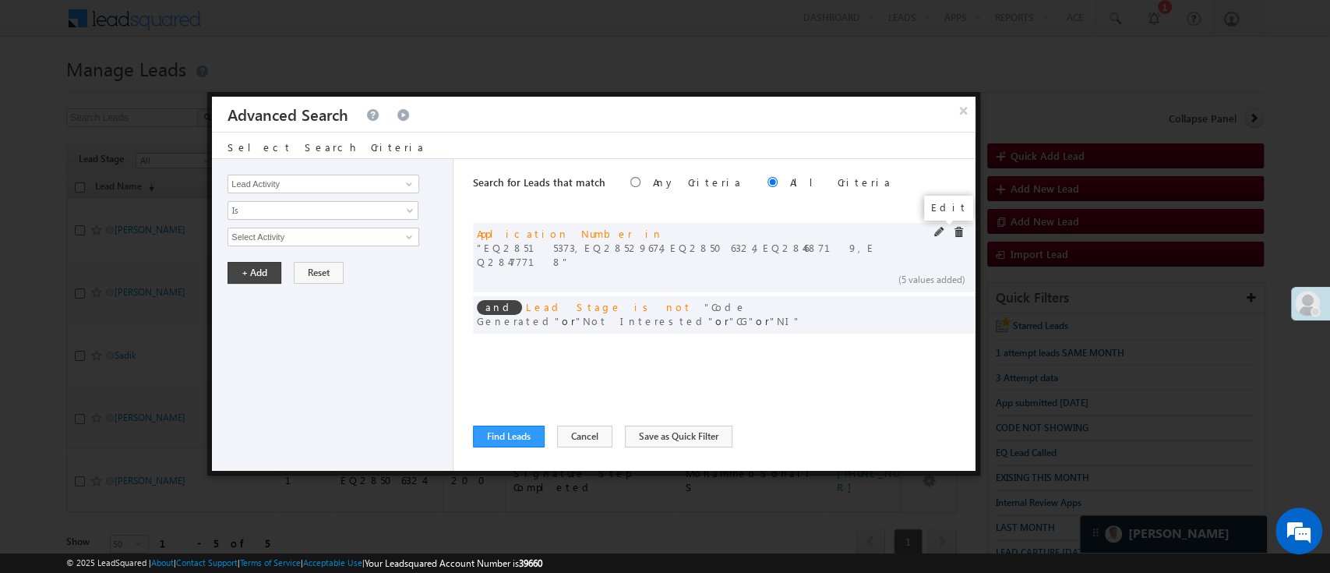
click at [941, 231] on span at bounding box center [939, 232] width 11 height 11
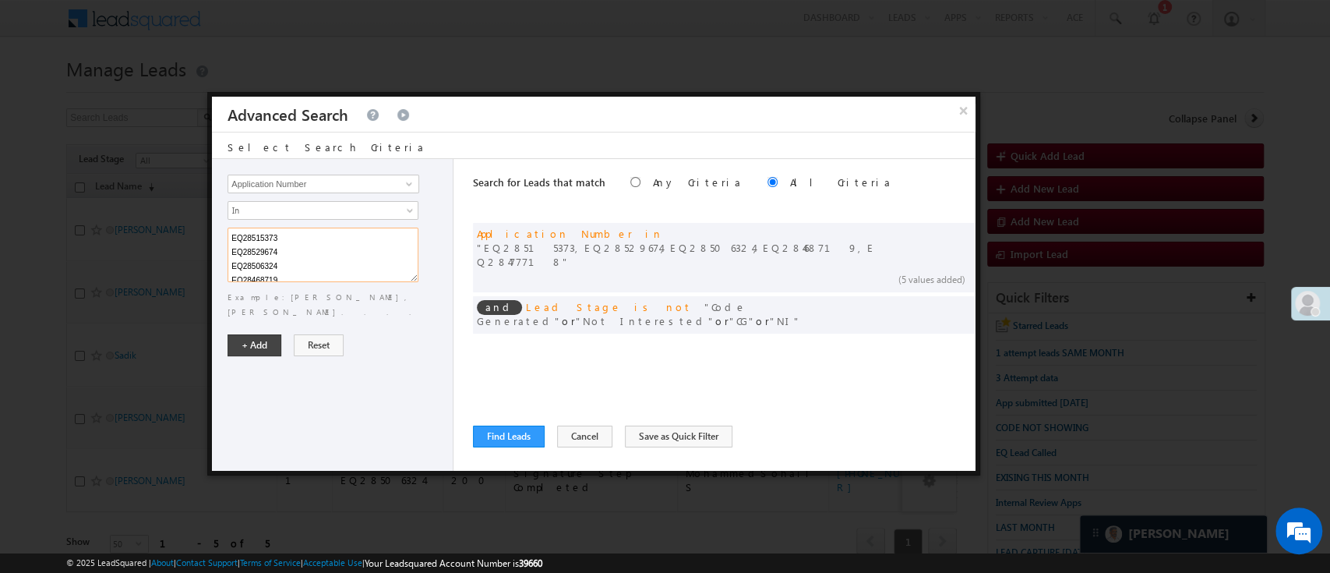
click at [355, 252] on textarea "EQ28515373 EQ28529674 EQ28506324 EQ28468719 EQ28477718" at bounding box center [323, 255] width 191 height 55
type textarea "EQ23437298 EQ28555069"
click at [261, 334] on button "+ Add" at bounding box center [255, 345] width 54 height 22
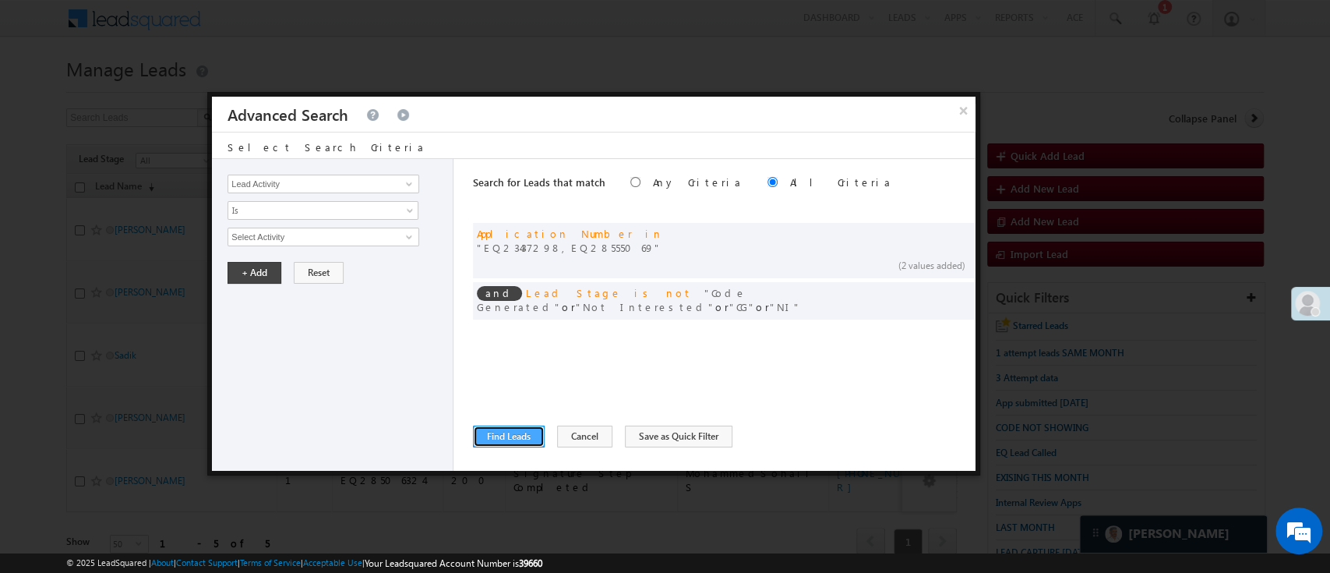
click at [517, 431] on button "Find Leads" at bounding box center [509, 436] width 72 height 22
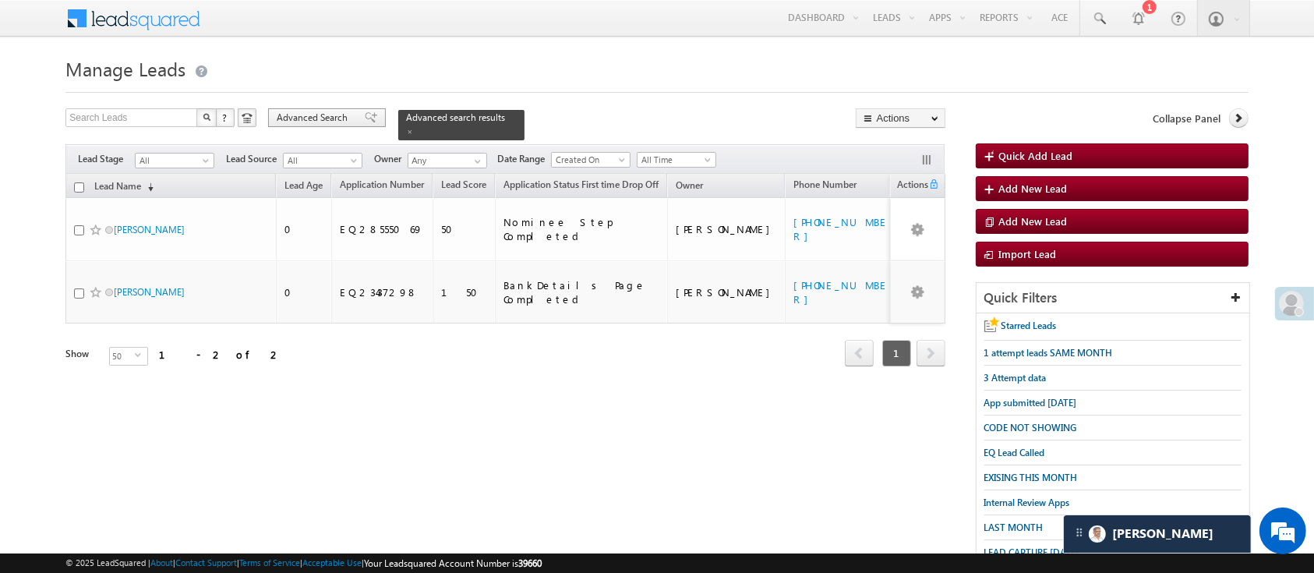
click at [339, 115] on span "Advanced Search" at bounding box center [315, 118] width 76 height 14
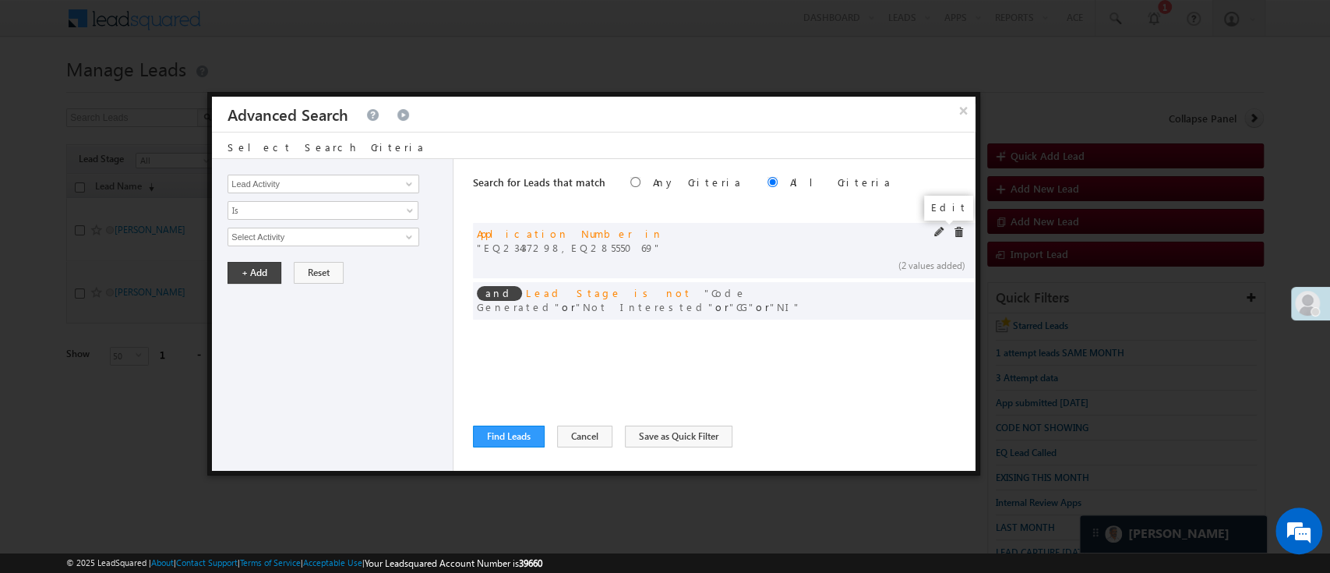
click at [936, 228] on span at bounding box center [939, 232] width 11 height 11
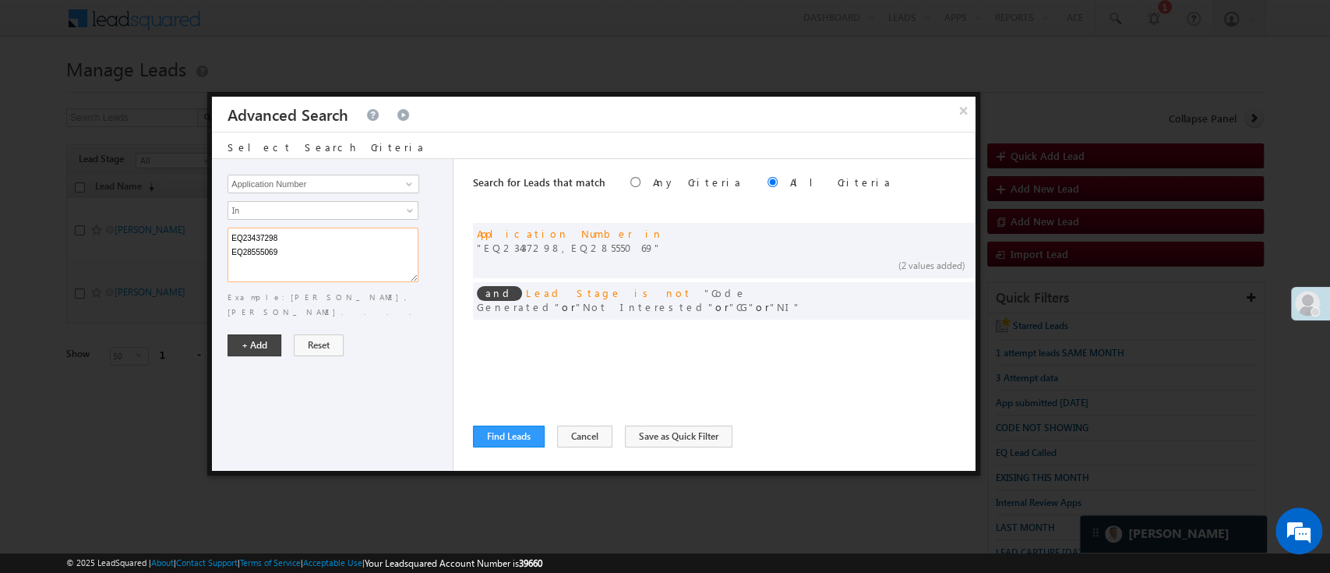
click at [305, 235] on textarea "EQ23437298 EQ28555069" at bounding box center [323, 255] width 191 height 55
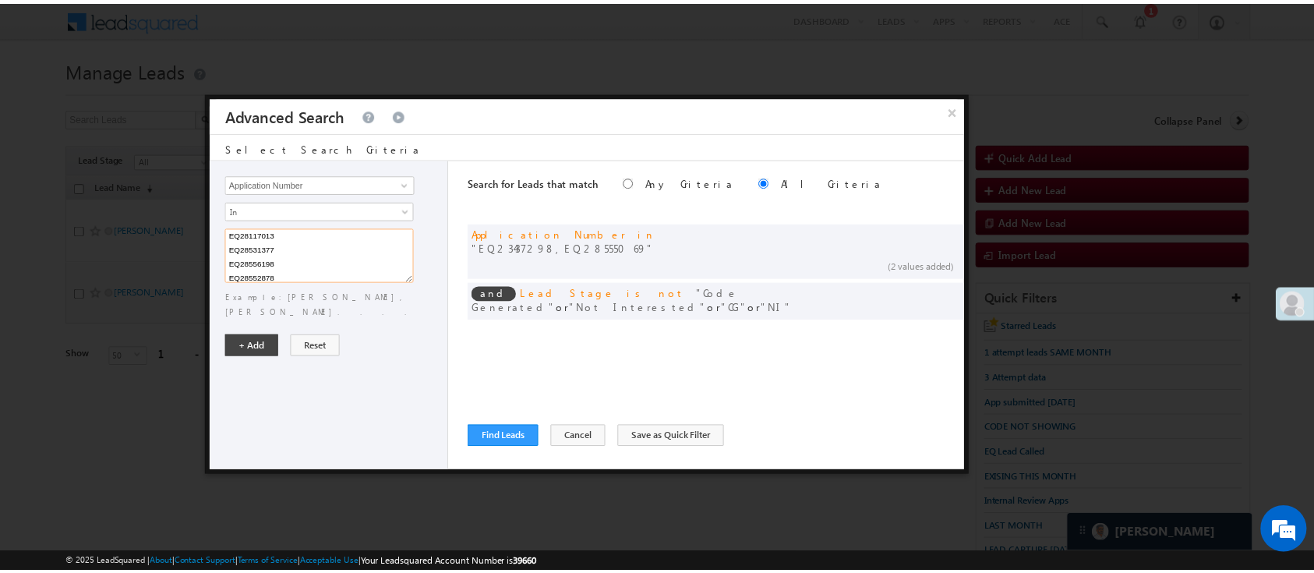
scroll to position [73, 0]
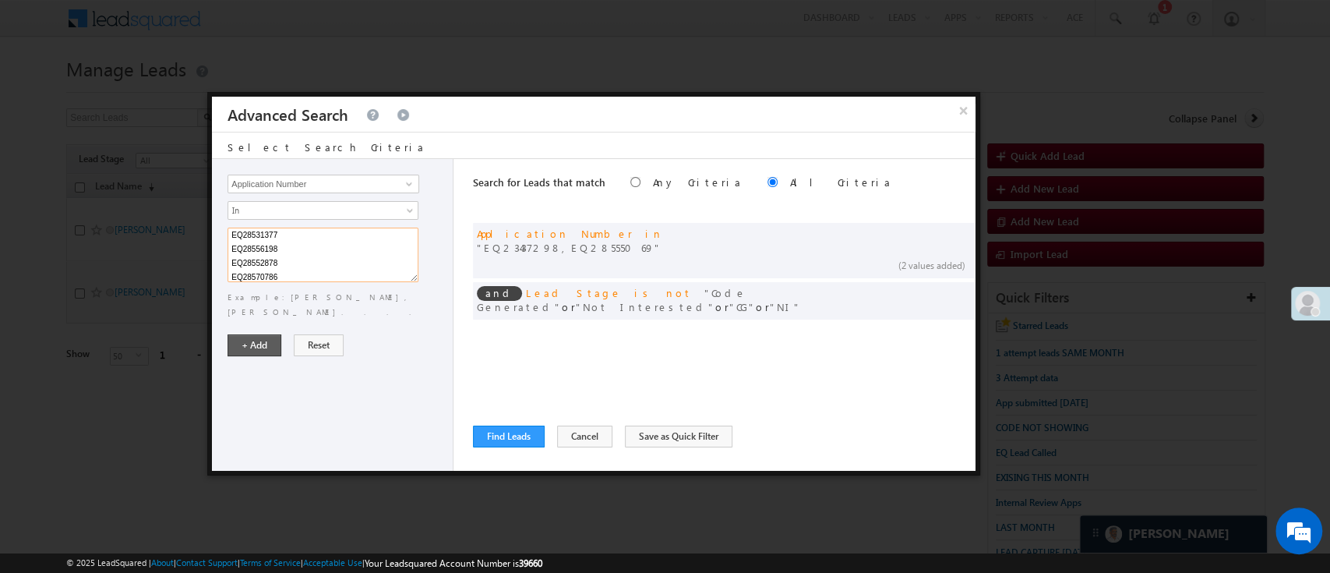
type textarea "EQ17009553 EQ17719412 EQ28539714 EQ28526040 EQ28117013 EQ28531377 EQ28556198 EQ…"
click at [266, 334] on button "+ Add" at bounding box center [255, 345] width 54 height 22
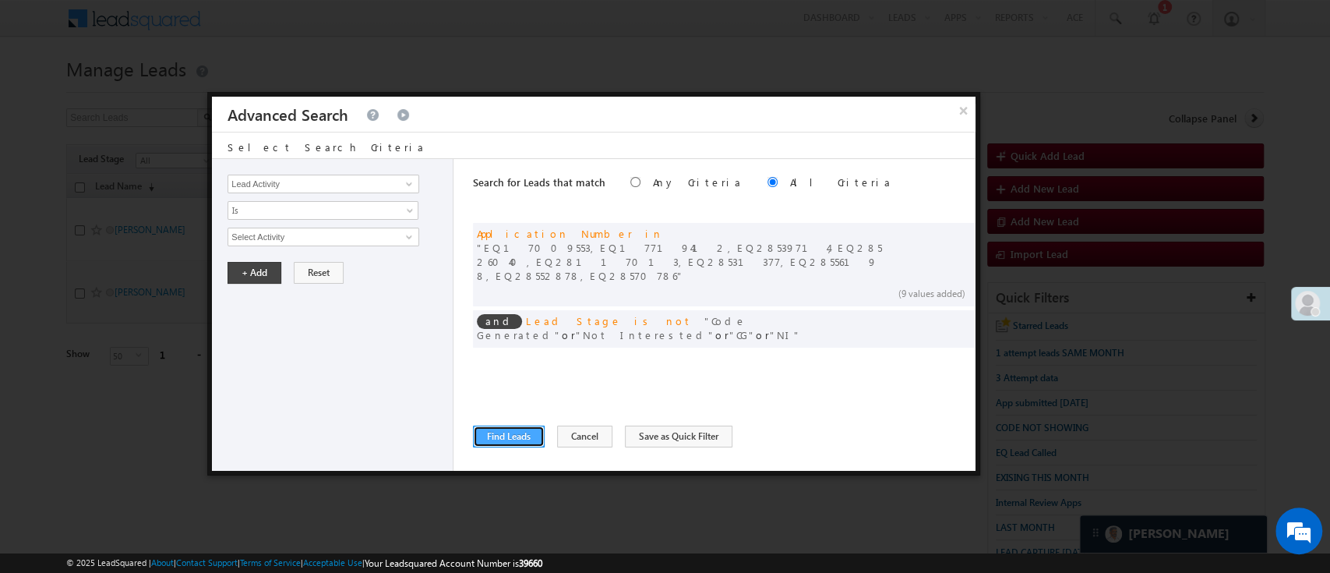
click at [511, 435] on button "Find Leads" at bounding box center [509, 436] width 72 height 22
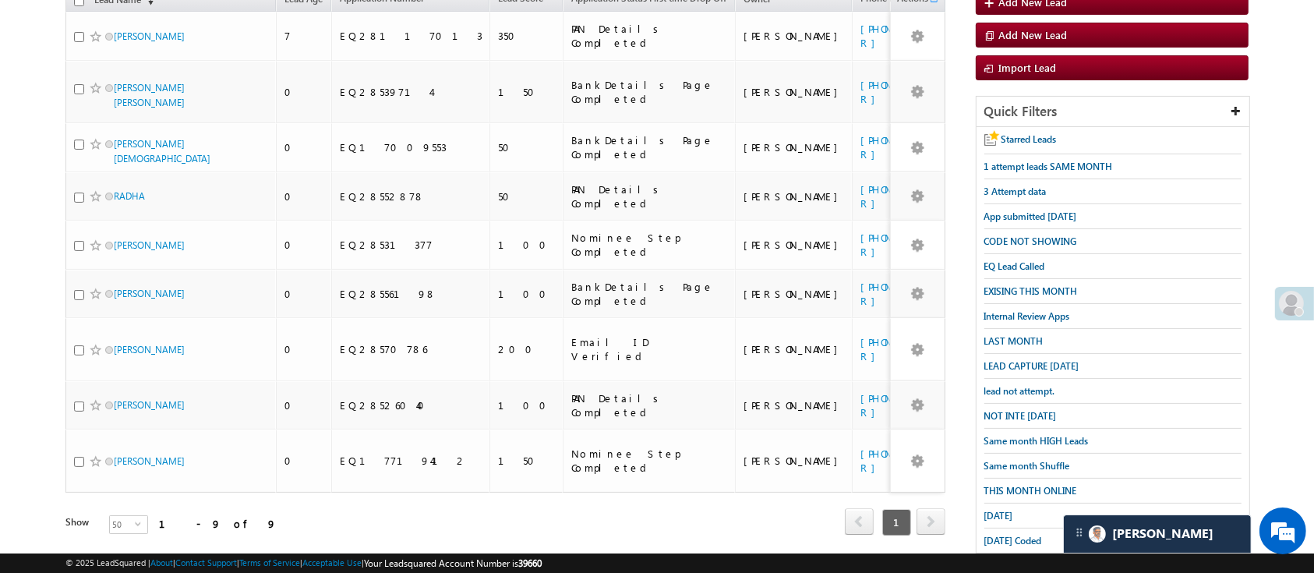
scroll to position [206, 0]
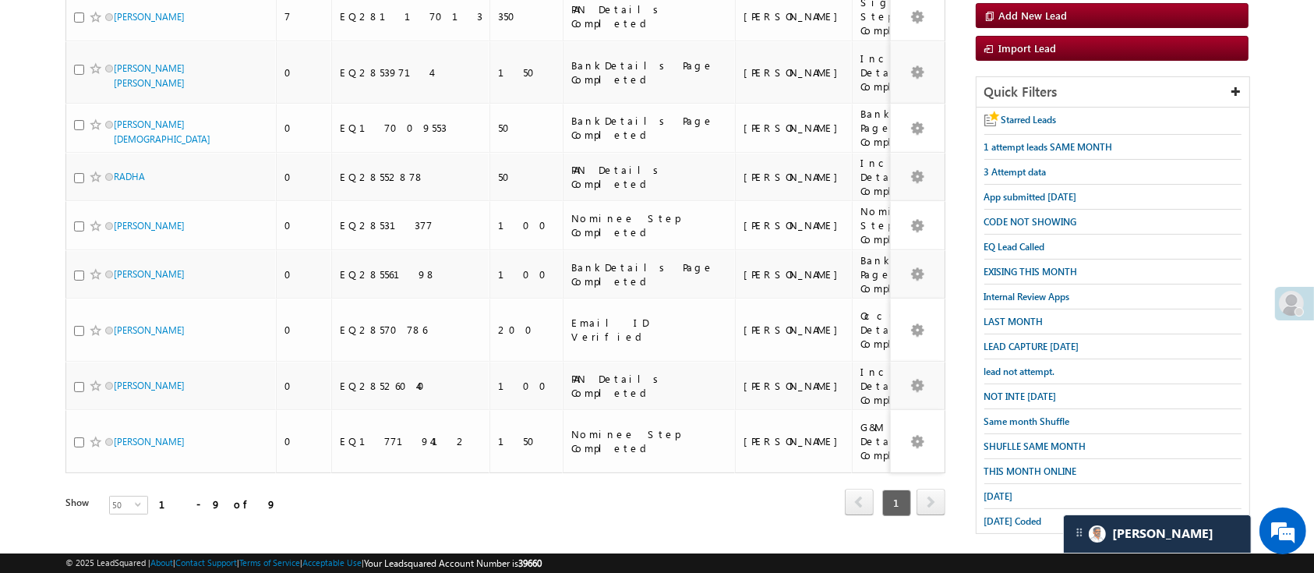
scroll to position [206, 0]
click at [1050, 440] on span "SHUFLLE SAME MONTH" at bounding box center [1035, 446] width 102 height 12
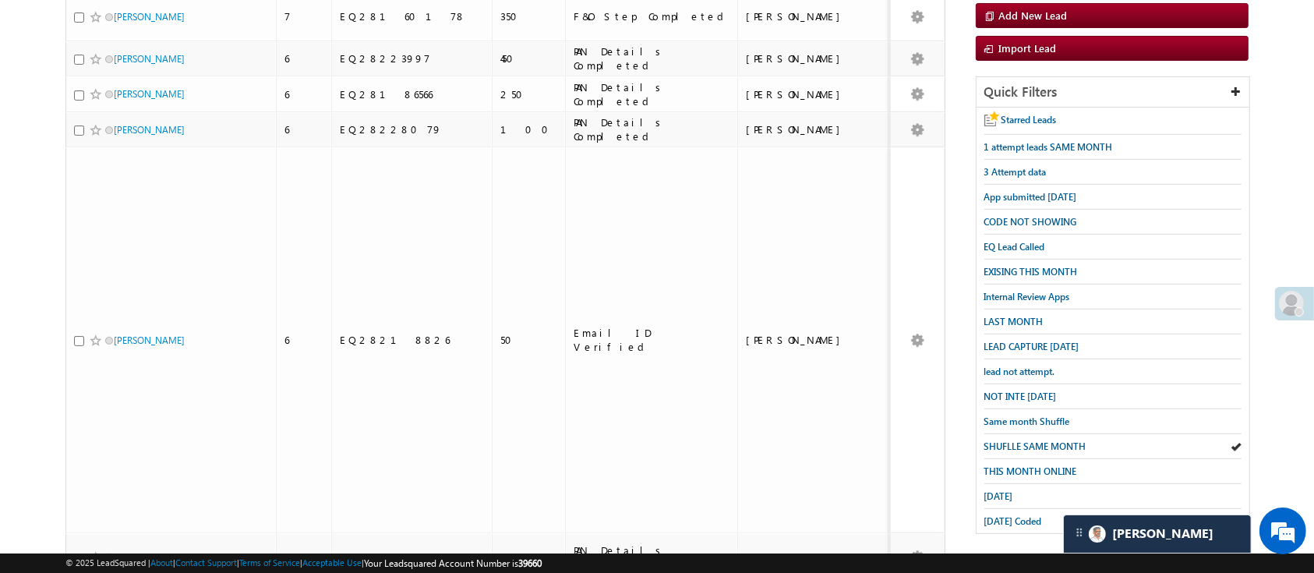
scroll to position [0, 0]
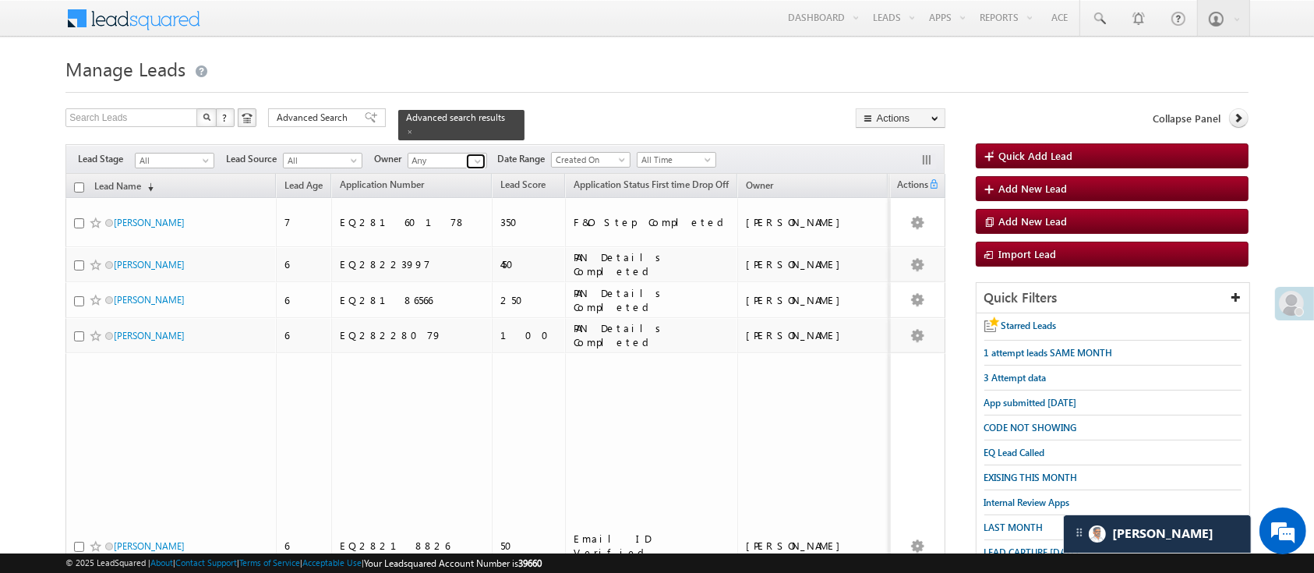
click at [471, 155] on span at bounding box center [477, 161] width 12 height 12
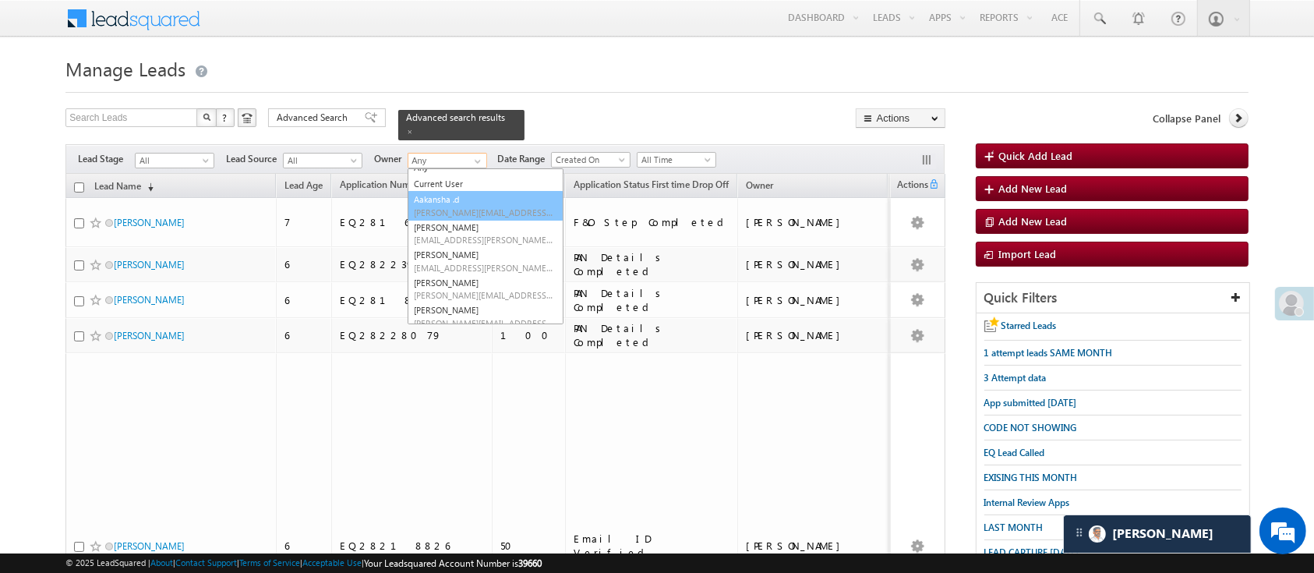
scroll to position [3, 0]
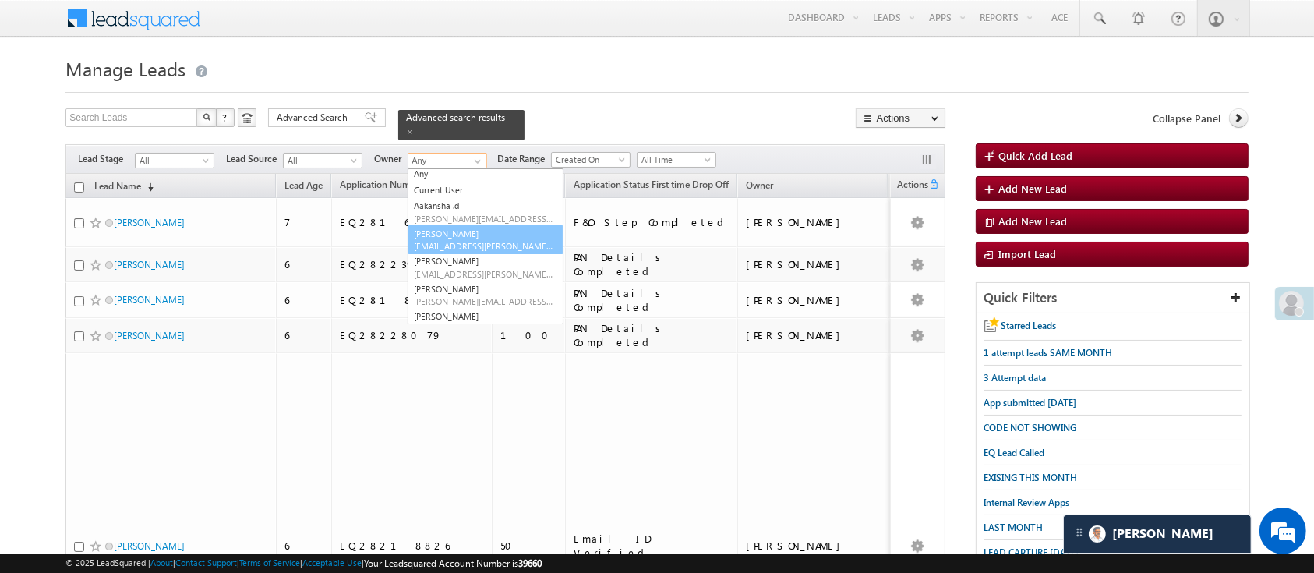
click at [511, 240] on span "Anuj.Rajak@angelbroking.com" at bounding box center [484, 246] width 140 height 12
type input "Anuj Rajak"
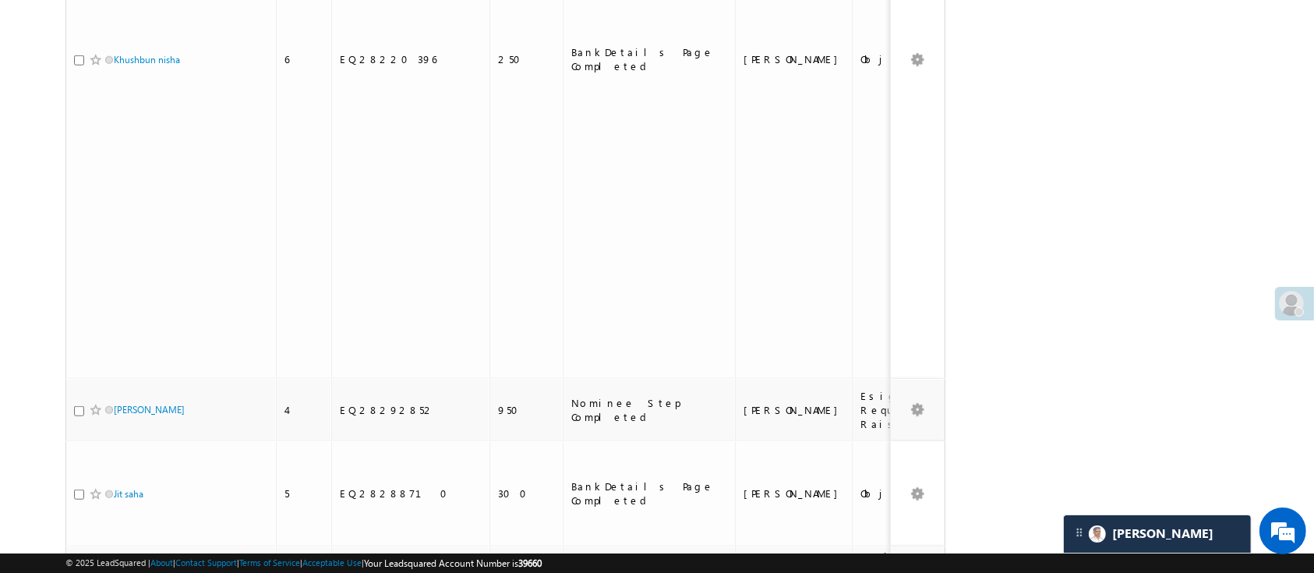
scroll to position [1283, 0]
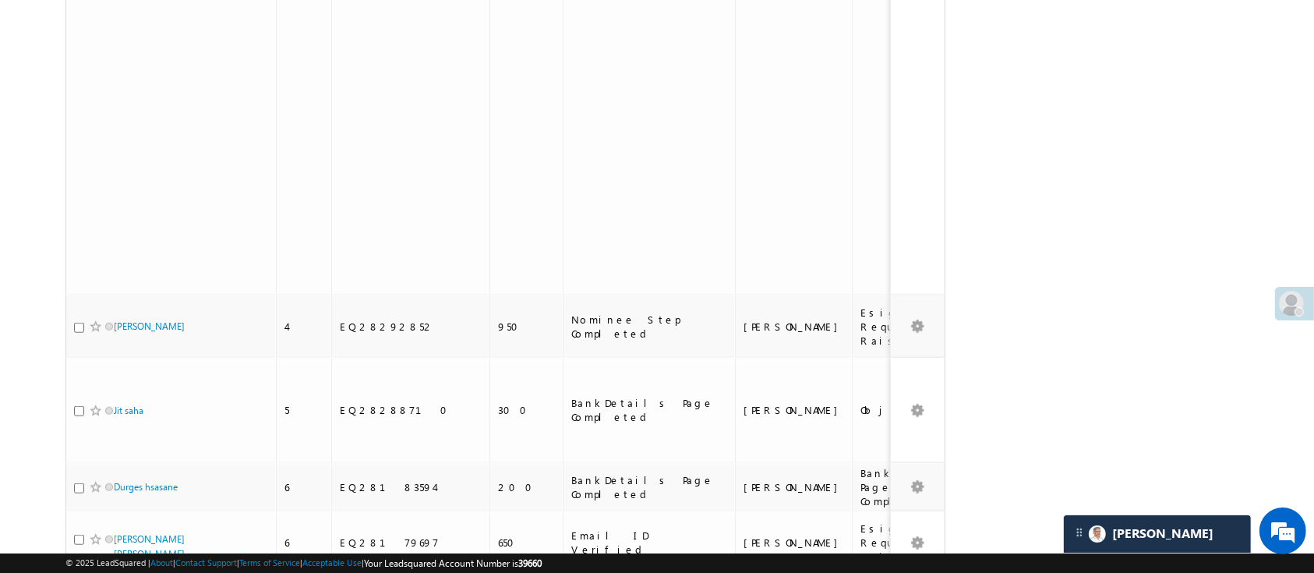
click at [122, 483] on li "15" at bounding box center [119, 483] width 37 height 16
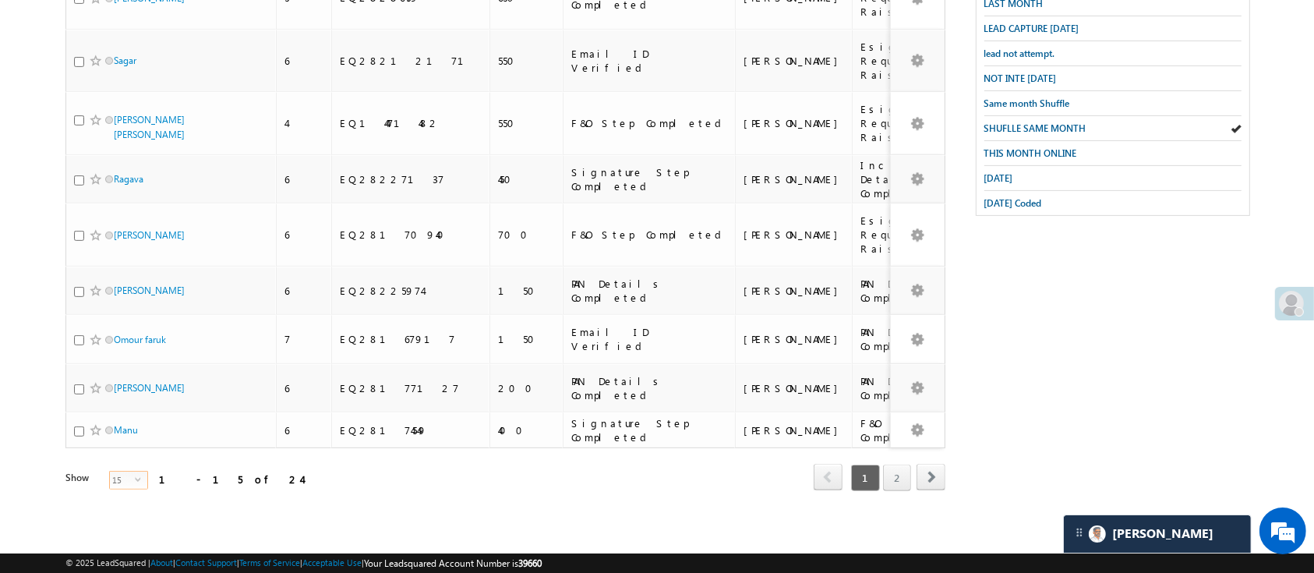
scroll to position [338, 0]
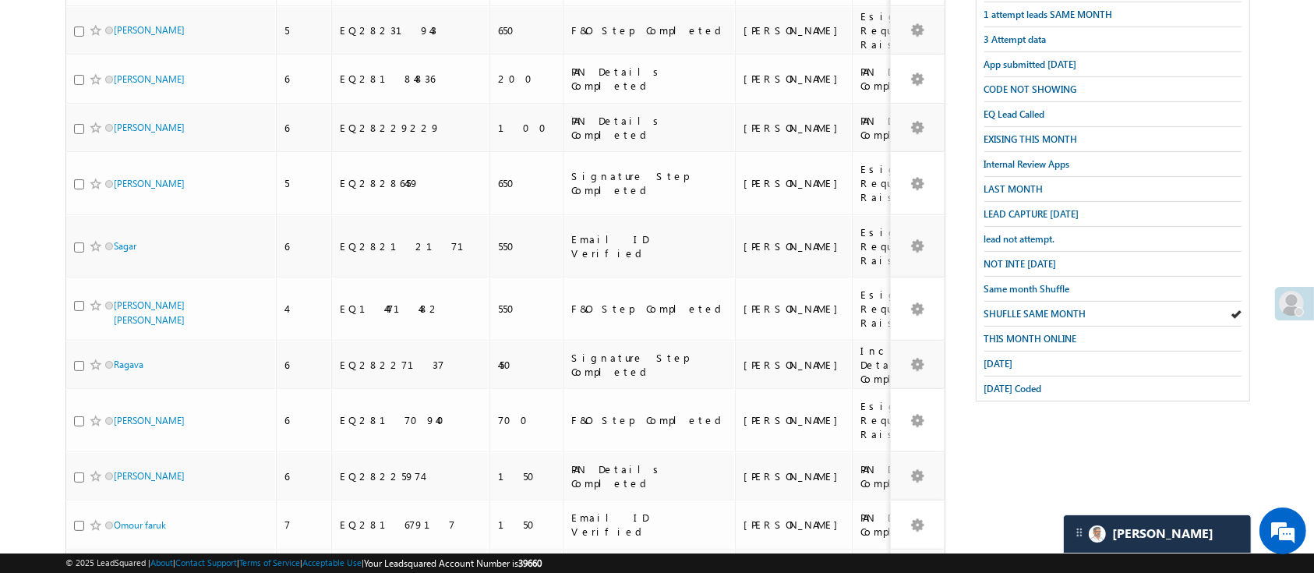
checkbox input "true"
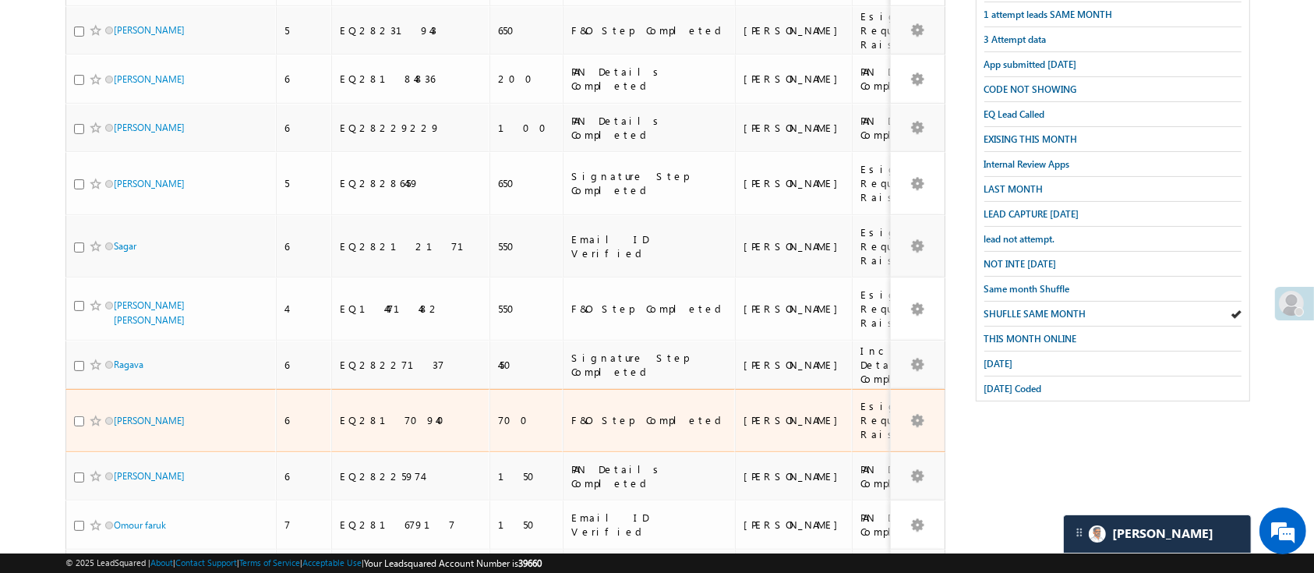
click at [79, 416] on input "checkbox" at bounding box center [79, 421] width 10 height 10
checkbox input "true"
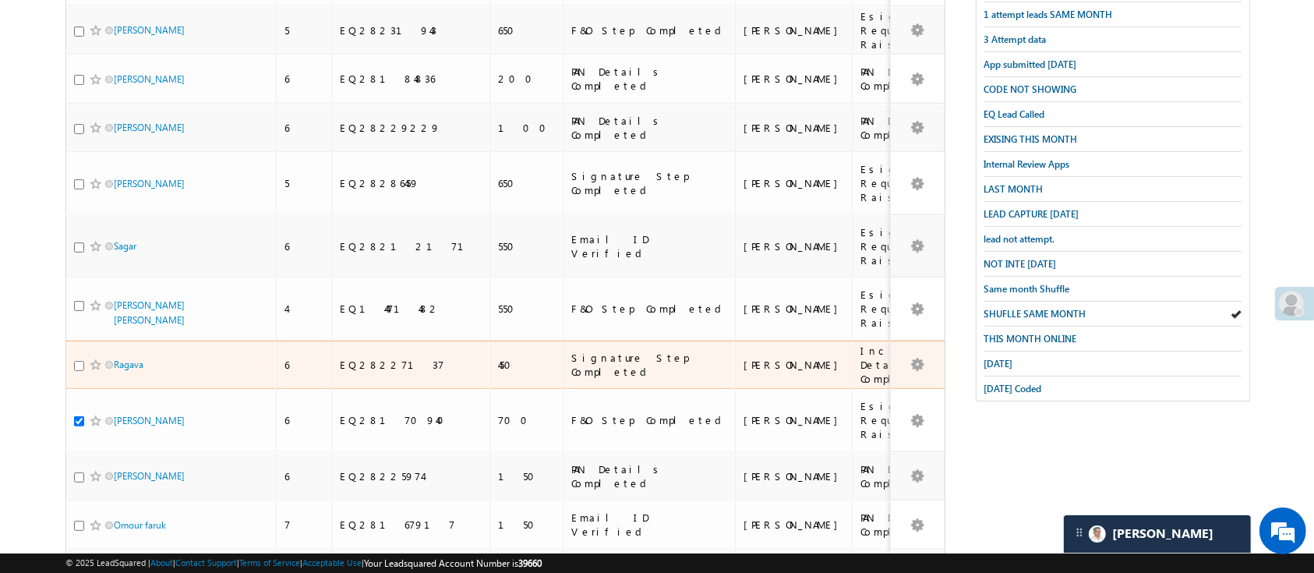
click at [77, 361] on input "checkbox" at bounding box center [79, 366] width 10 height 10
checkbox input "true"
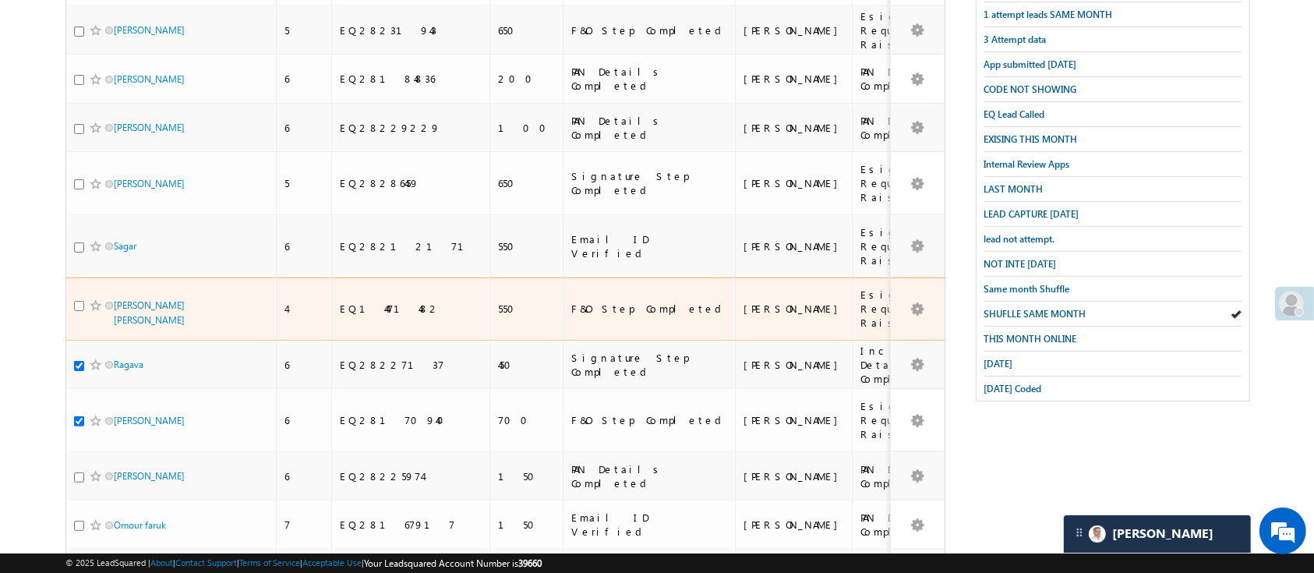
click at [76, 301] on input "checkbox" at bounding box center [79, 306] width 10 height 10
checkbox input "true"
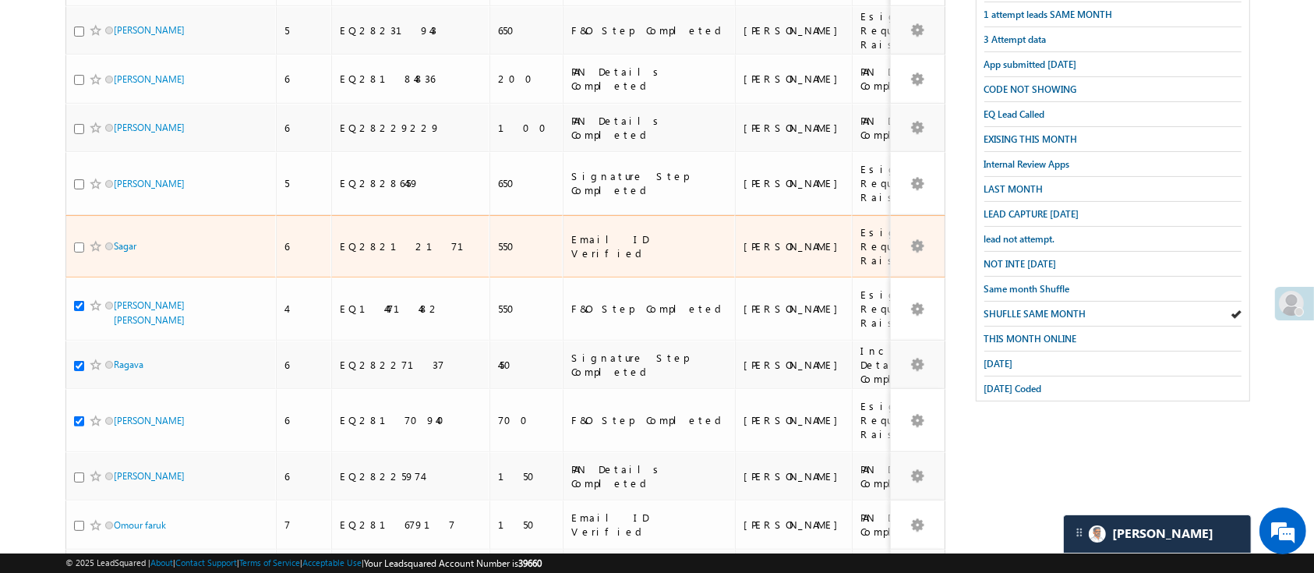
click at [78, 242] on input "checkbox" at bounding box center [79, 247] width 10 height 10
checkbox input "true"
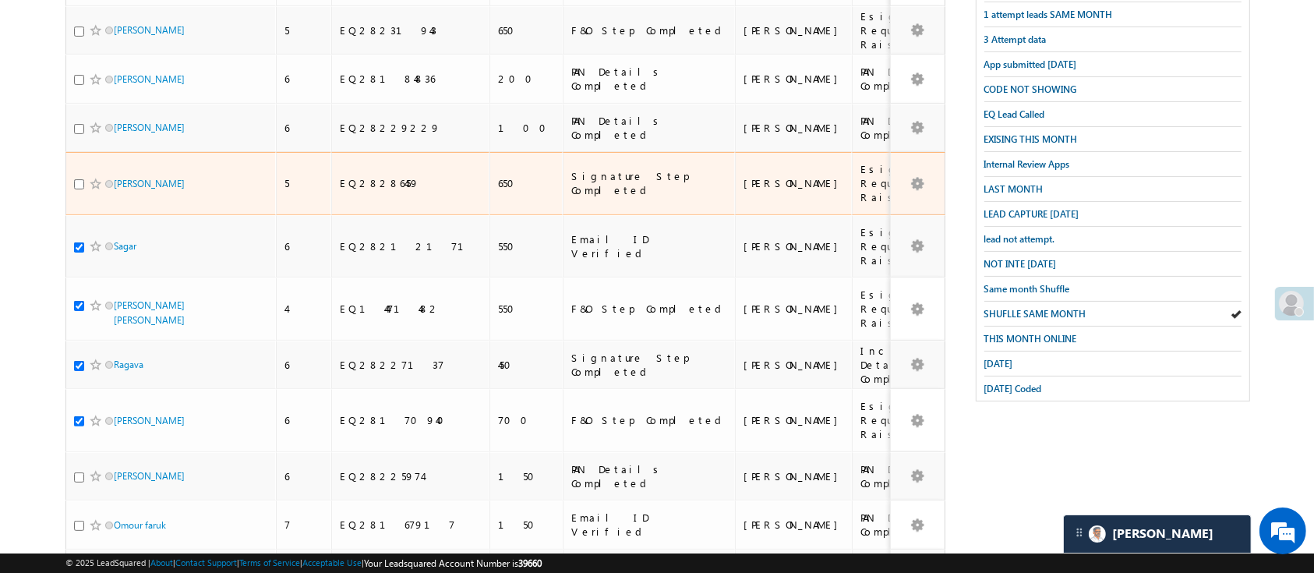
click at [86, 176] on div "Saroj Rawat" at bounding box center [171, 187] width 195 height 22
click at [84, 176] on div at bounding box center [98, 184] width 48 height 16
click at [79, 176] on div at bounding box center [98, 184] width 48 height 16
click at [81, 179] on input "checkbox" at bounding box center [79, 184] width 10 height 10
checkbox input "true"
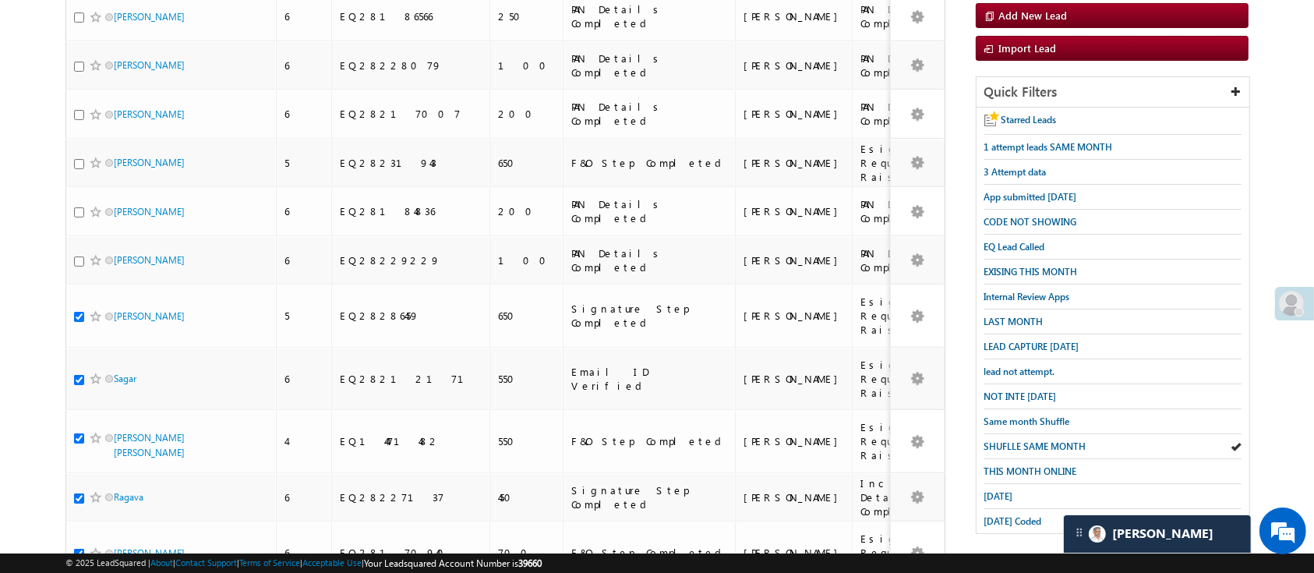
scroll to position [180, 0]
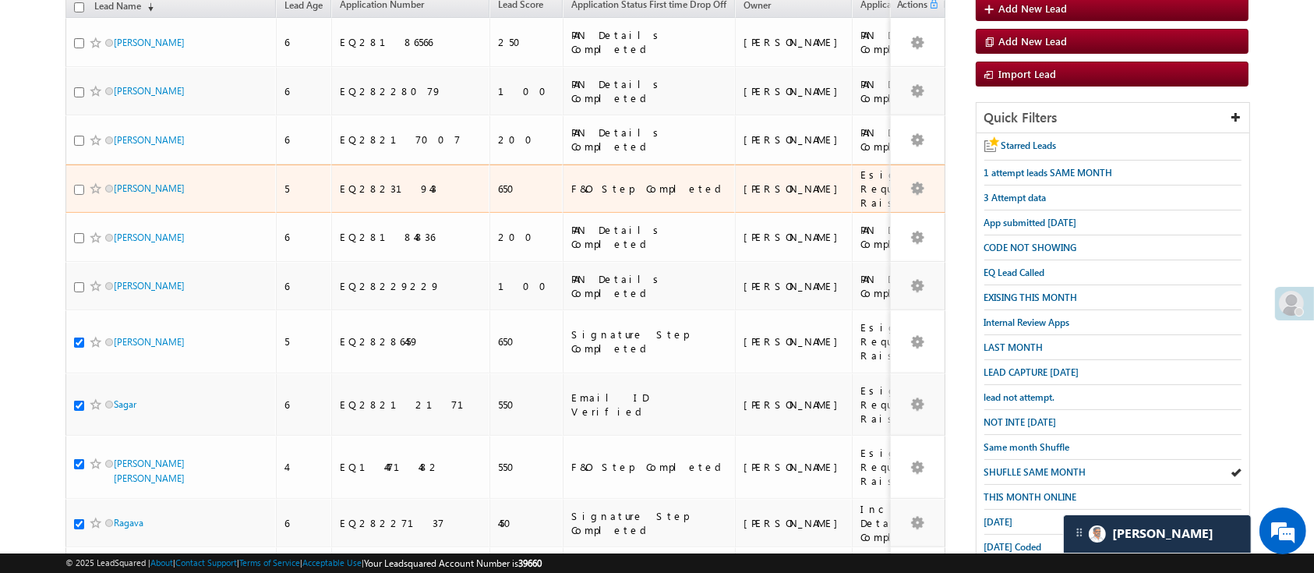
click at [81, 185] on input "checkbox" at bounding box center [79, 190] width 10 height 10
checkbox input "true"
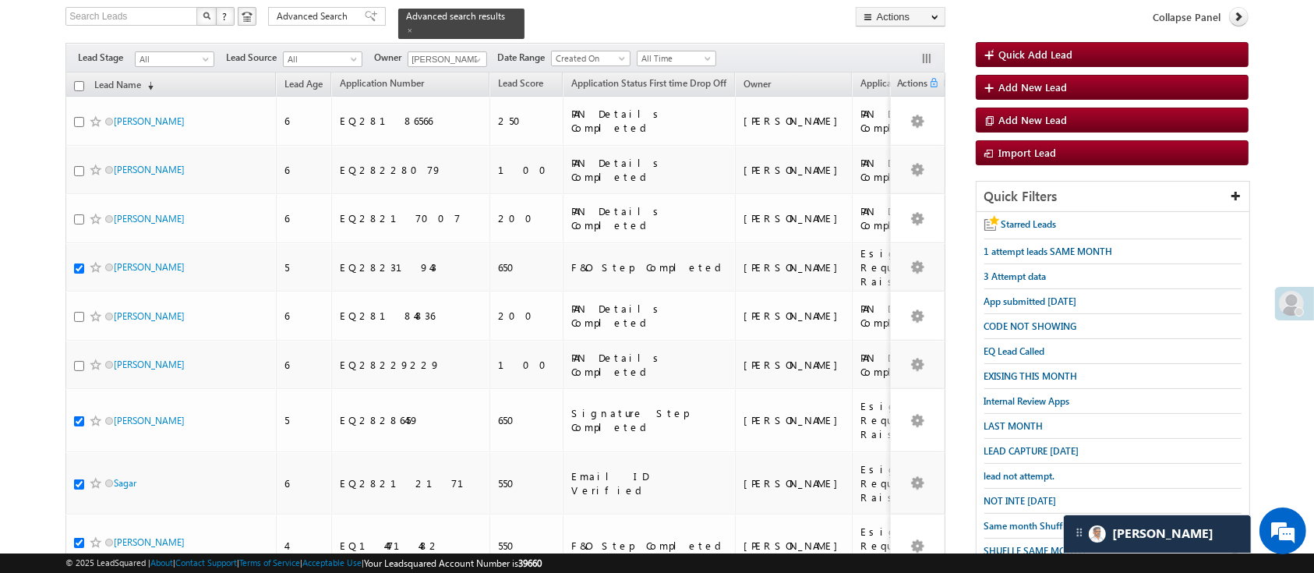
scroll to position [97, 0]
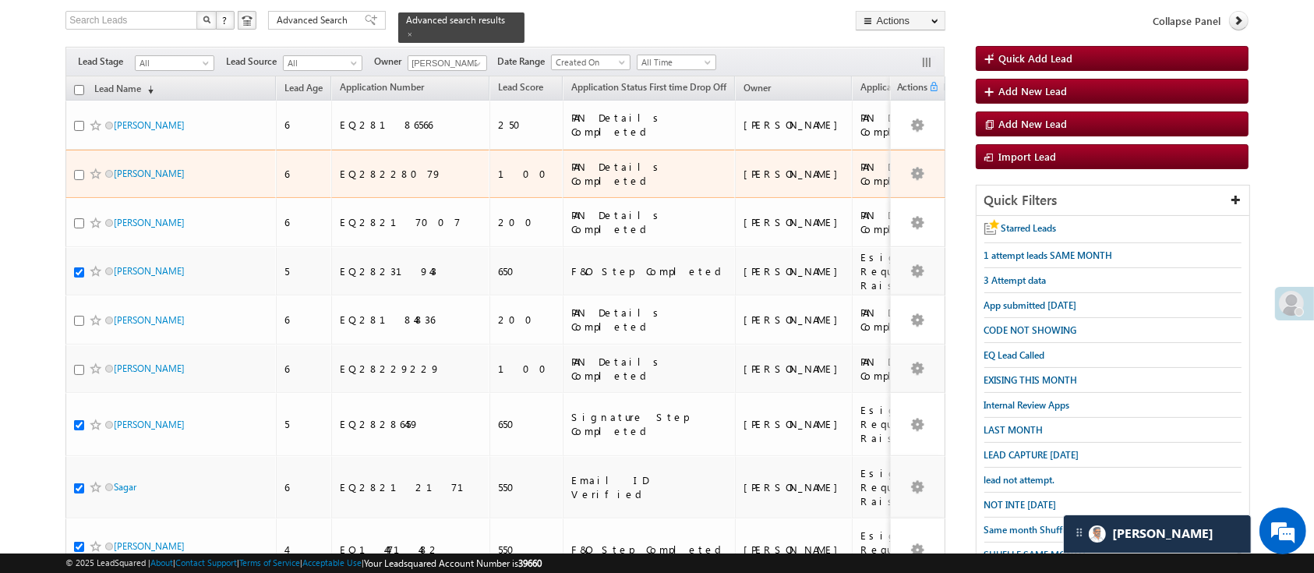
click at [80, 170] on input "checkbox" at bounding box center [79, 175] width 10 height 10
checkbox input "true"
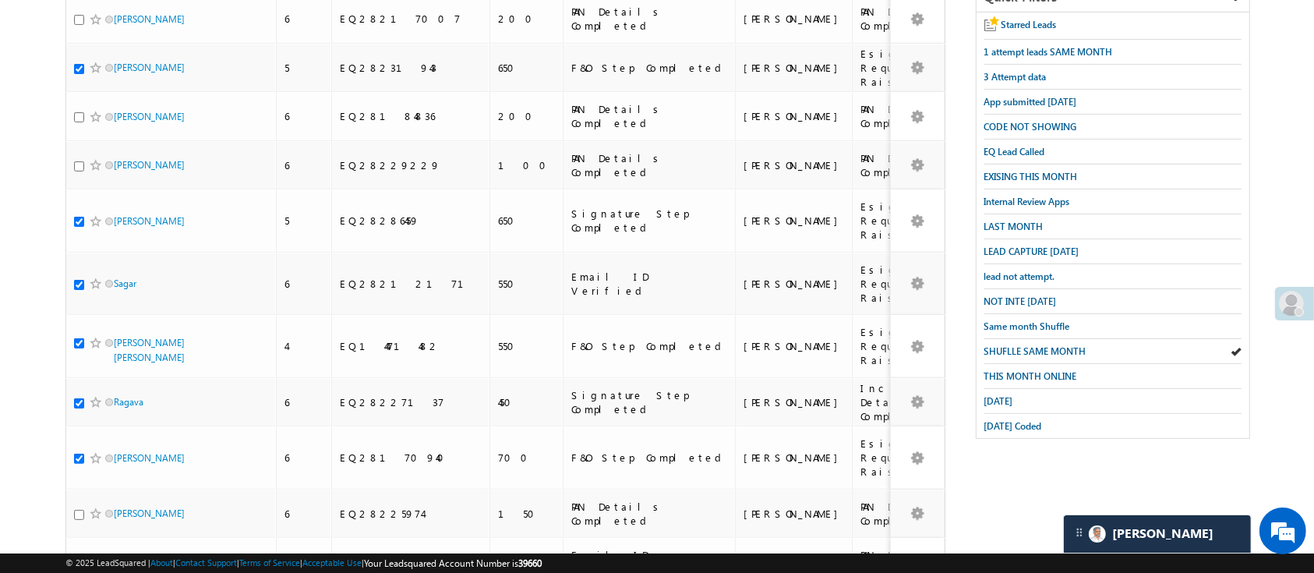
scroll to position [338, 0]
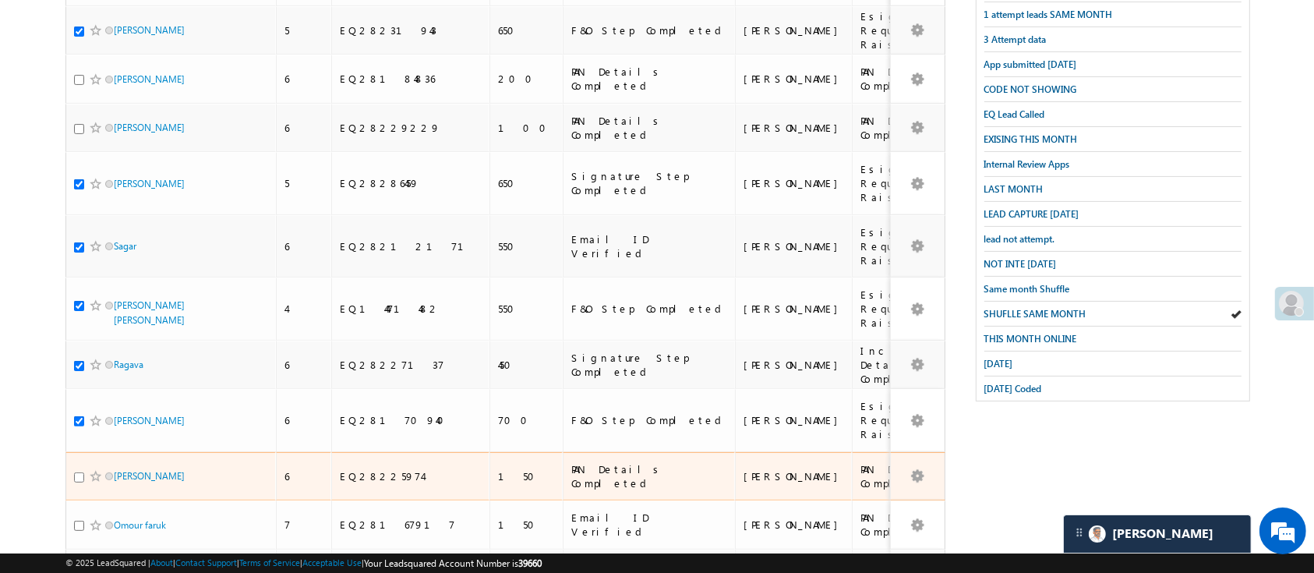
click at [76, 472] on input "checkbox" at bounding box center [79, 477] width 10 height 10
click at [79, 472] on input "checkbox" at bounding box center [79, 477] width 10 height 10
checkbox input "false"
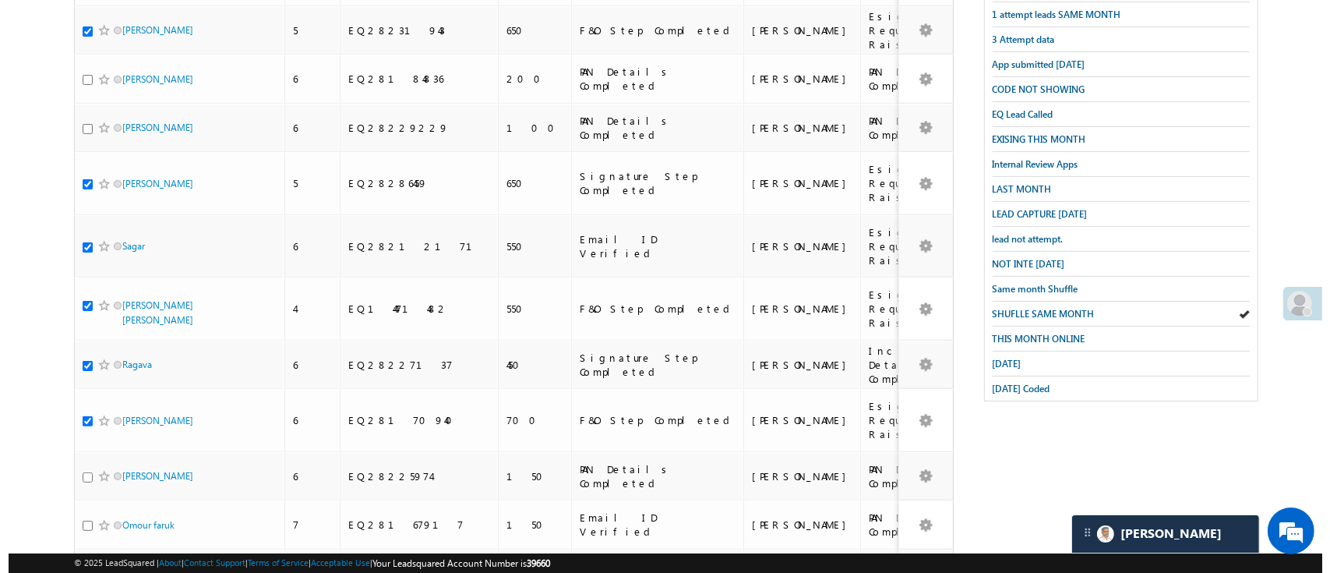
scroll to position [0, 0]
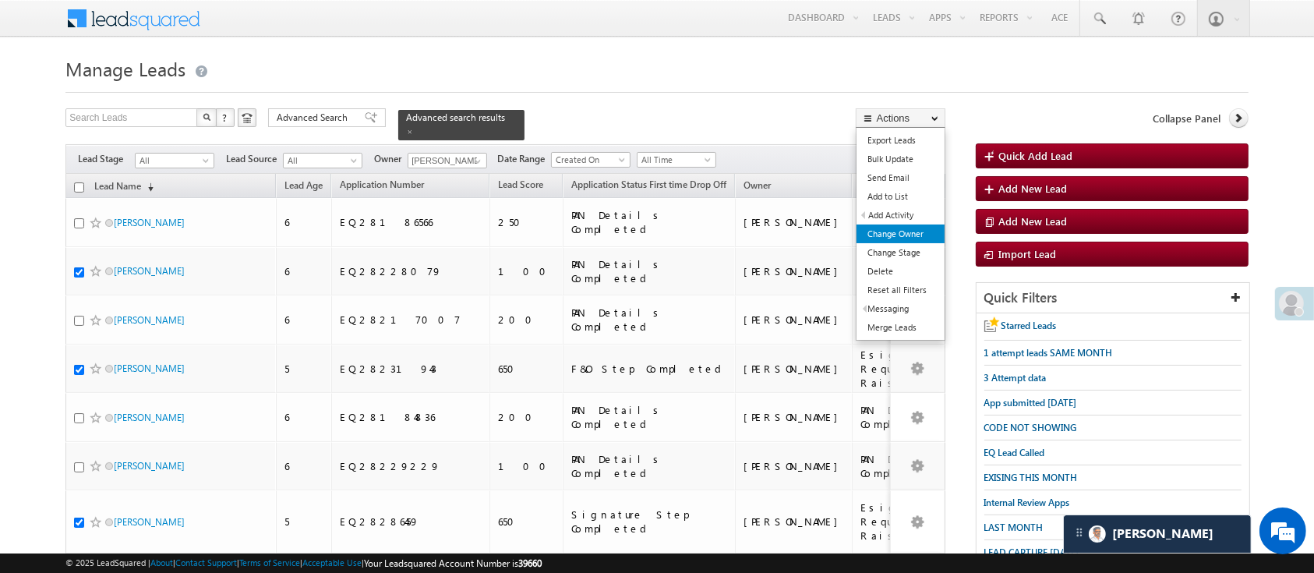
click at [900, 236] on link "Change Owner" at bounding box center [900, 233] width 88 height 19
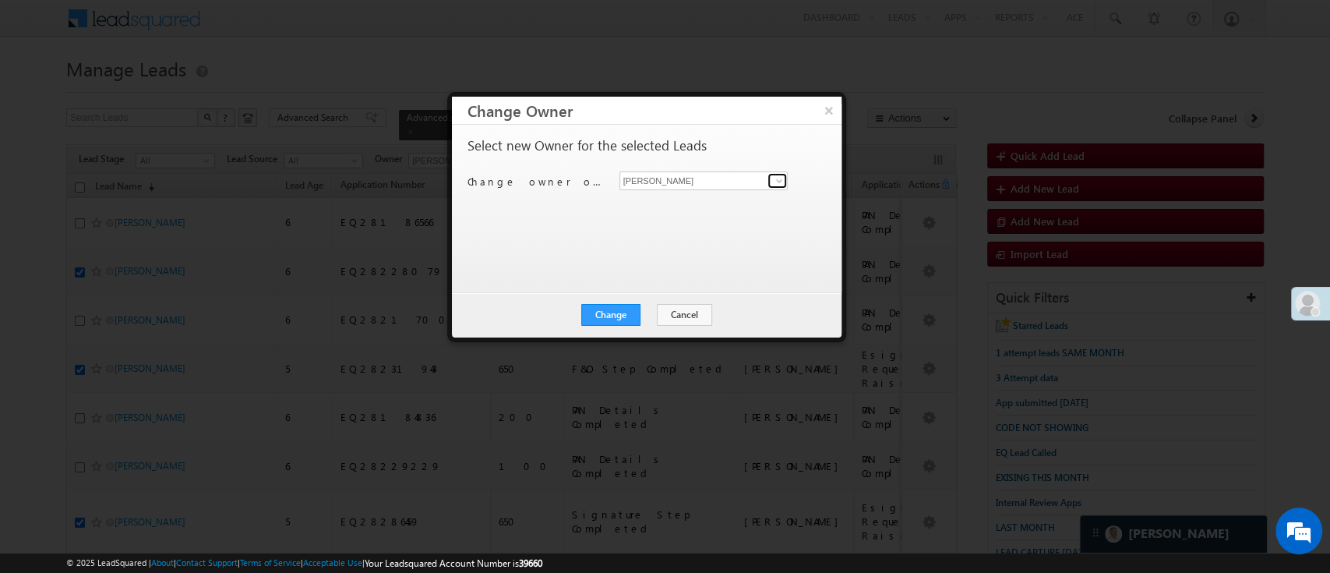
click at [777, 178] on span at bounding box center [779, 181] width 12 height 12
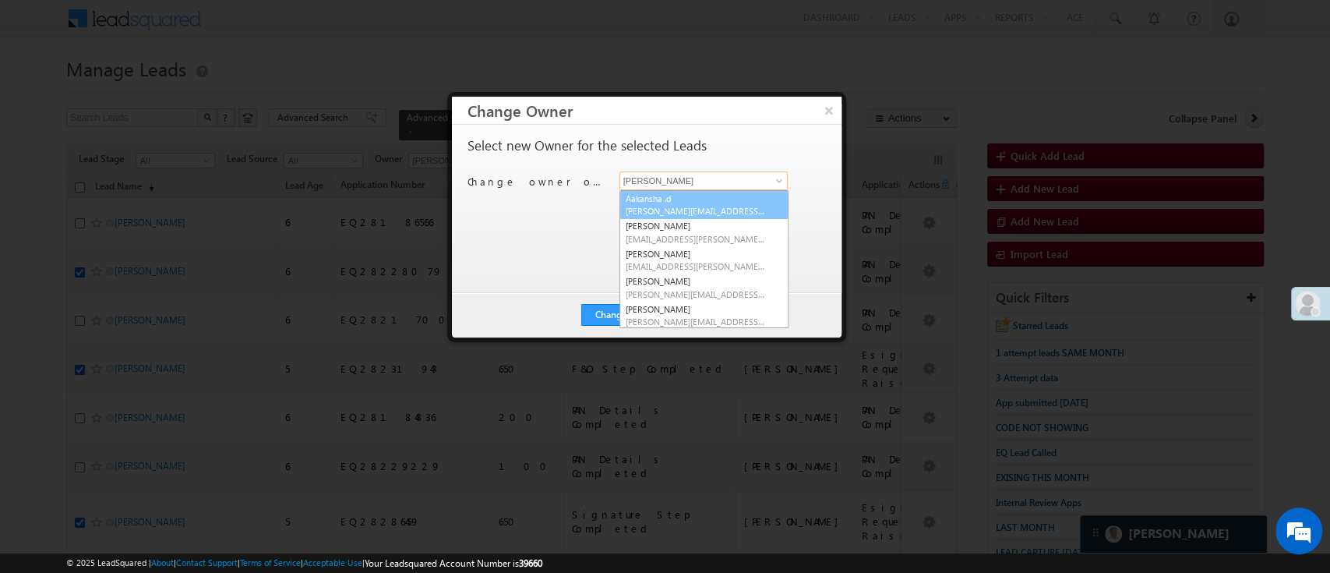
click at [720, 198] on link "Aakansha .d Aakansha.D@angelbroking.com" at bounding box center [703, 205] width 169 height 30
type input "Aakansha .d"
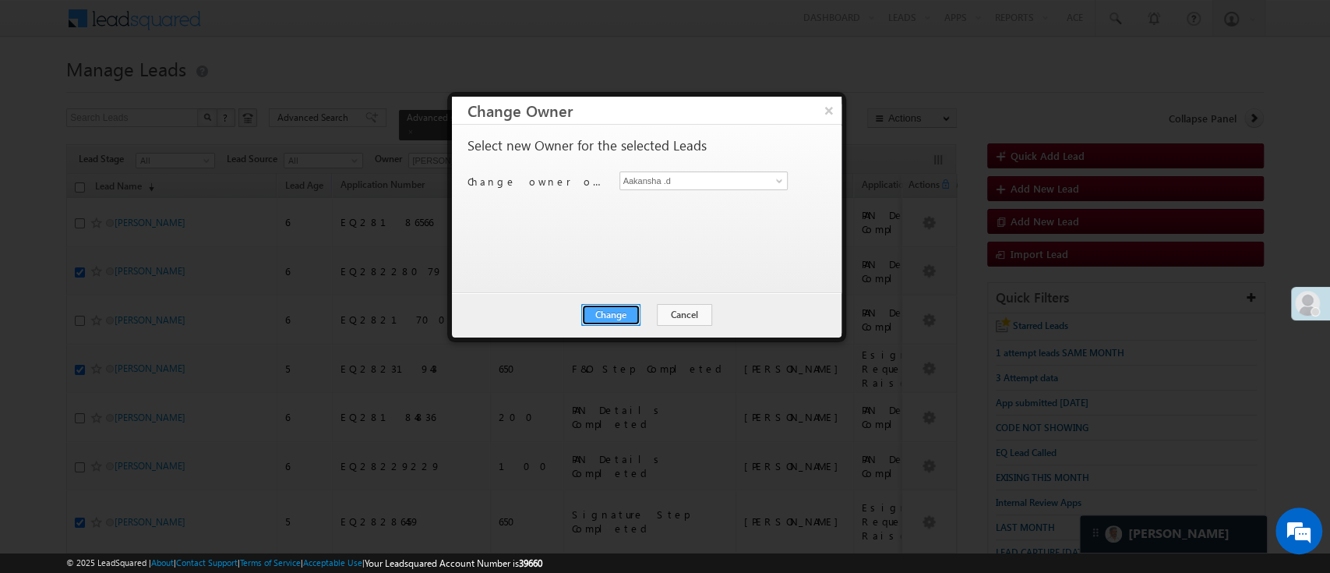
click at [628, 309] on button "Change" at bounding box center [610, 315] width 59 height 22
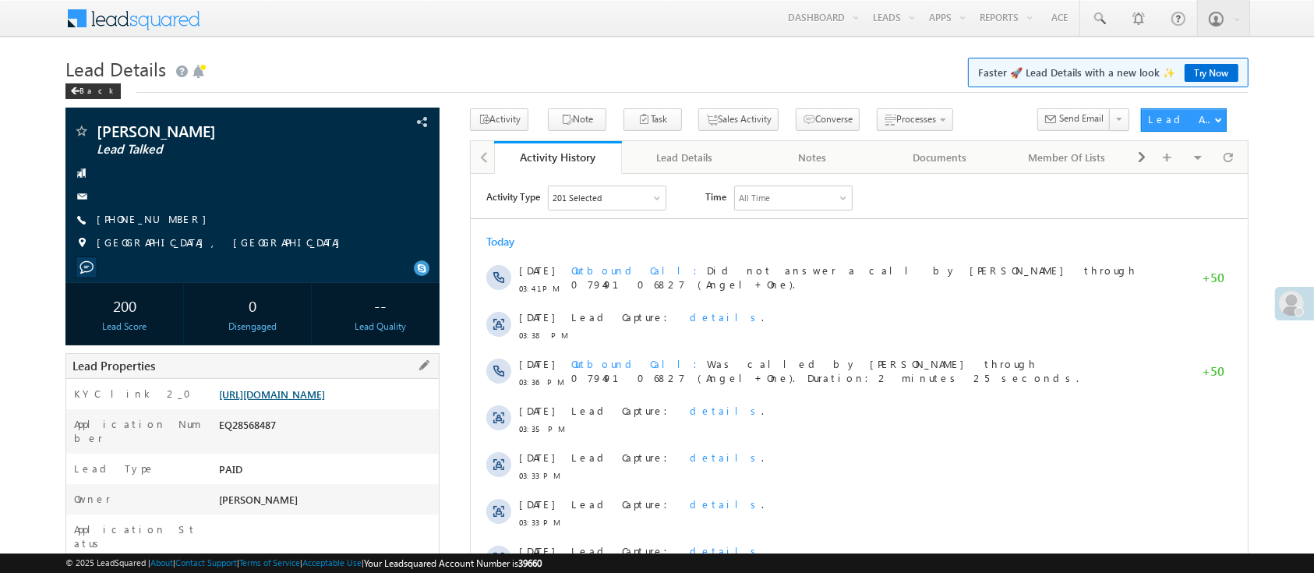
click at [325, 401] on link "[URL][DOMAIN_NAME]" at bounding box center [272, 393] width 106 height 13
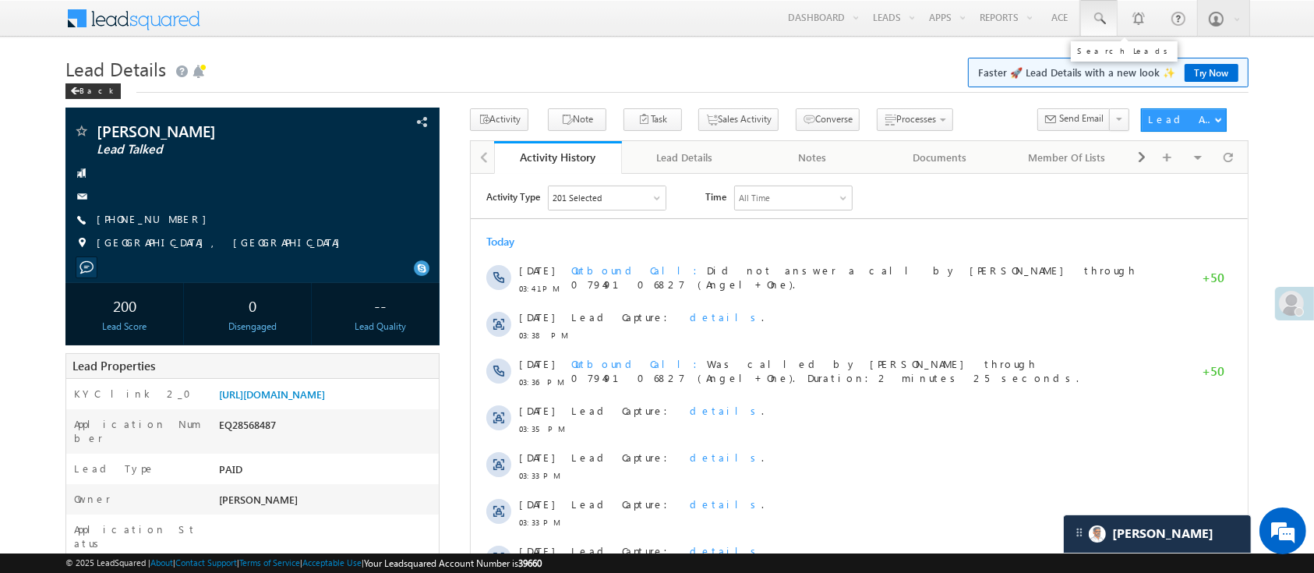
click at [1102, 28] on link at bounding box center [1098, 18] width 37 height 36
paste input "EQ28537021"
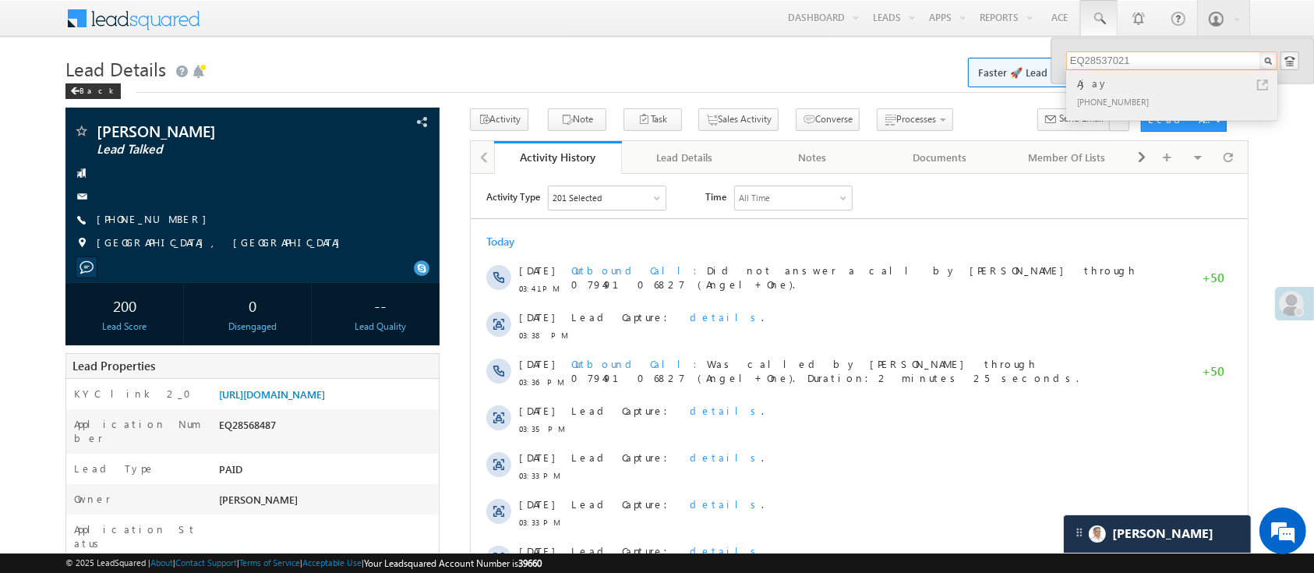
type input "EQ28537021"
click at [1163, 84] on div "Ajay" at bounding box center [1178, 83] width 209 height 17
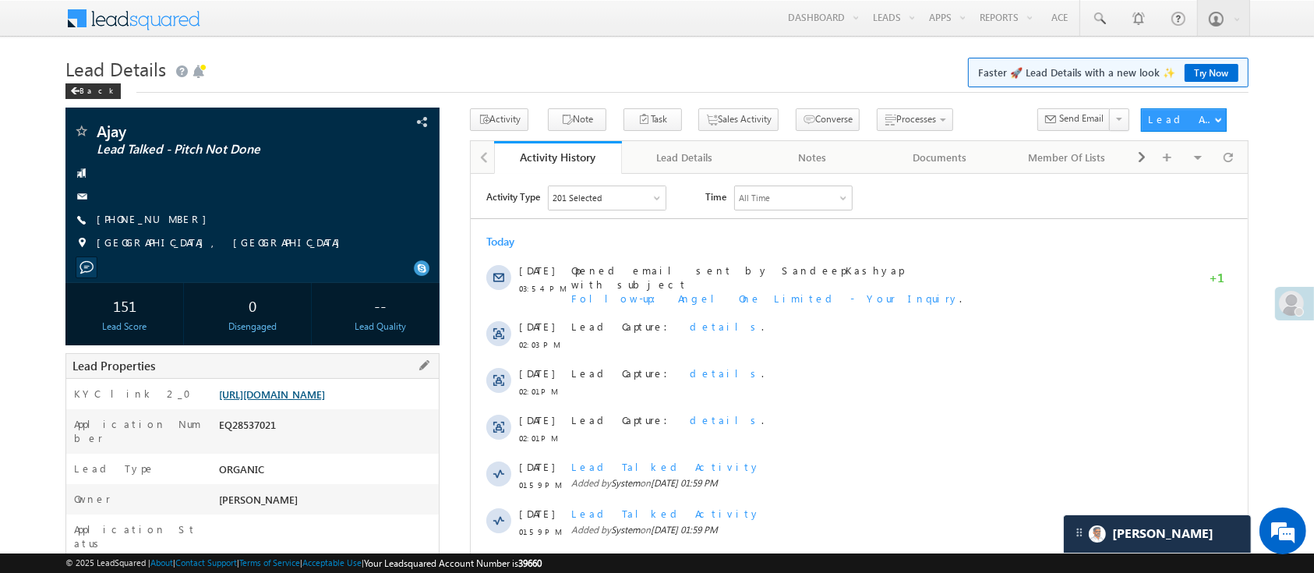
click at [325, 387] on link "[URL][DOMAIN_NAME]" at bounding box center [272, 393] width 106 height 13
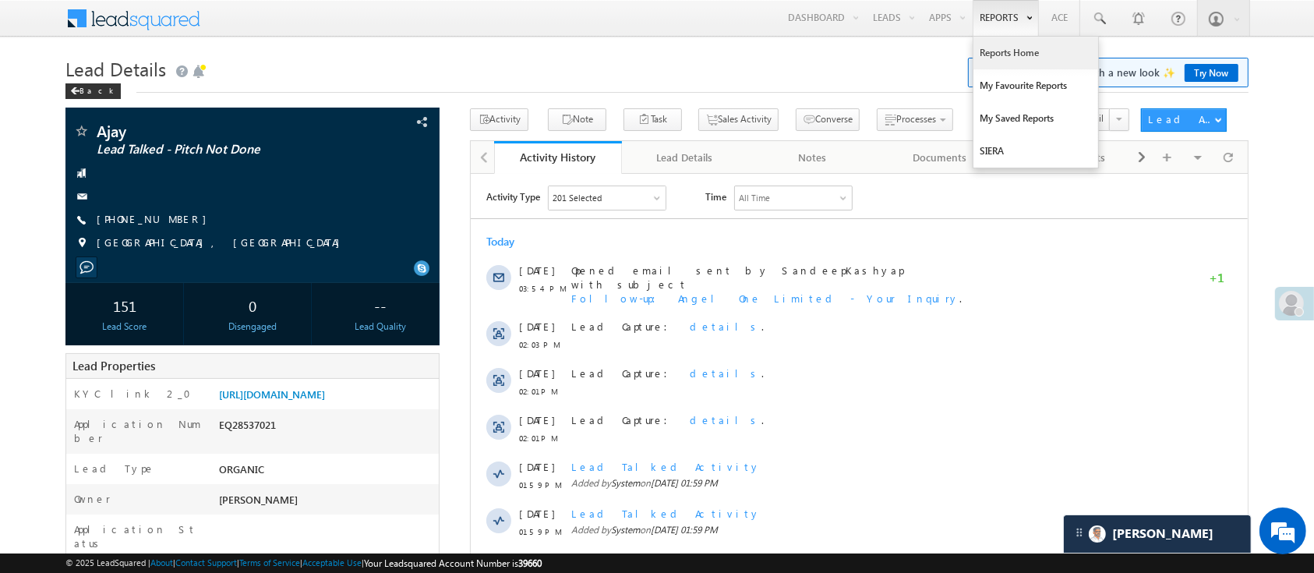
click at [1011, 55] on link "Reports Home" at bounding box center [1035, 53] width 125 height 33
